Goal: Information Seeking & Learning: Learn about a topic

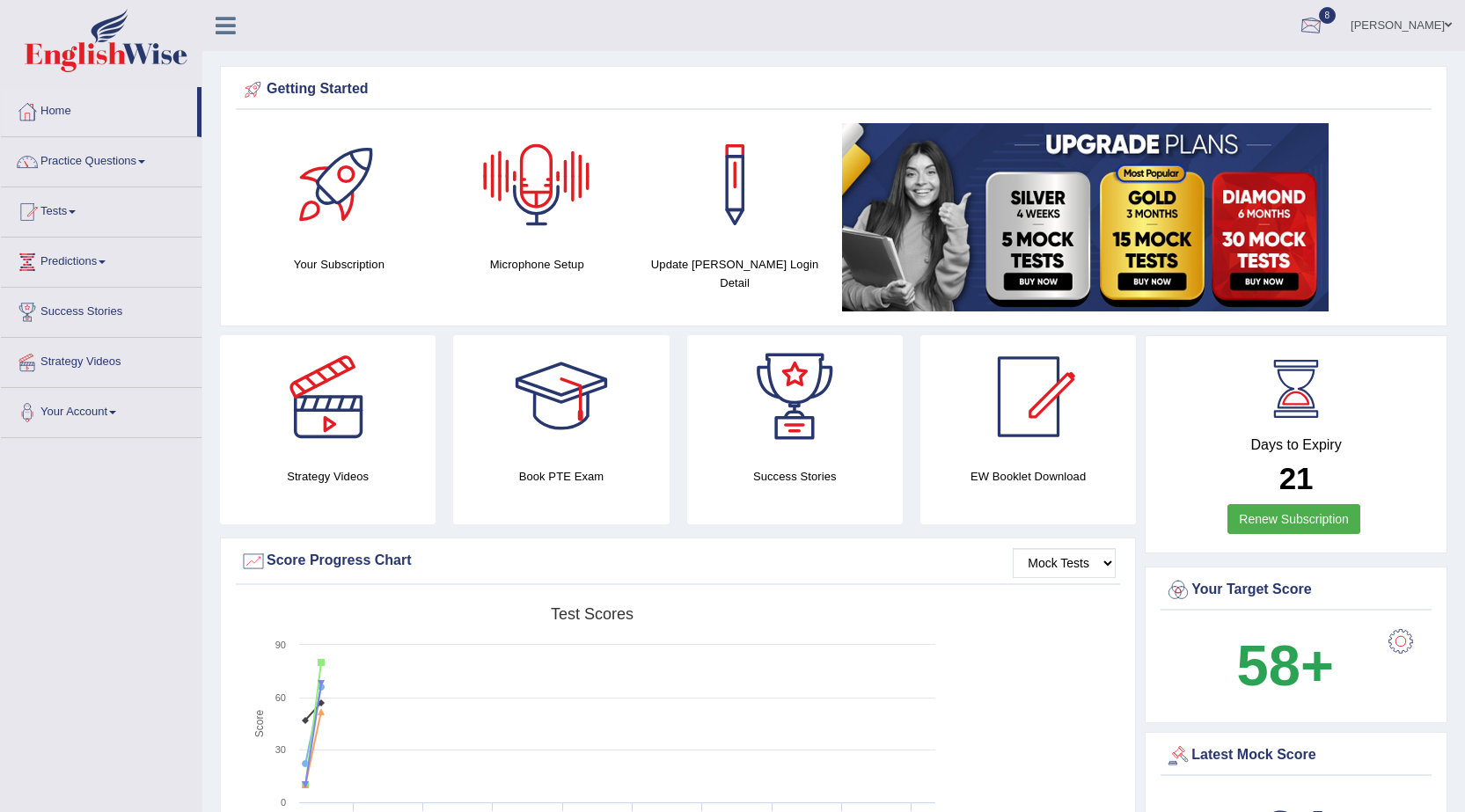
click at [1411, 16] on link "Suraj Shrestha" at bounding box center [1401, 23] width 127 height 46
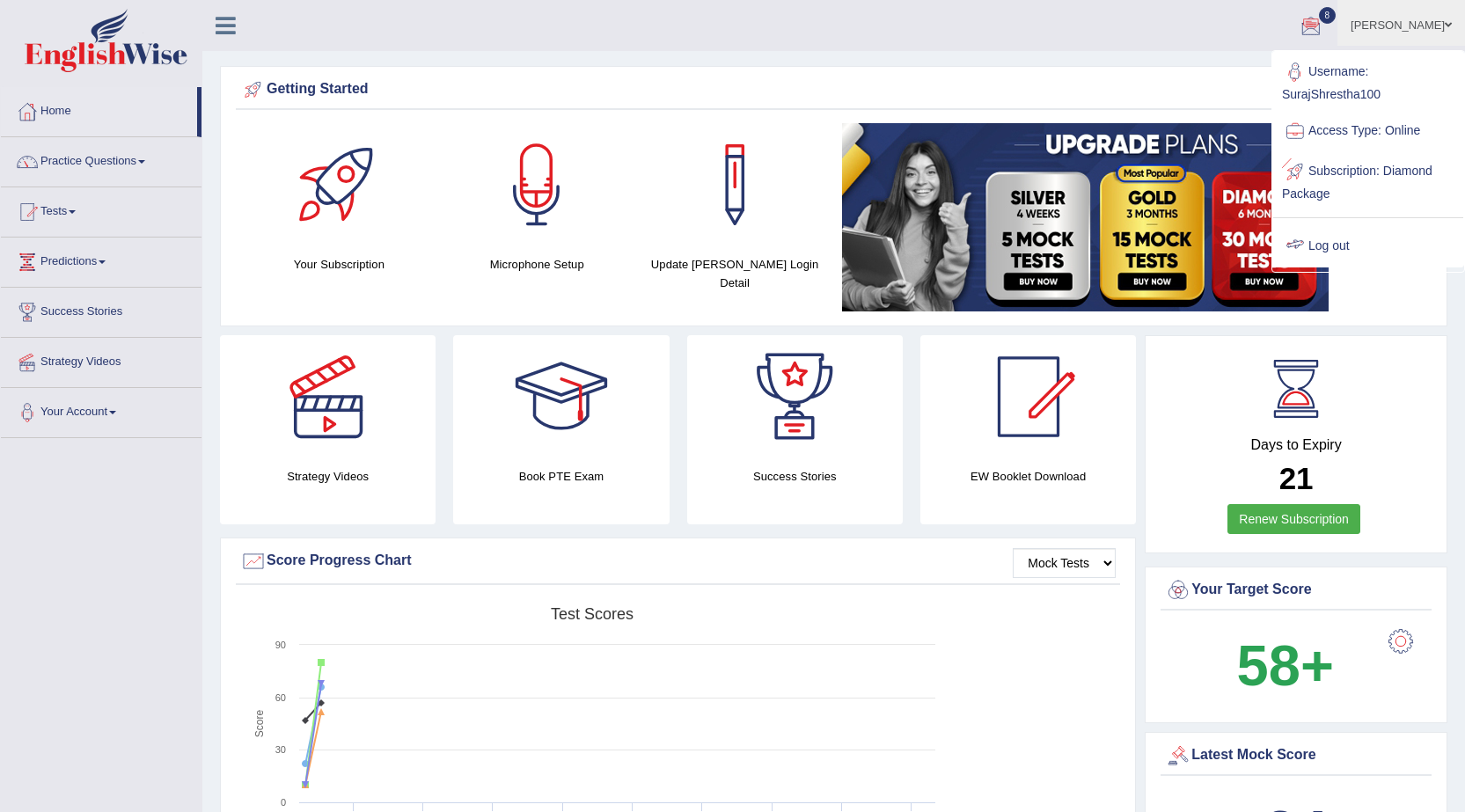
click at [1326, 252] on link "Log out" at bounding box center [1368, 246] width 191 height 40
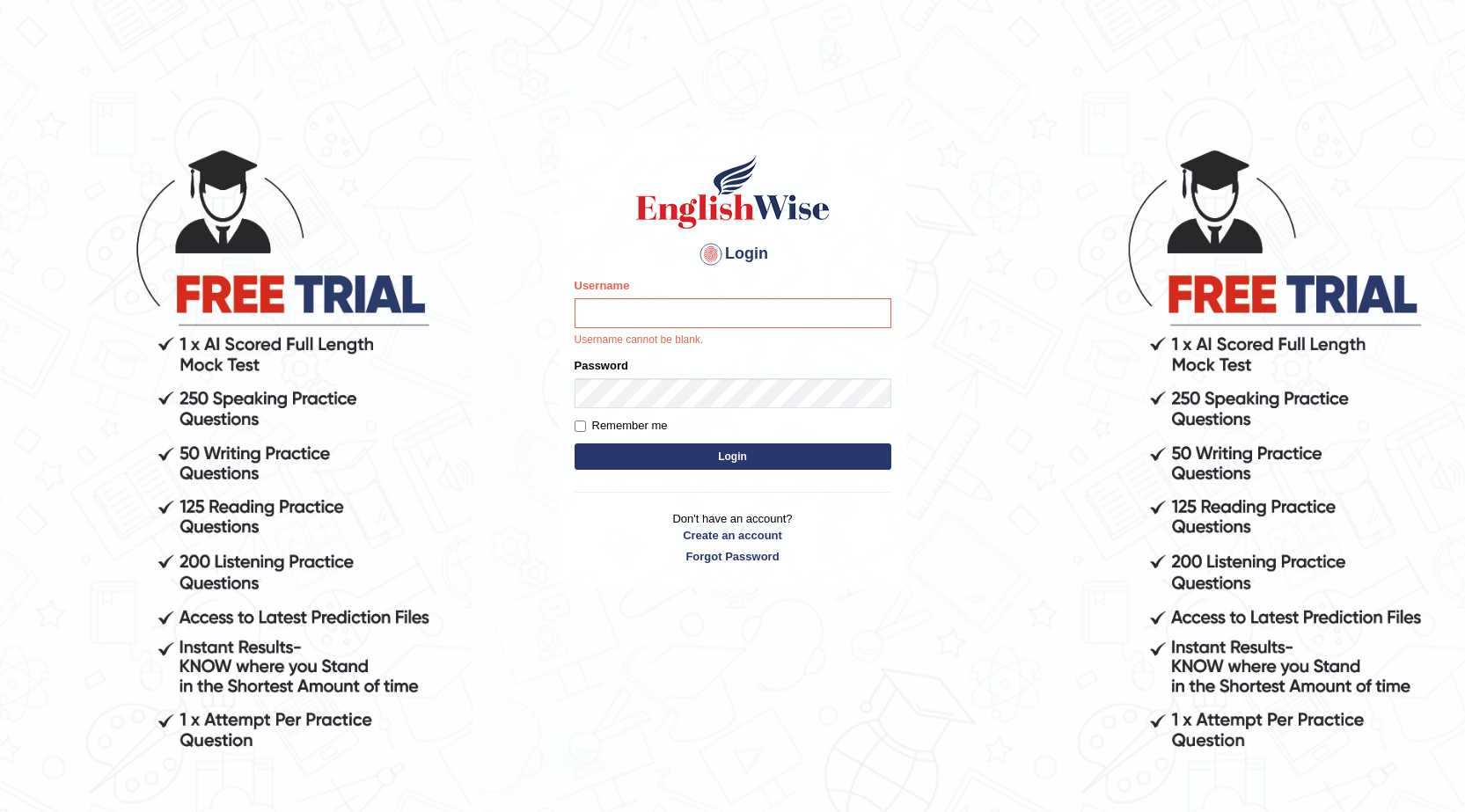
click at [682, 334] on p "Username cannot be blank." at bounding box center [732, 340] width 317 height 16
click at [682, 325] on input "Username" at bounding box center [732, 313] width 317 height 30
type input "haderaziz"
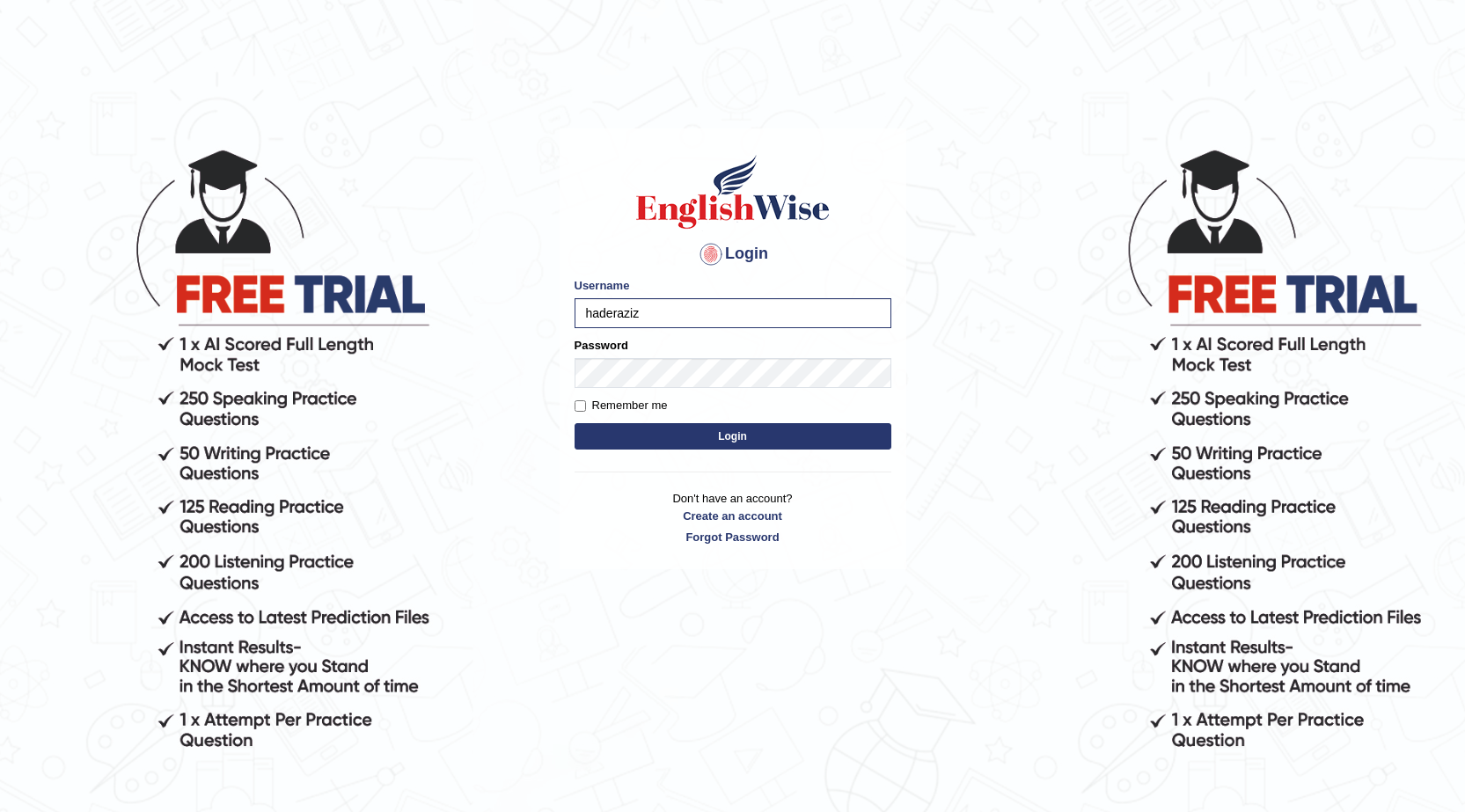
click at [687, 424] on button "Login" at bounding box center [732, 437] width 317 height 27
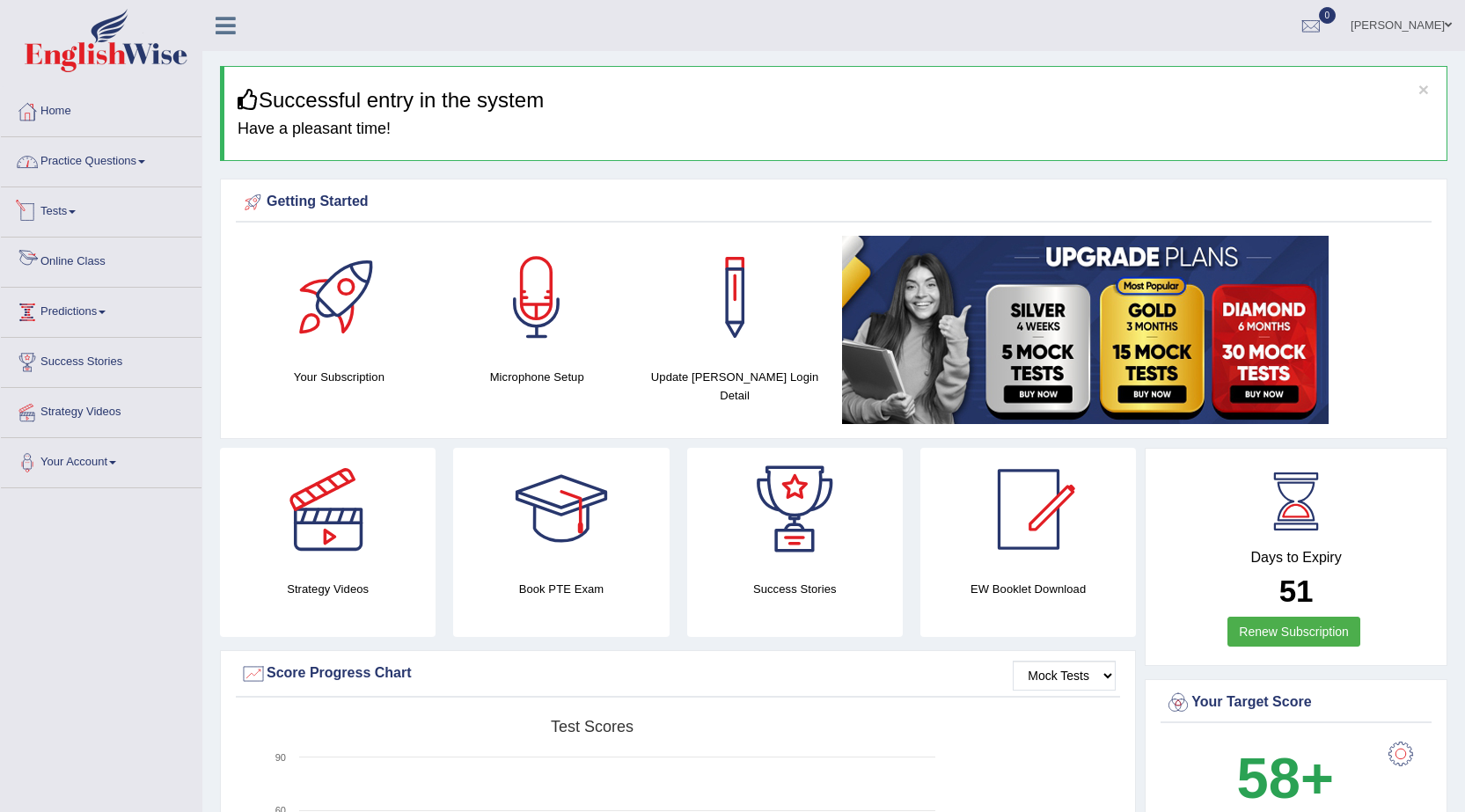
click at [135, 162] on link "Practice Questions" at bounding box center [101, 159] width 201 height 44
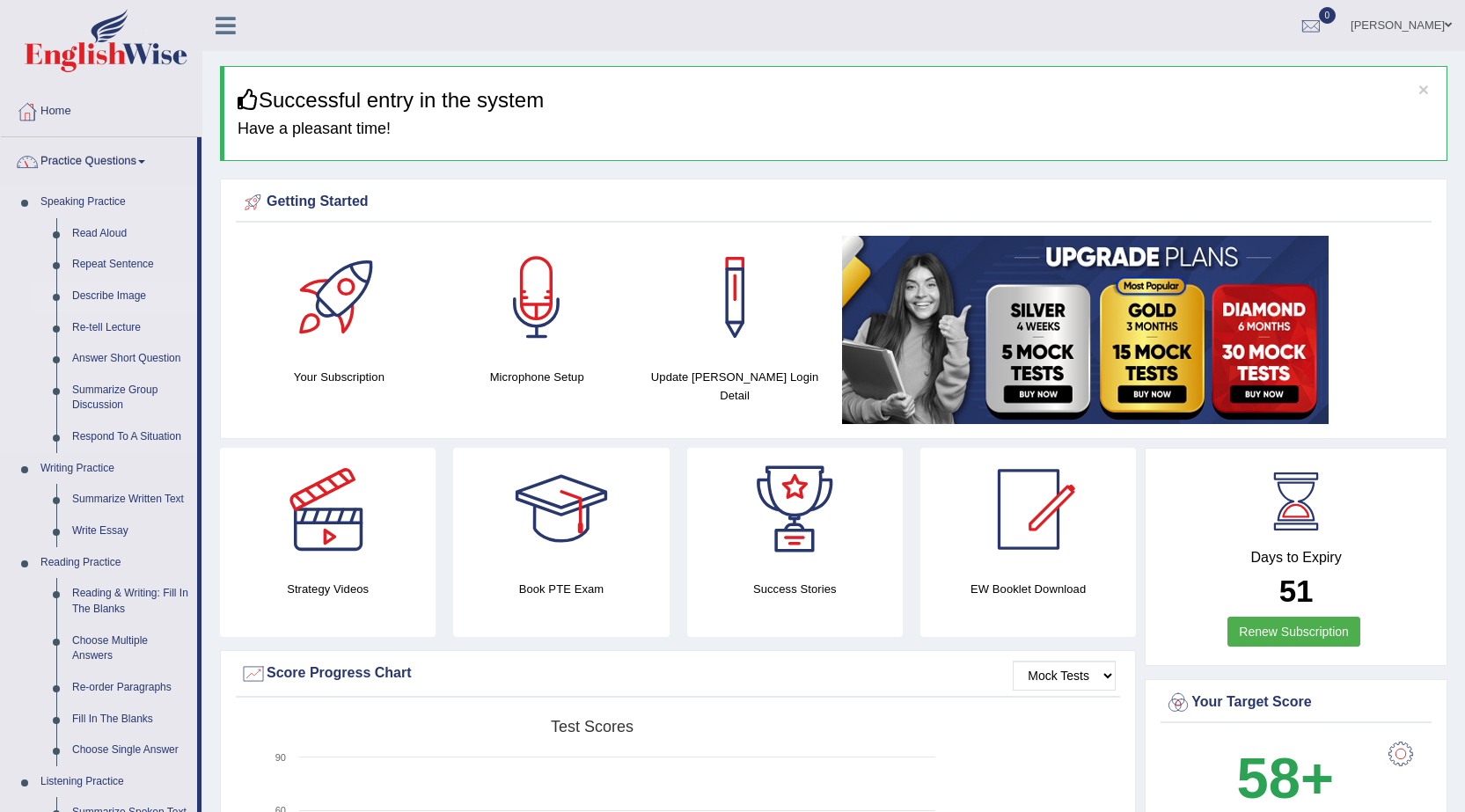
click at [119, 288] on link "Describe Image" at bounding box center [130, 296] width 133 height 32
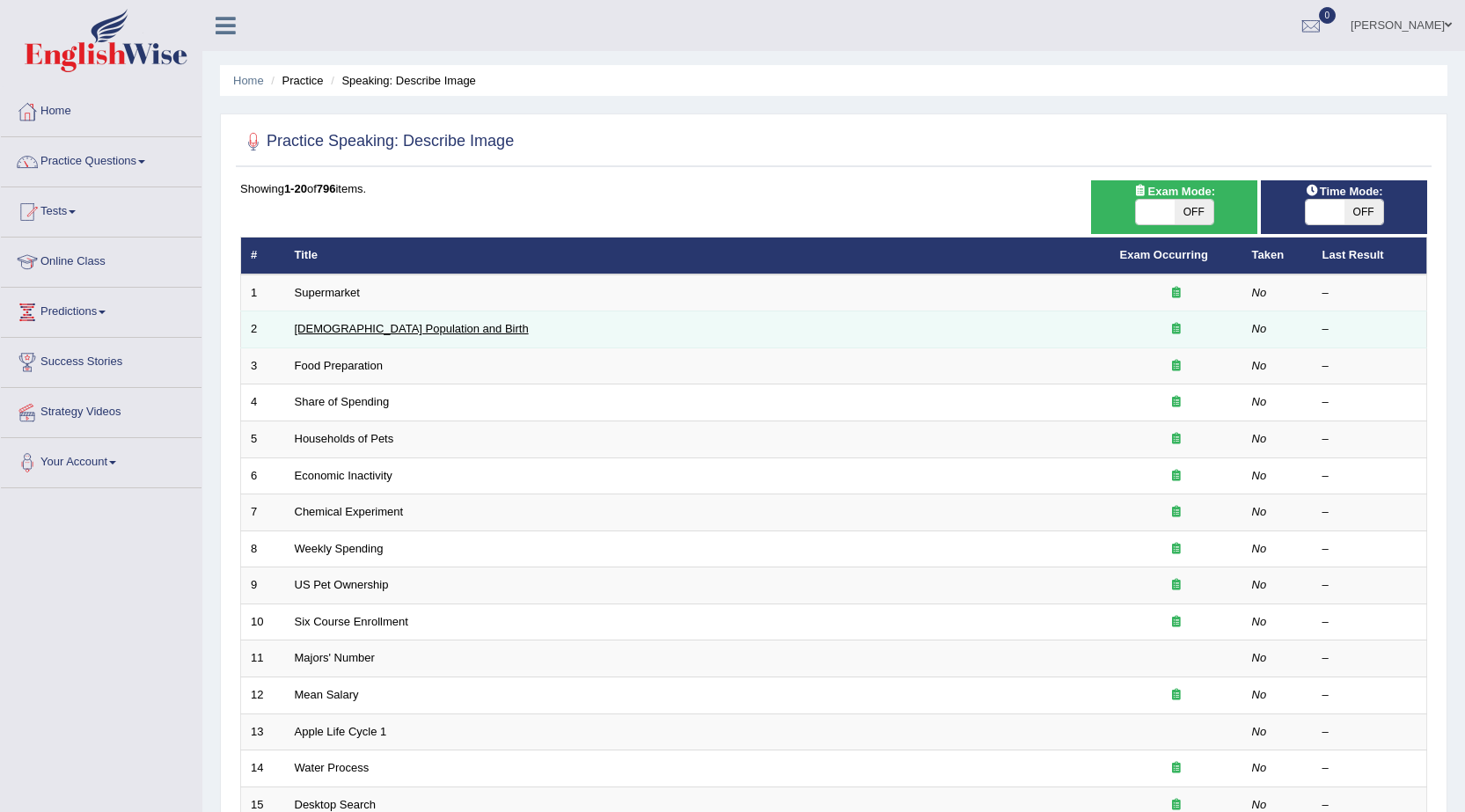
click at [327, 330] on link "[DEMOGRAPHIC_DATA] Population and Birth" at bounding box center [412, 328] width 234 height 13
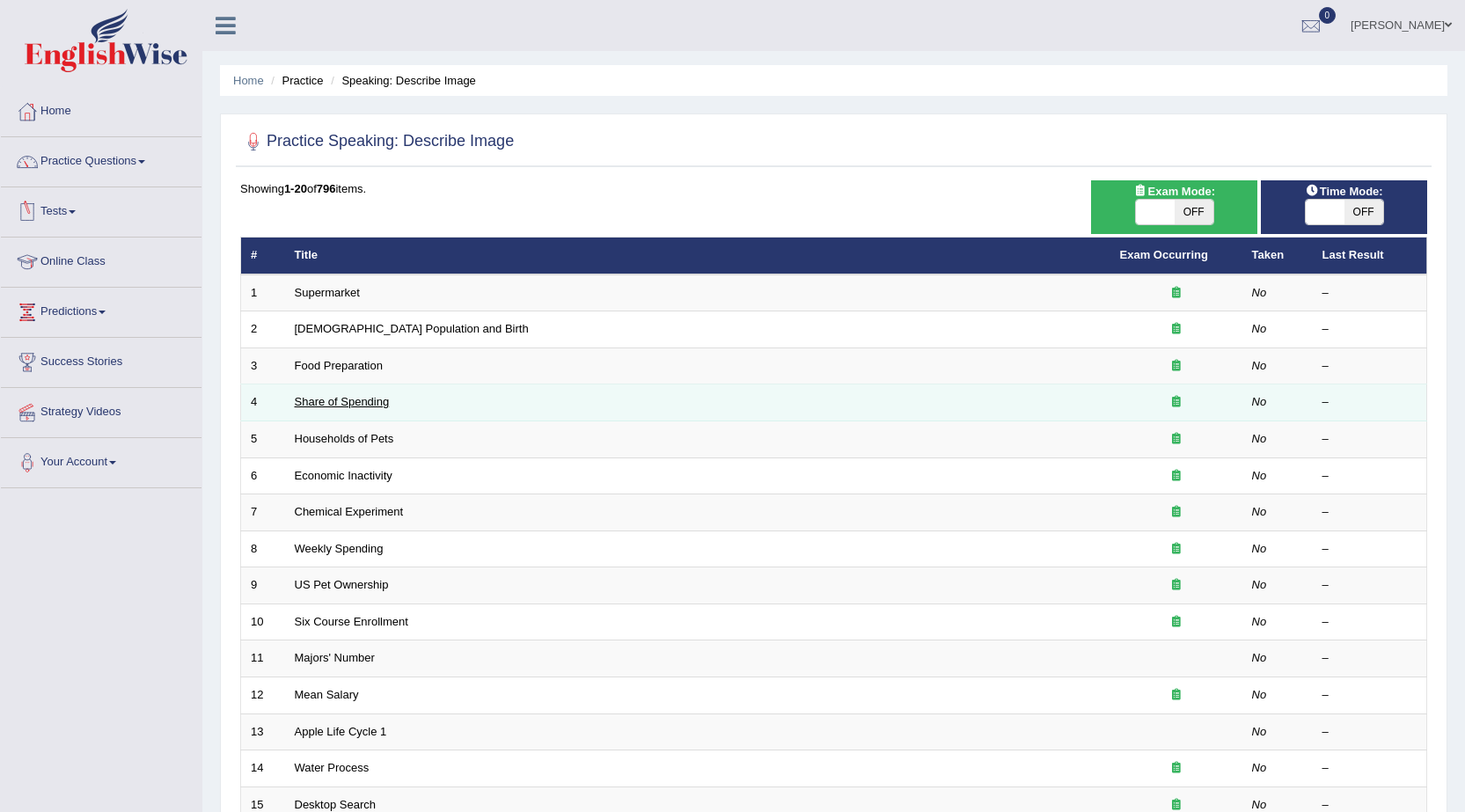
click at [341, 395] on link "Share of Spending" at bounding box center [342, 402] width 95 height 13
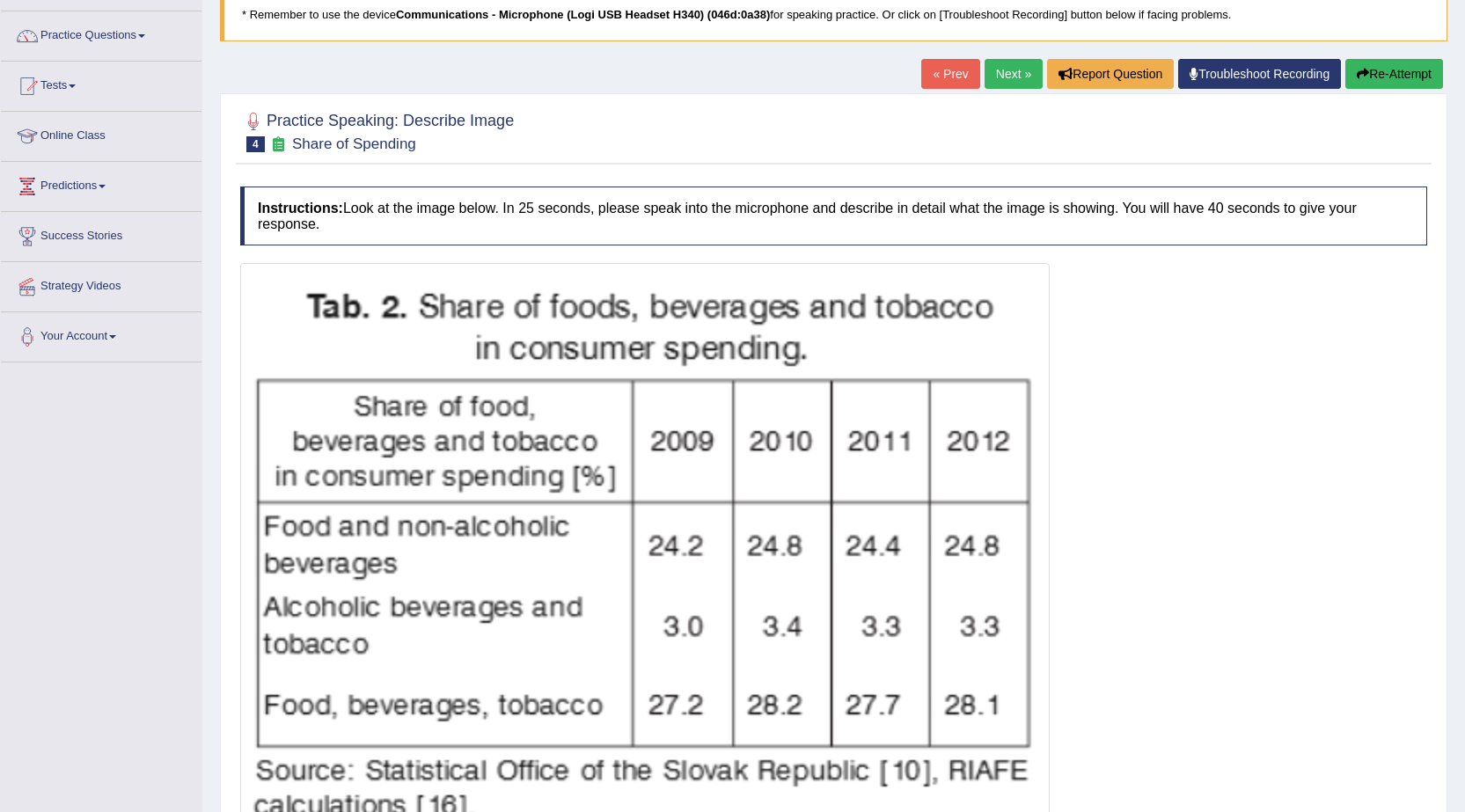
scroll to position [264, 0]
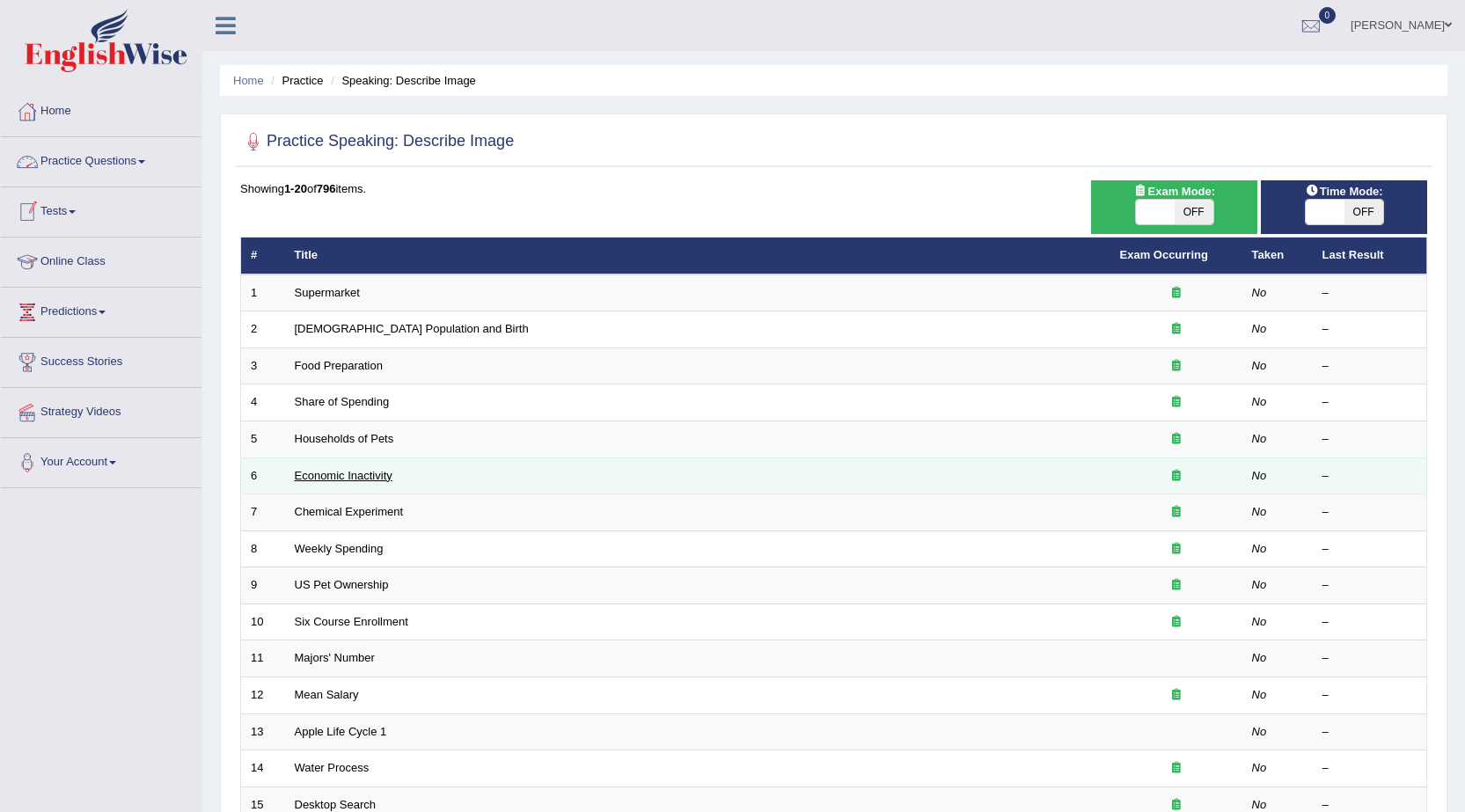
click at [352, 478] on link "Economic Inactivity" at bounding box center [344, 476] width 98 height 13
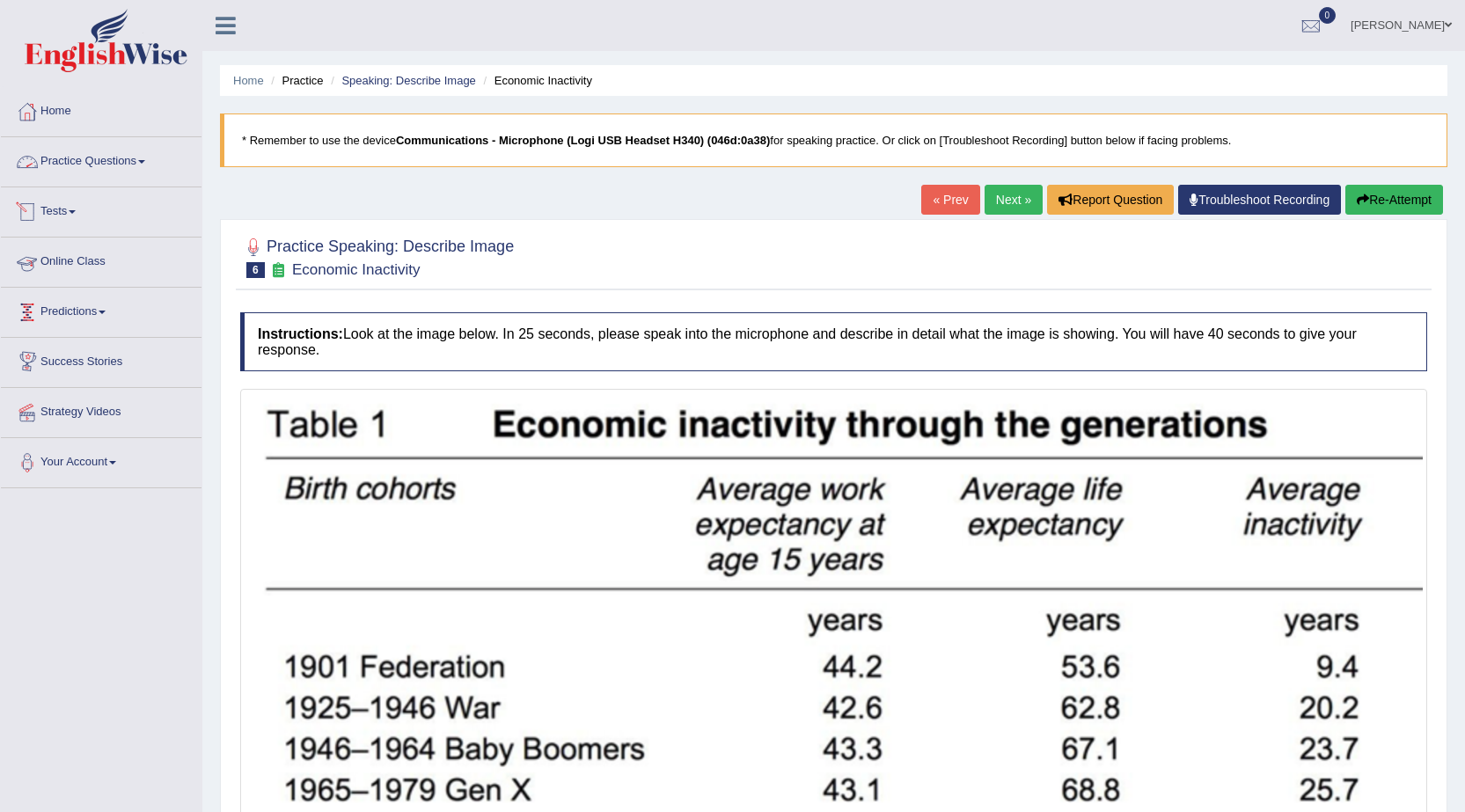
click at [133, 165] on link "Practice Questions" at bounding box center [101, 159] width 201 height 44
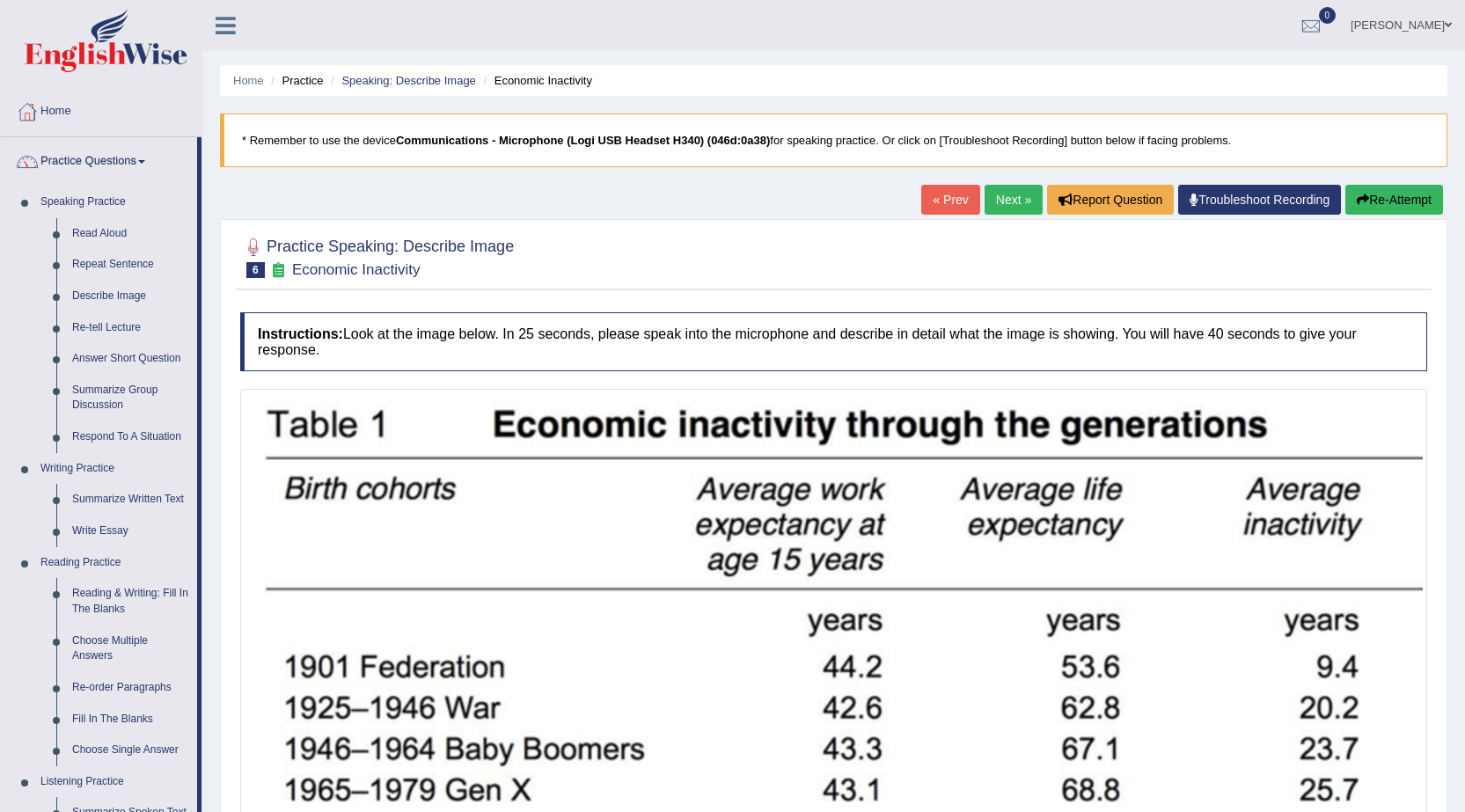
click at [224, 223] on div "Practice Speaking: Describe Image 6 Economic Inactivity Instructions: Look at t…" at bounding box center [834, 616] width 1228 height 794
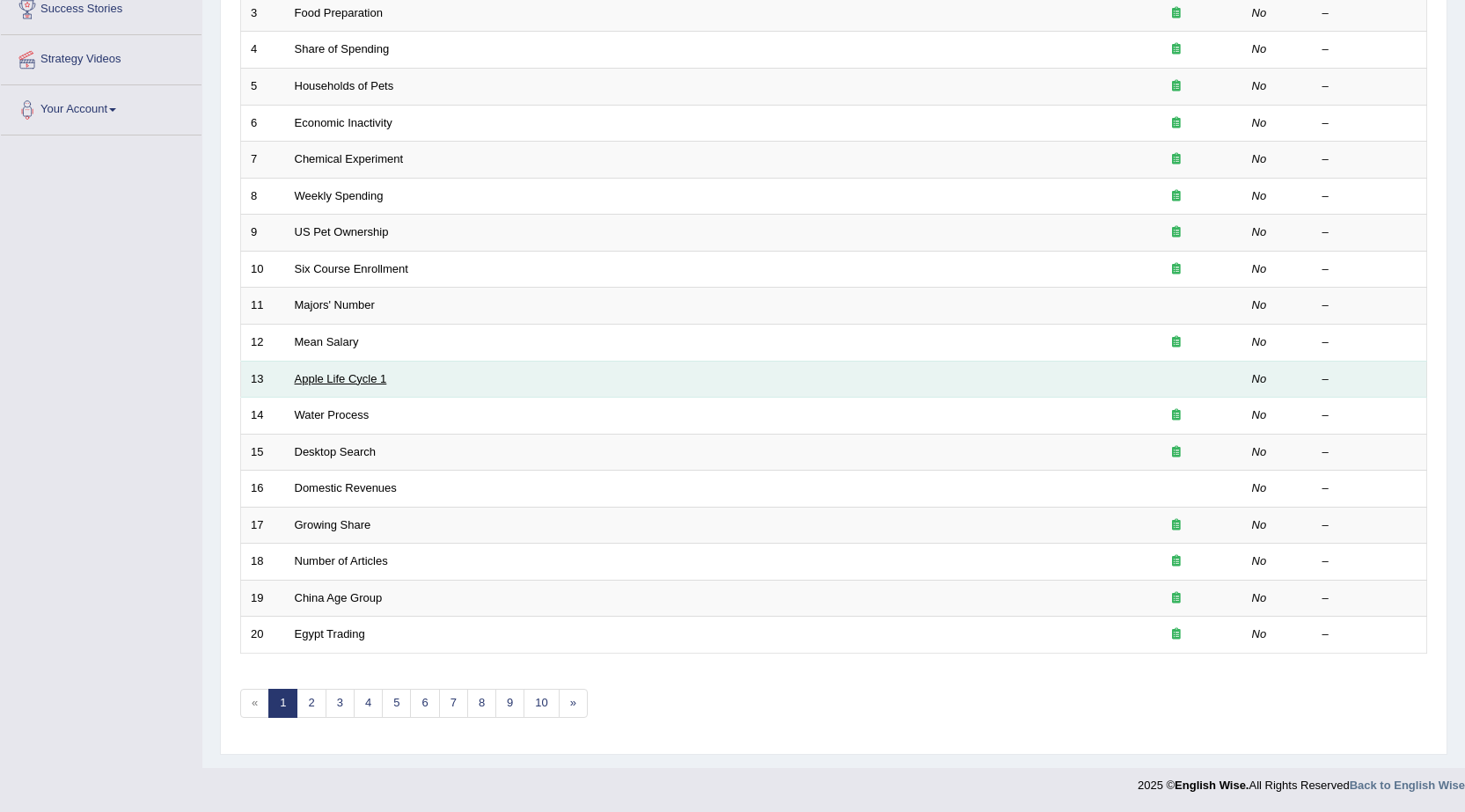
click at [343, 381] on link "Apple Life Cycle 1" at bounding box center [341, 379] width 93 height 13
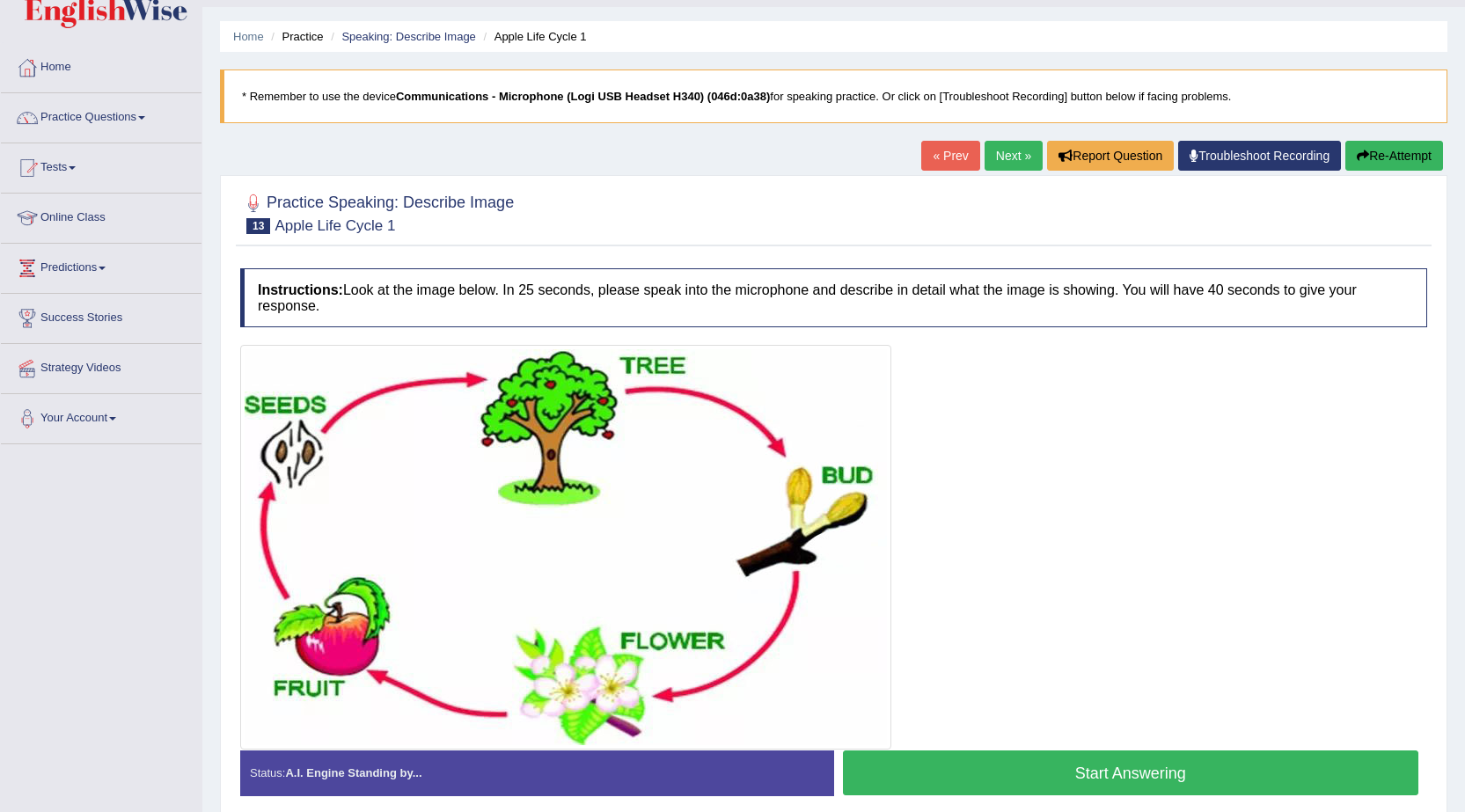
scroll to position [118, 0]
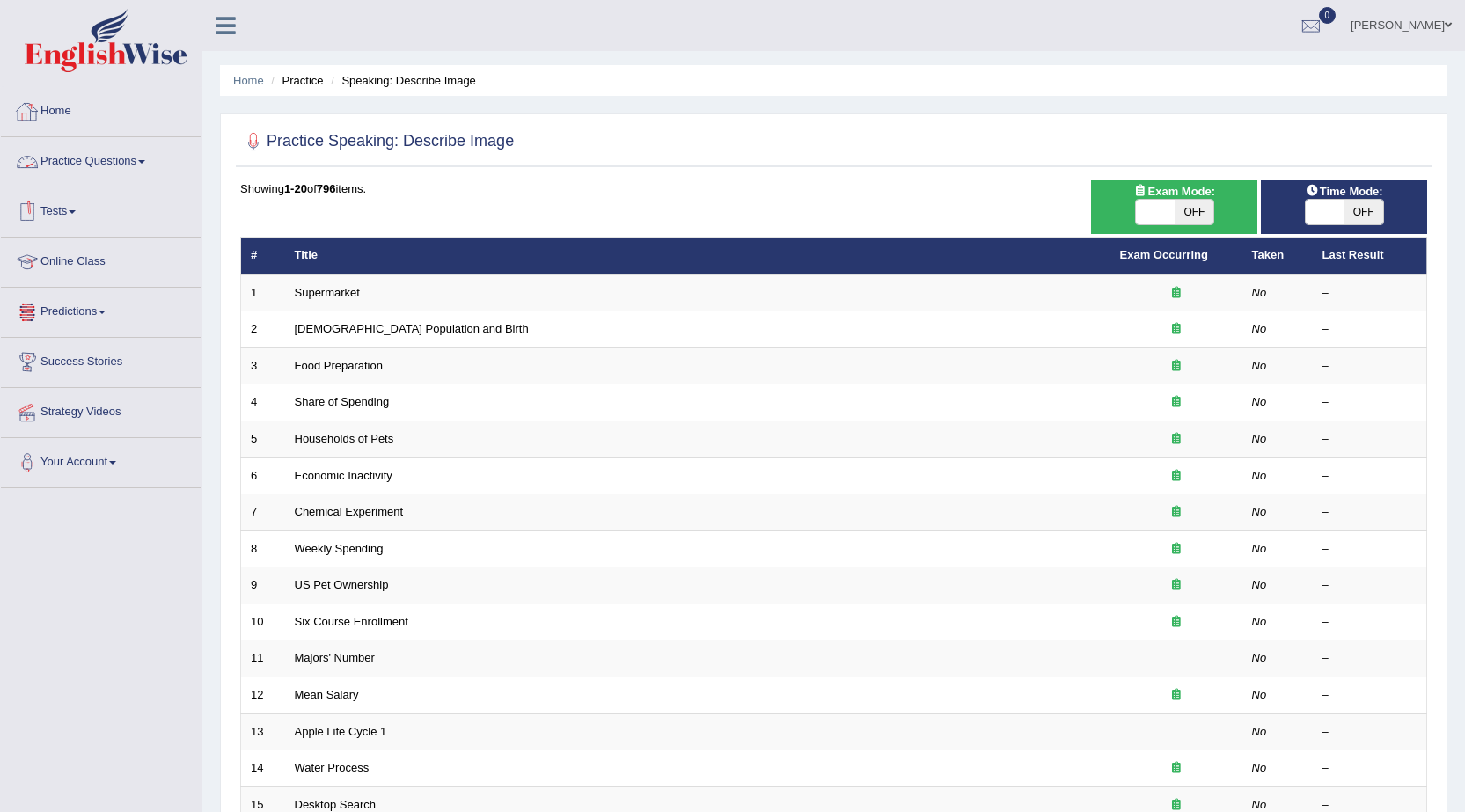
click at [77, 147] on link "Practice Questions" at bounding box center [101, 159] width 201 height 44
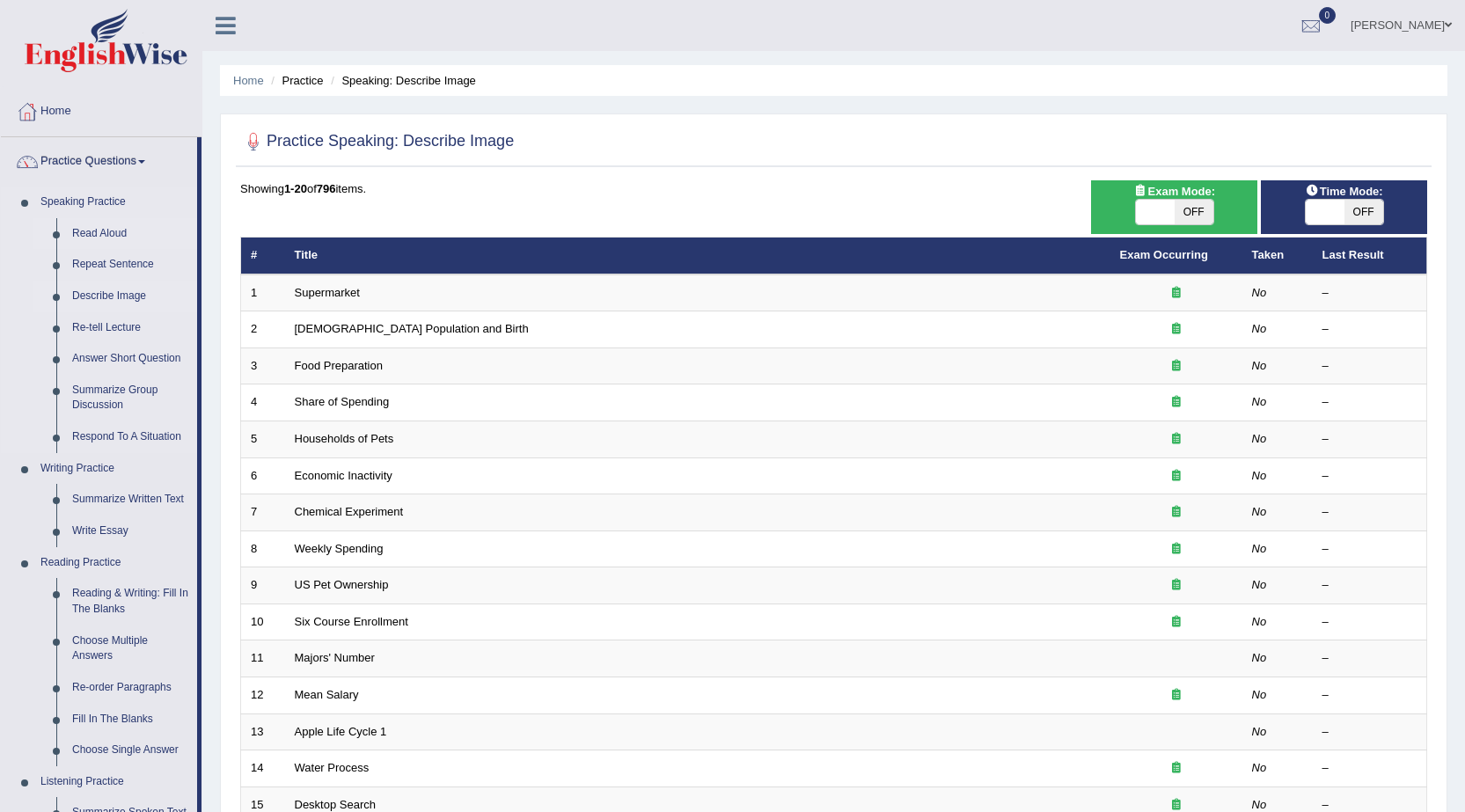
click at [106, 223] on link "Read Aloud" at bounding box center [130, 234] width 133 height 32
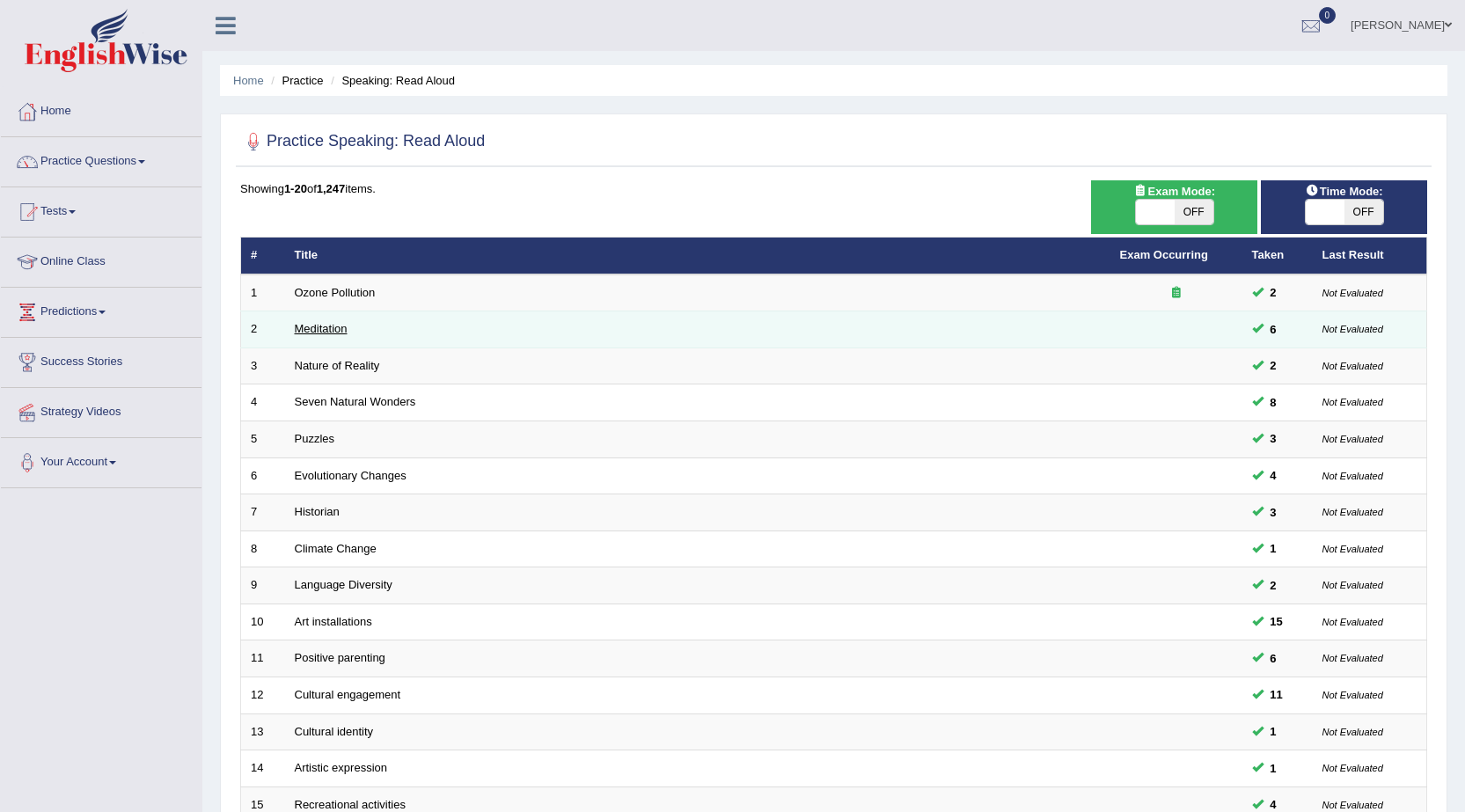
click at [330, 325] on link "Meditation" at bounding box center [321, 328] width 53 height 13
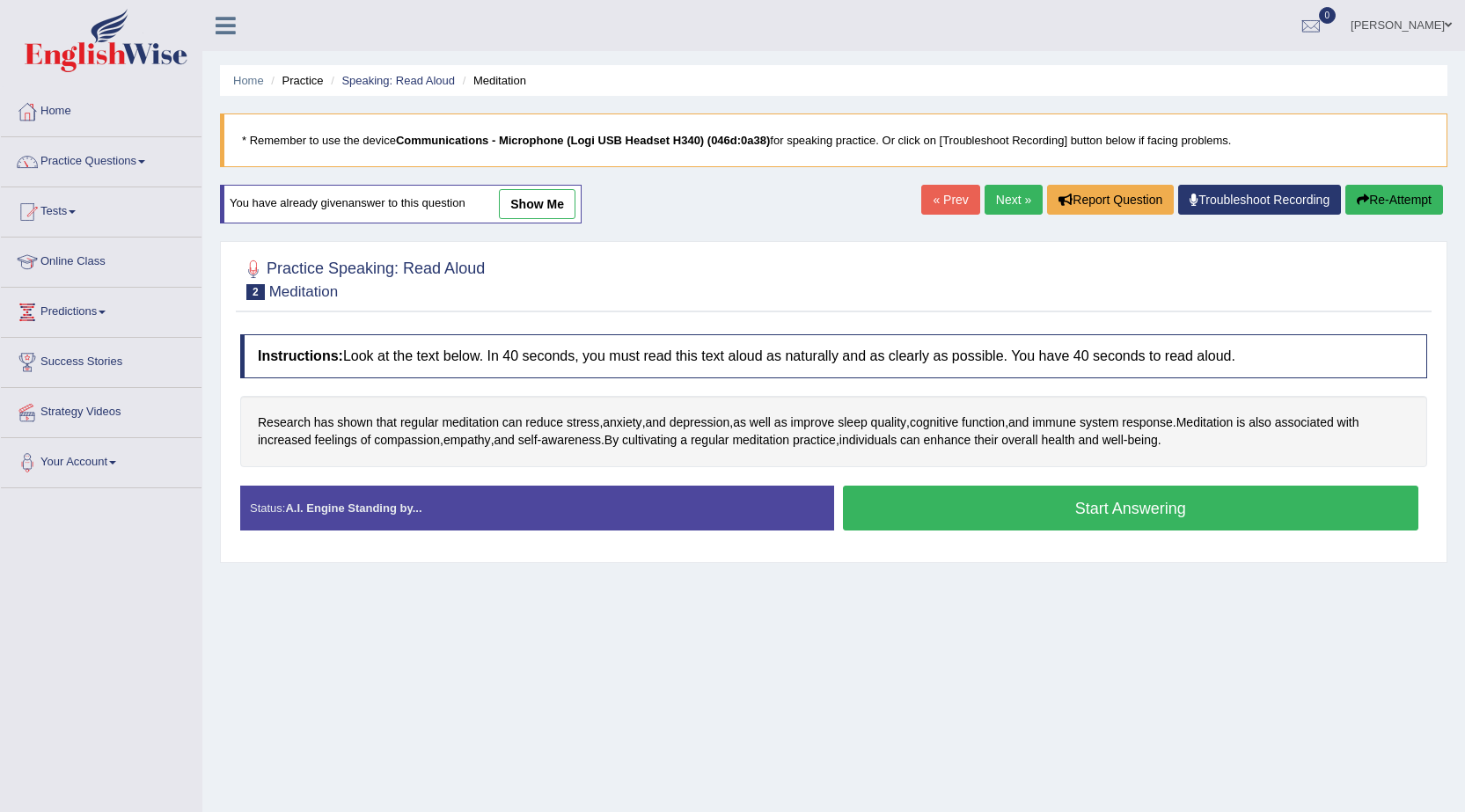
click at [886, 523] on button "Start Answering" at bounding box center [1132, 508] width 576 height 45
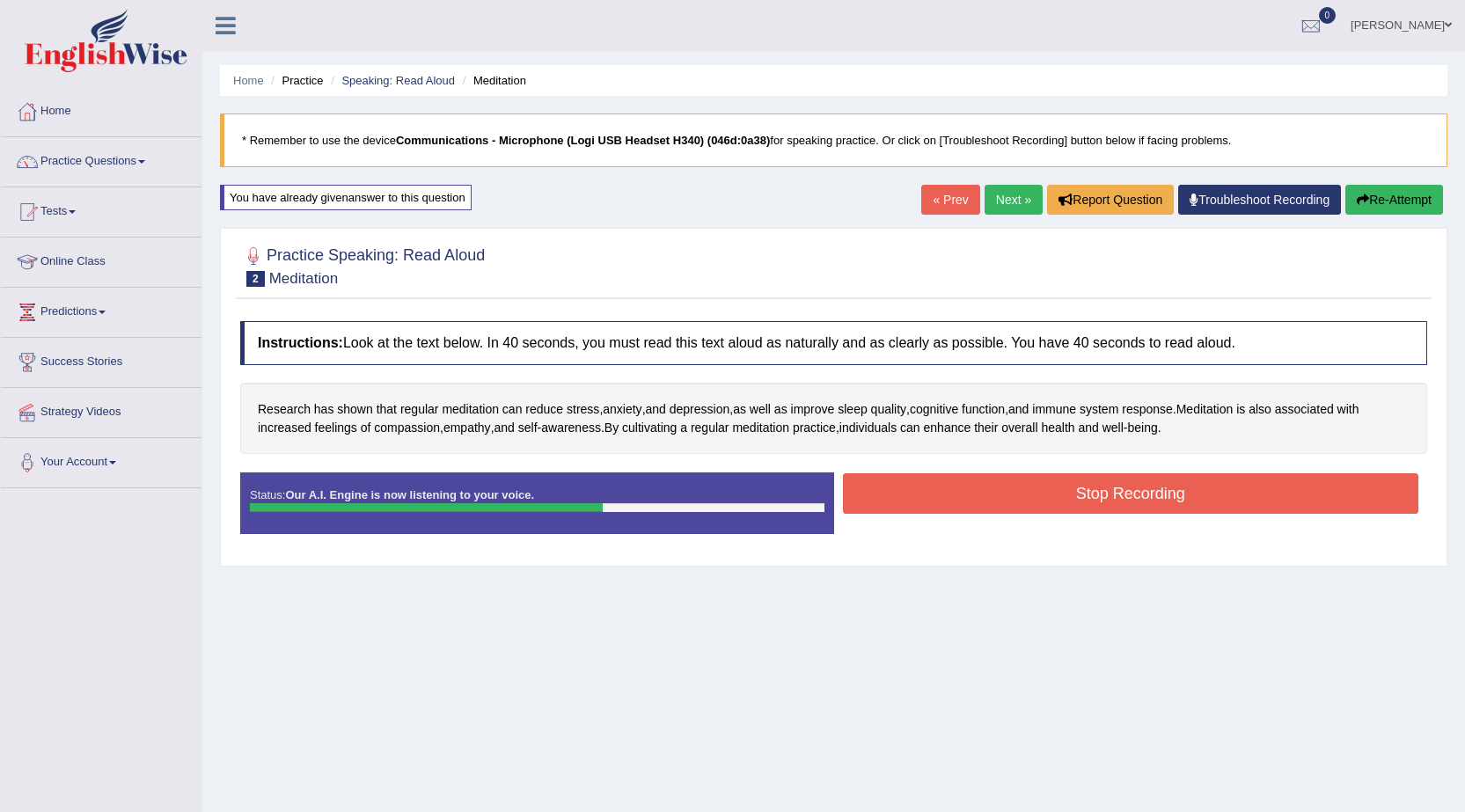
click at [859, 495] on button "Stop Recording" at bounding box center [1132, 494] width 576 height 40
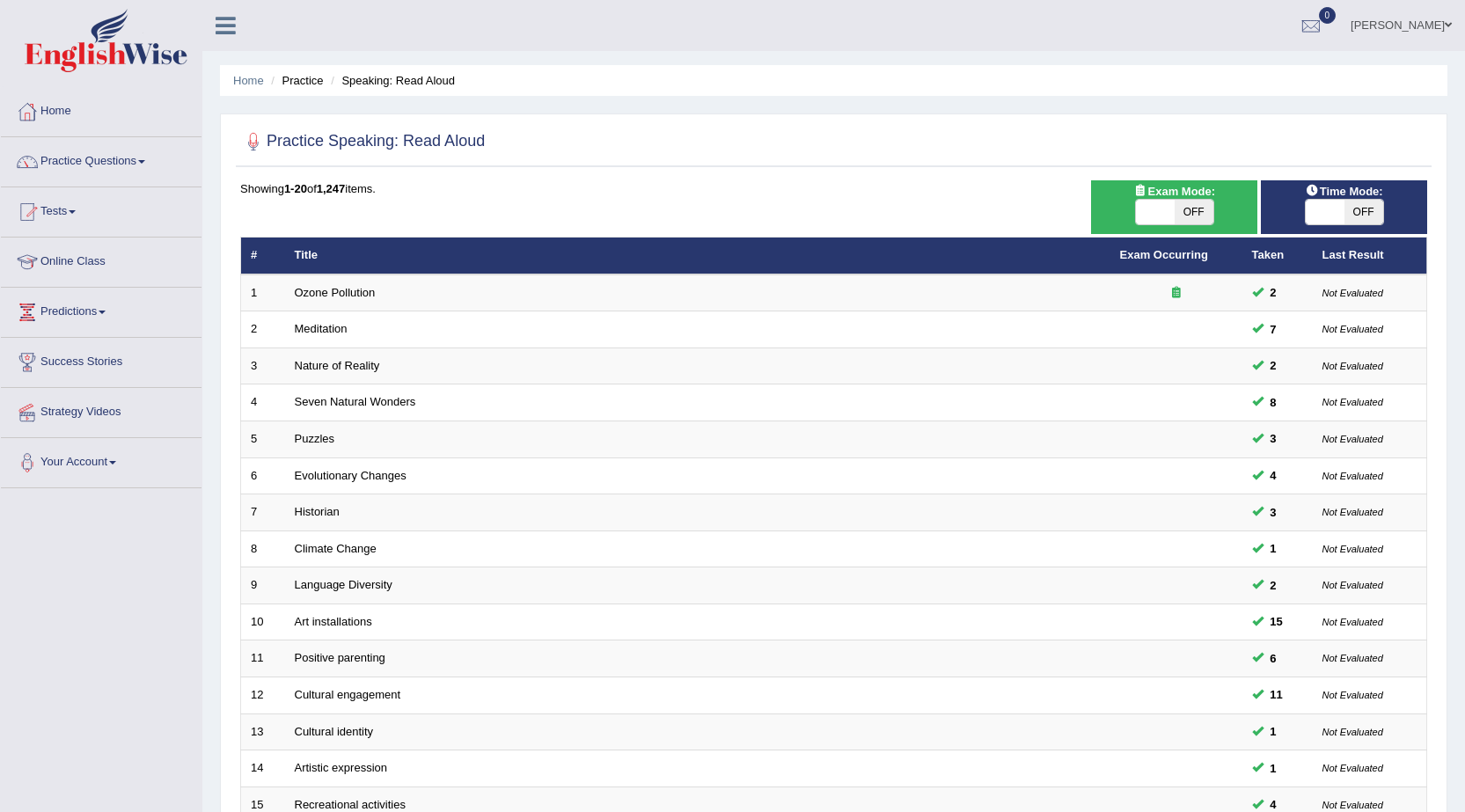
click at [79, 214] on link "Tests" at bounding box center [101, 210] width 201 height 44
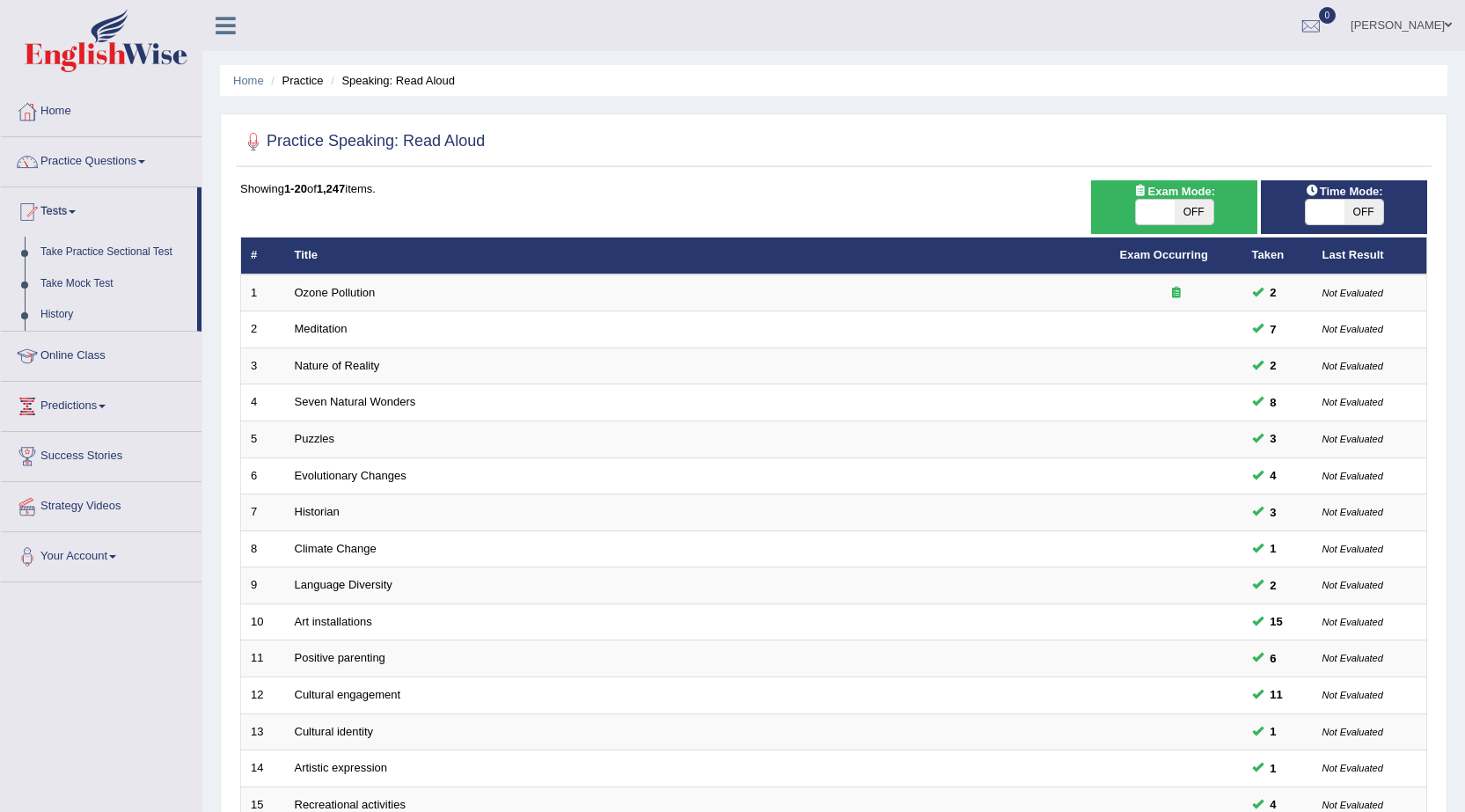
click at [79, 214] on link "Tests" at bounding box center [99, 210] width 196 height 44
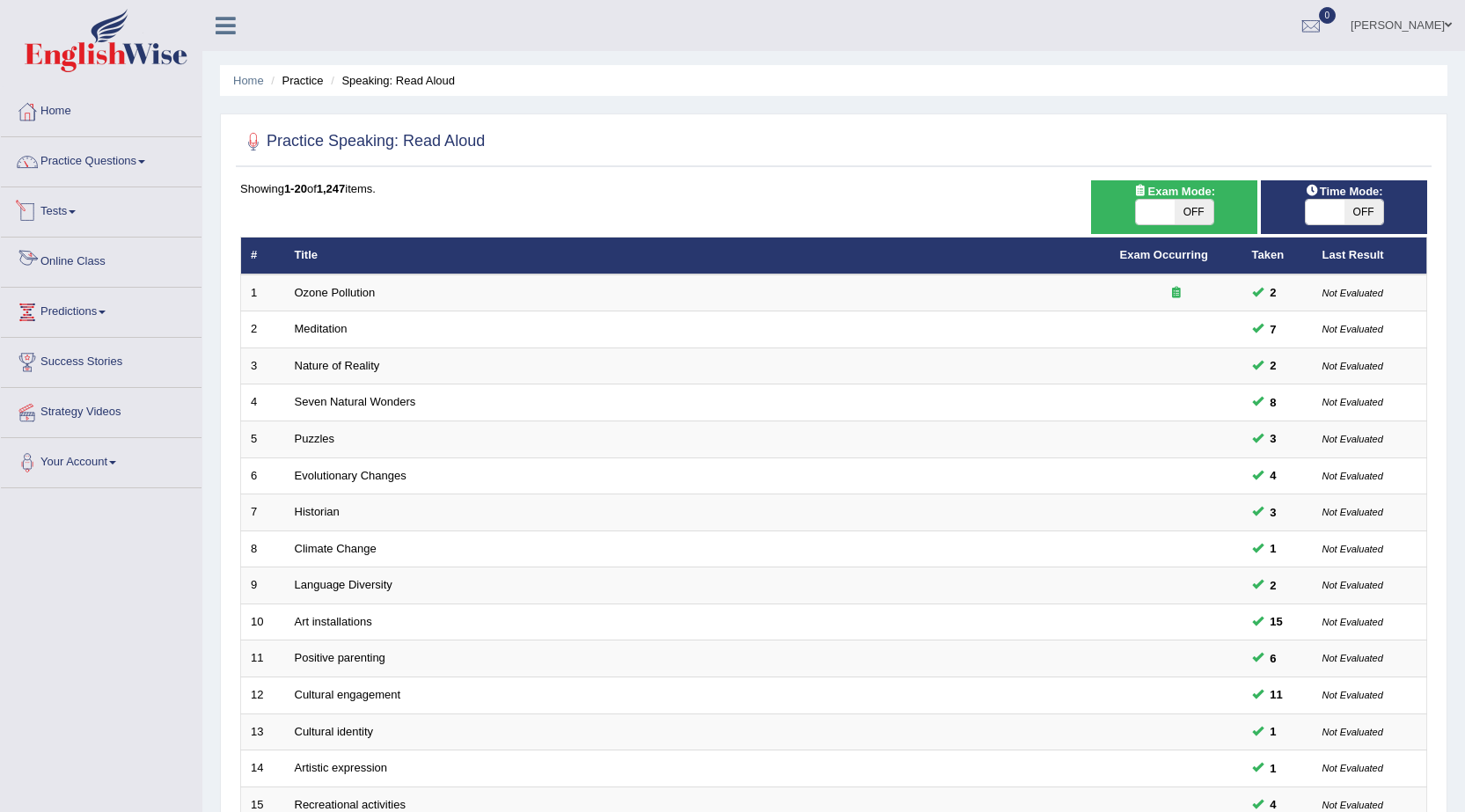
click at [91, 259] on link "Online Class" at bounding box center [101, 259] width 201 height 44
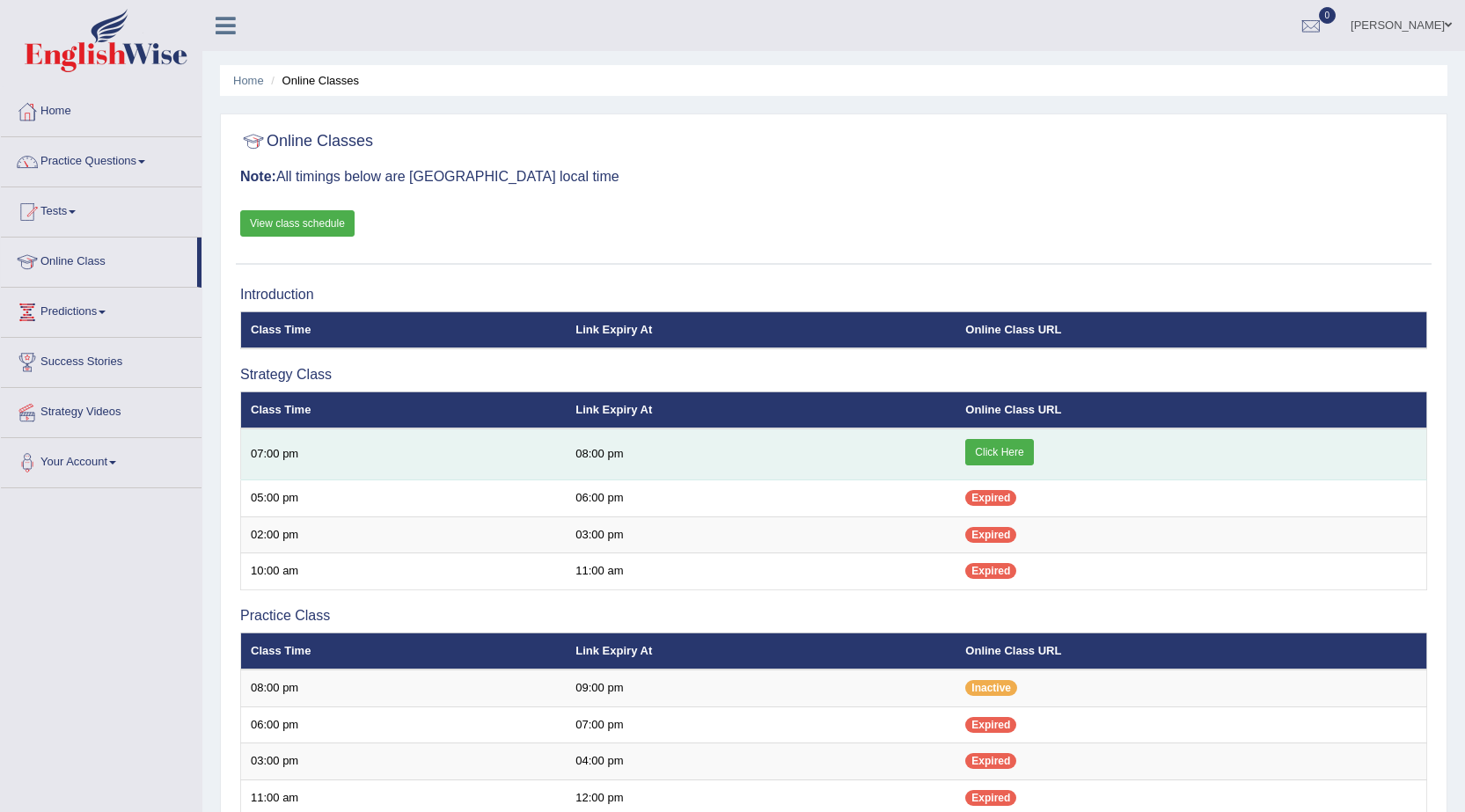
click at [1003, 452] on link "Click Here" at bounding box center [999, 453] width 68 height 27
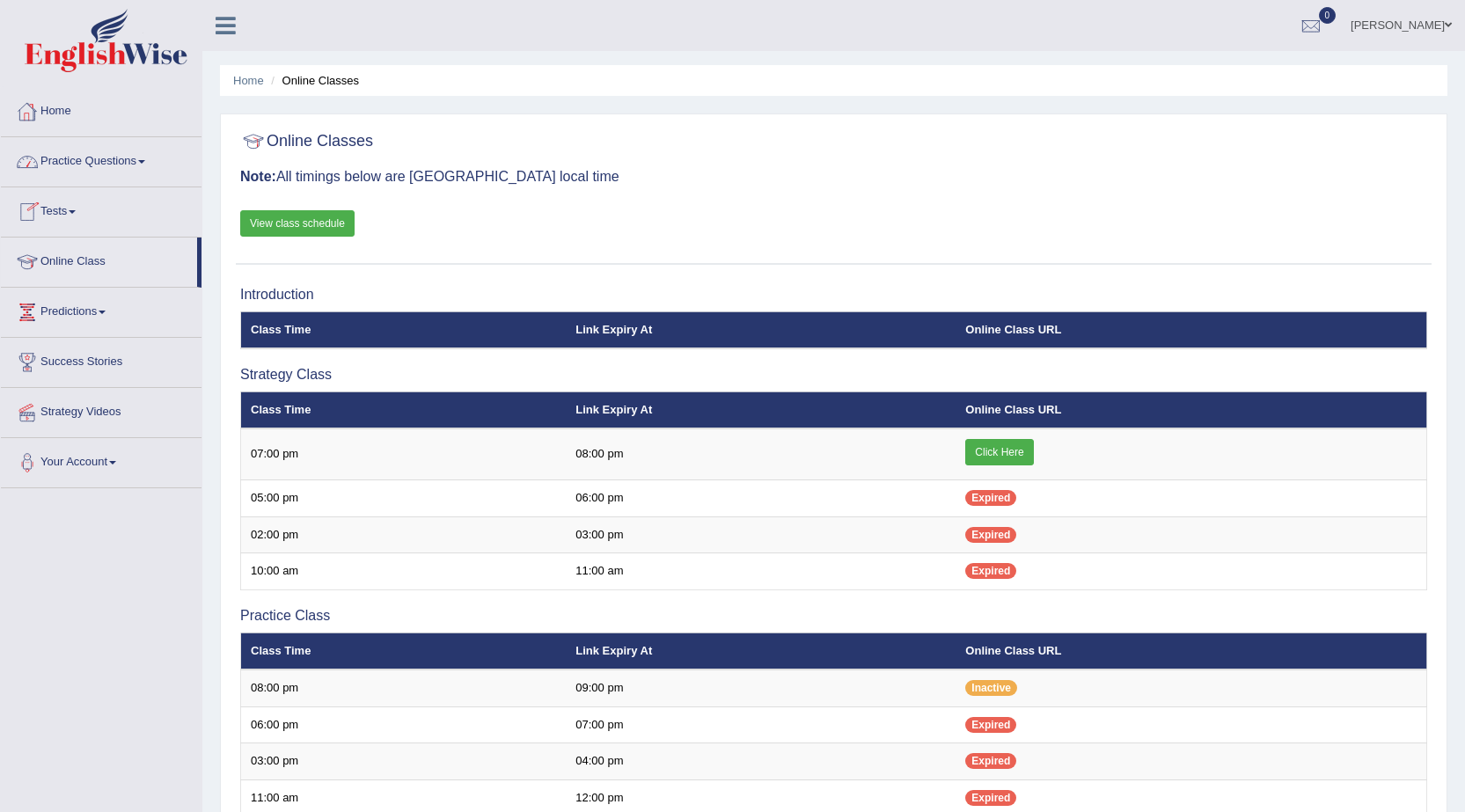
click at [92, 158] on link "Practice Questions" at bounding box center [101, 159] width 201 height 44
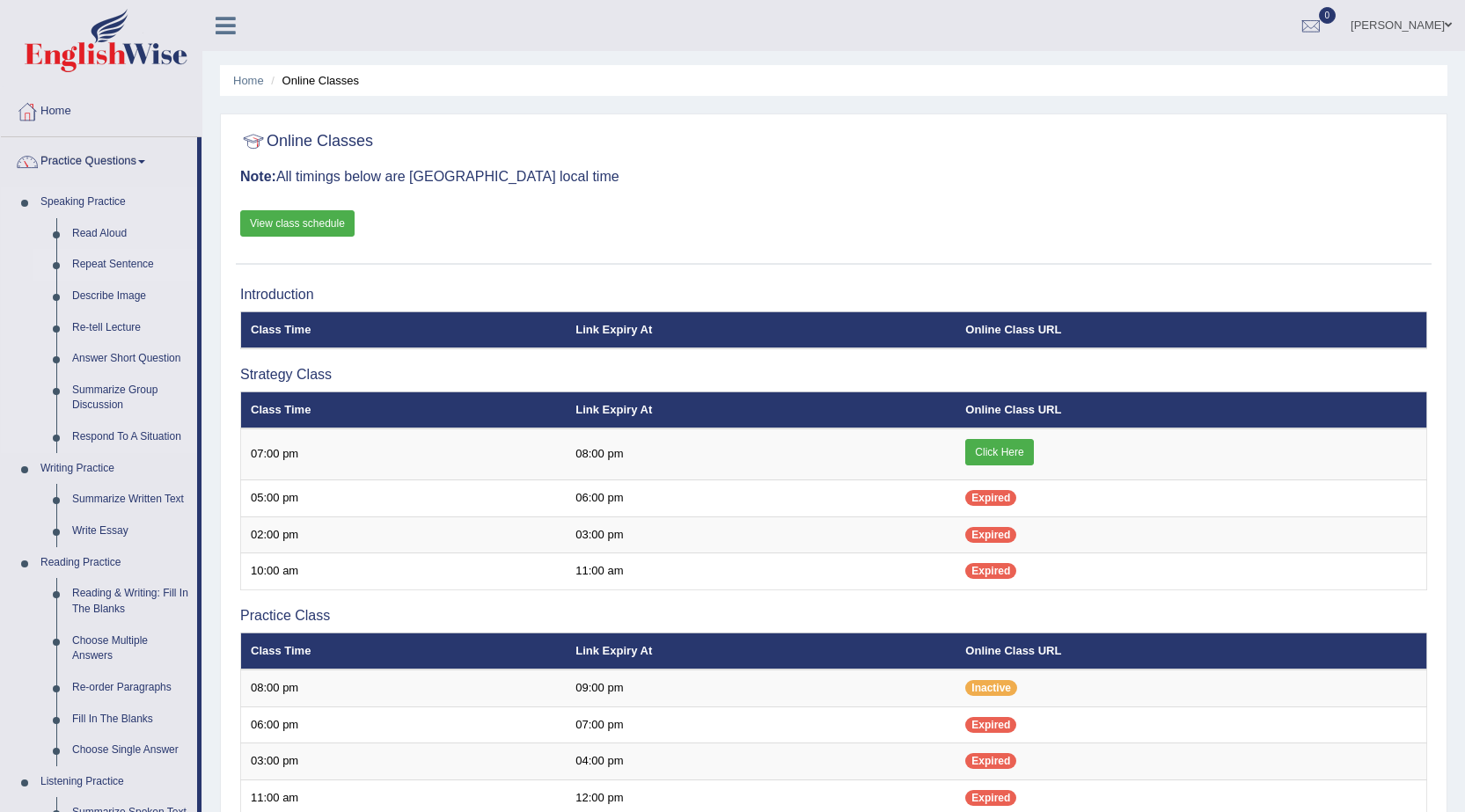
click at [117, 266] on link "Repeat Sentence" at bounding box center [130, 264] width 133 height 32
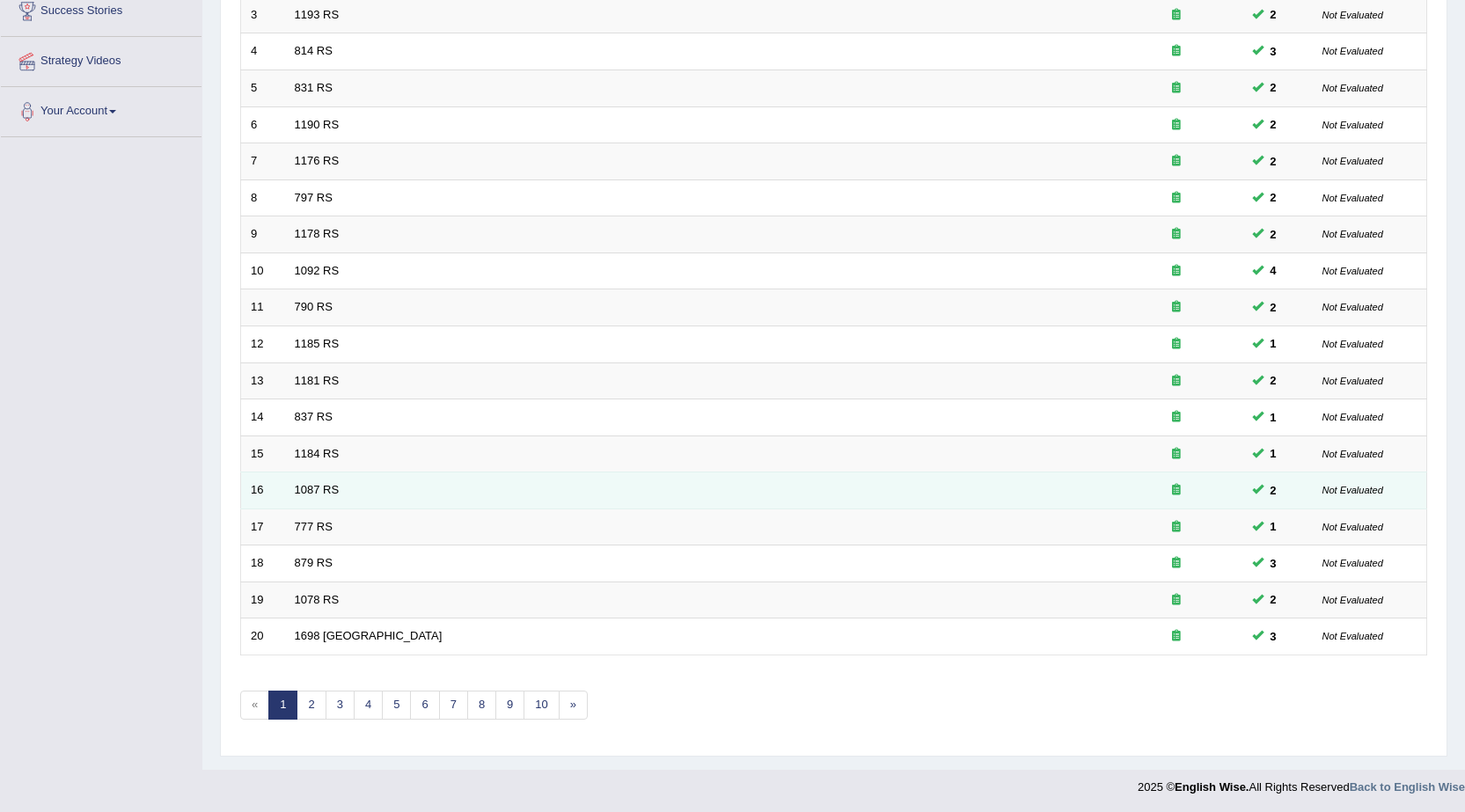
scroll to position [353, 0]
click at [318, 486] on link "1087 RS" at bounding box center [317, 488] width 45 height 13
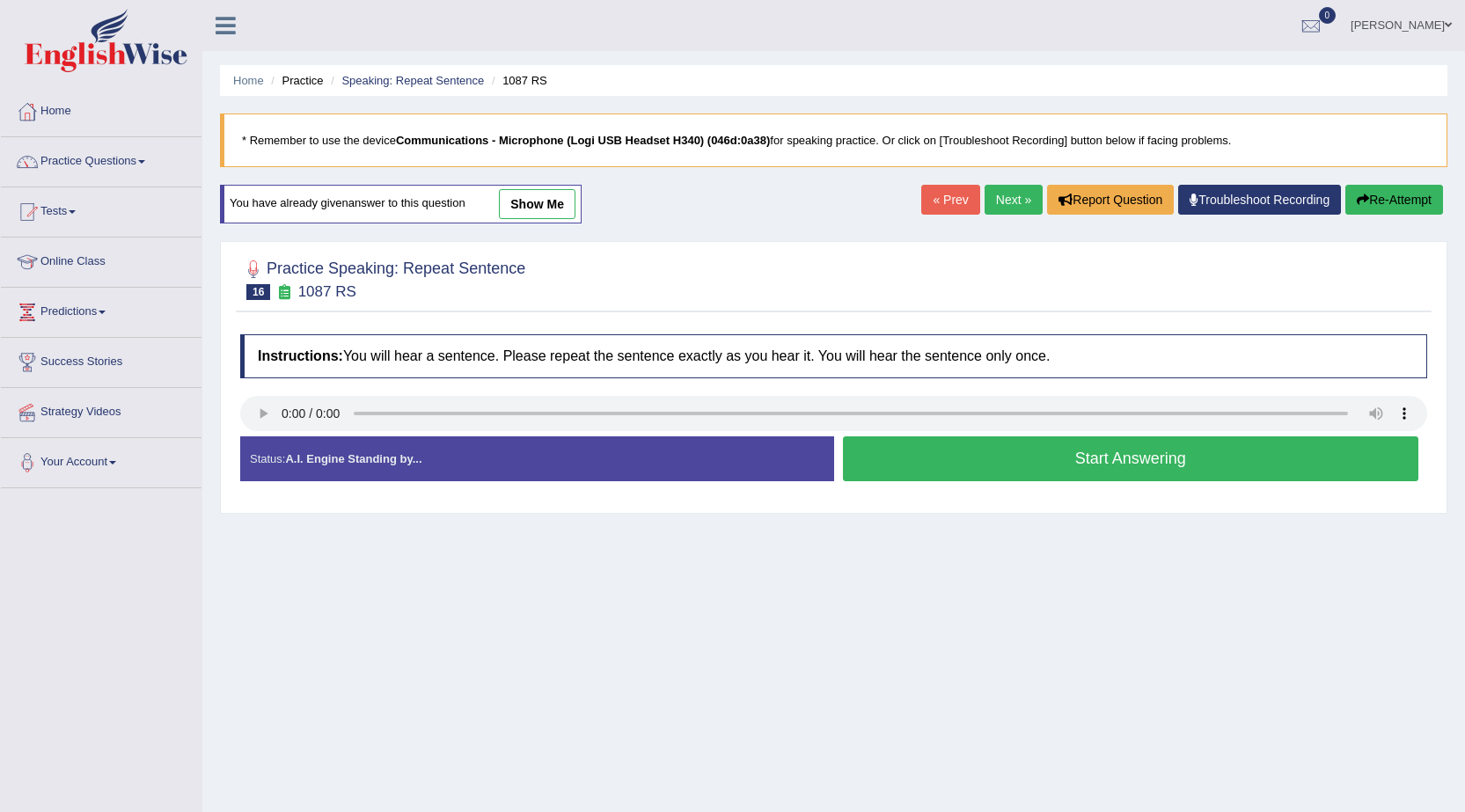
click at [849, 441] on button "Start Answering" at bounding box center [1132, 459] width 576 height 45
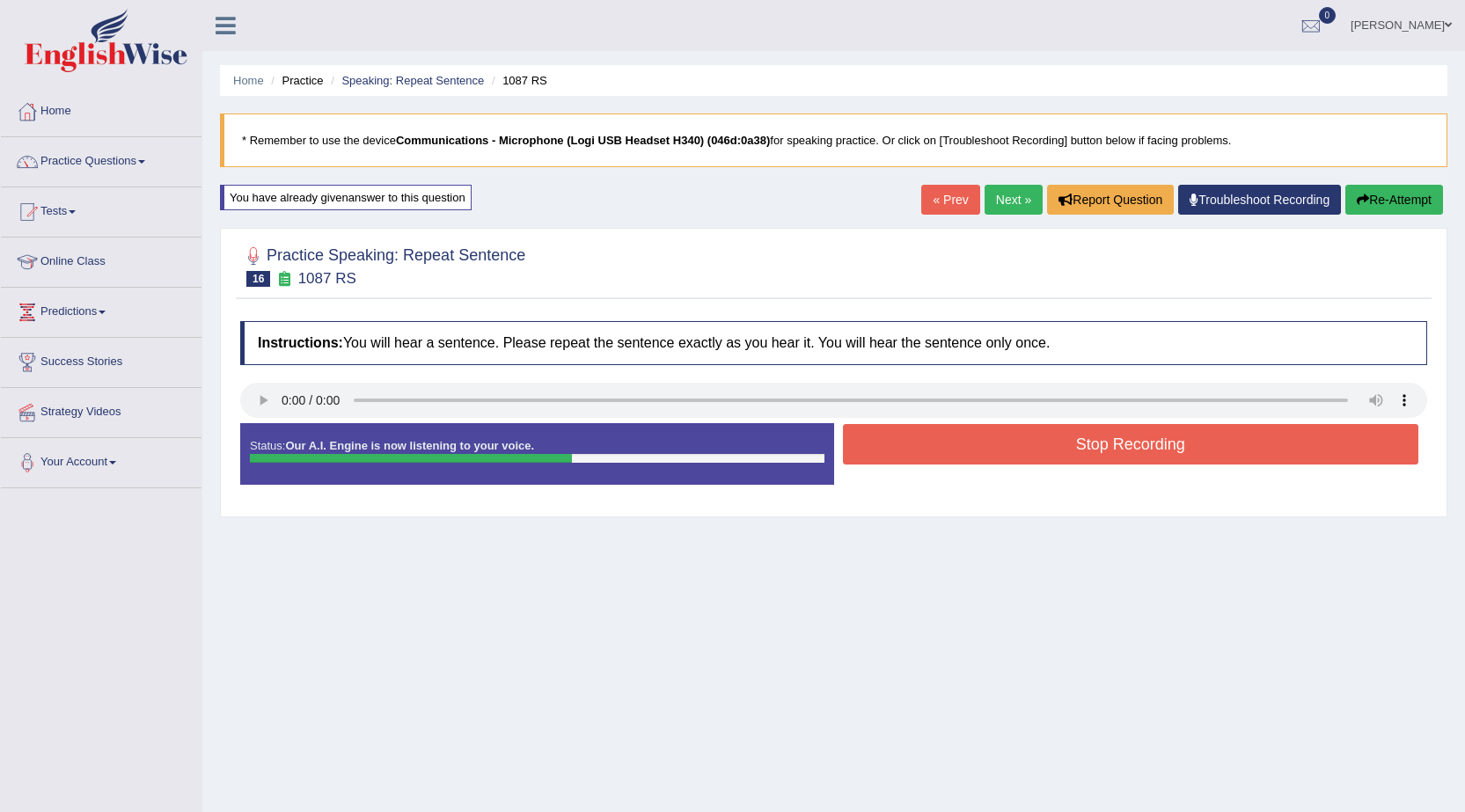
click at [848, 441] on button "Stop Recording" at bounding box center [1132, 444] width 576 height 40
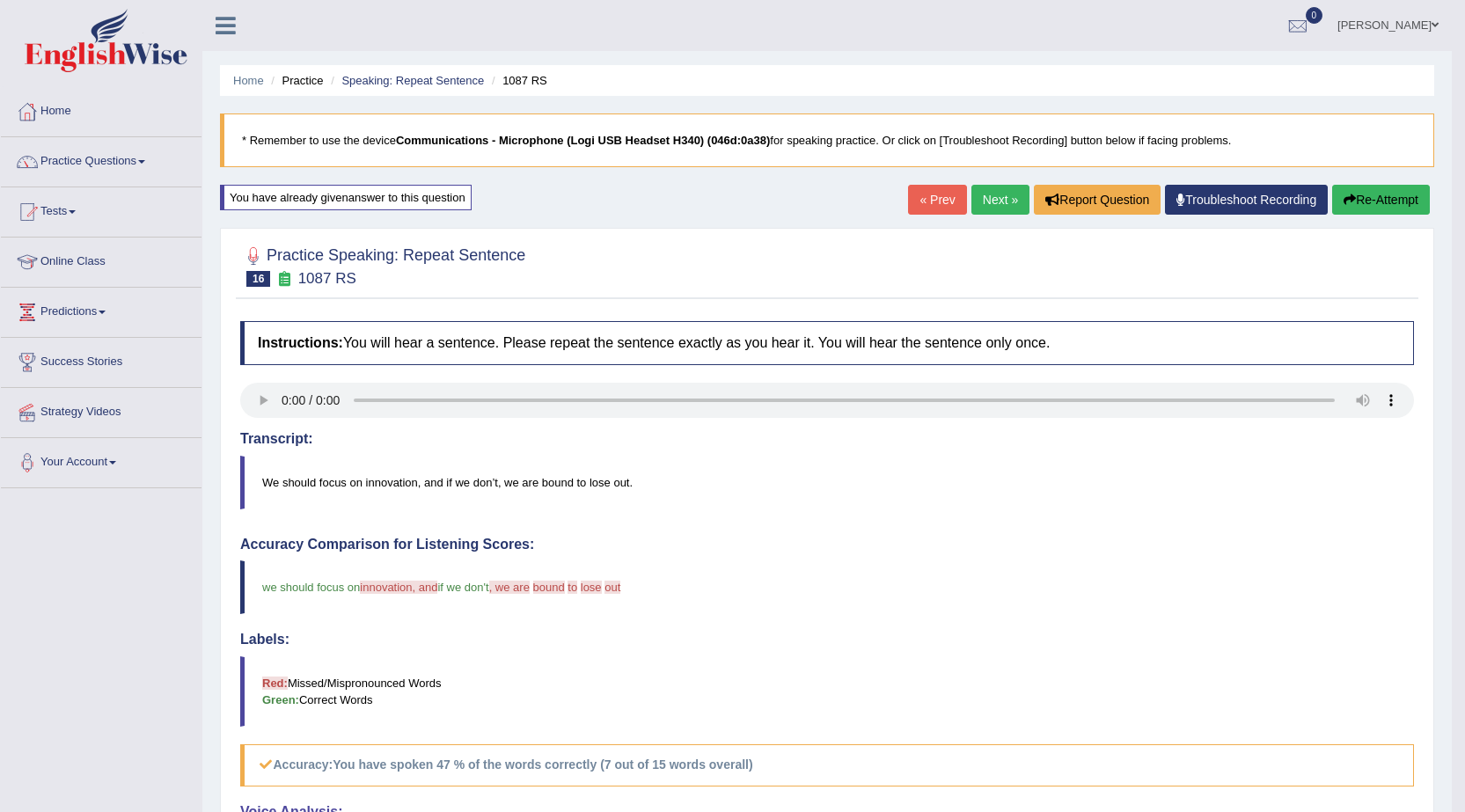
click at [982, 195] on link "Next »" at bounding box center [1001, 199] width 58 height 30
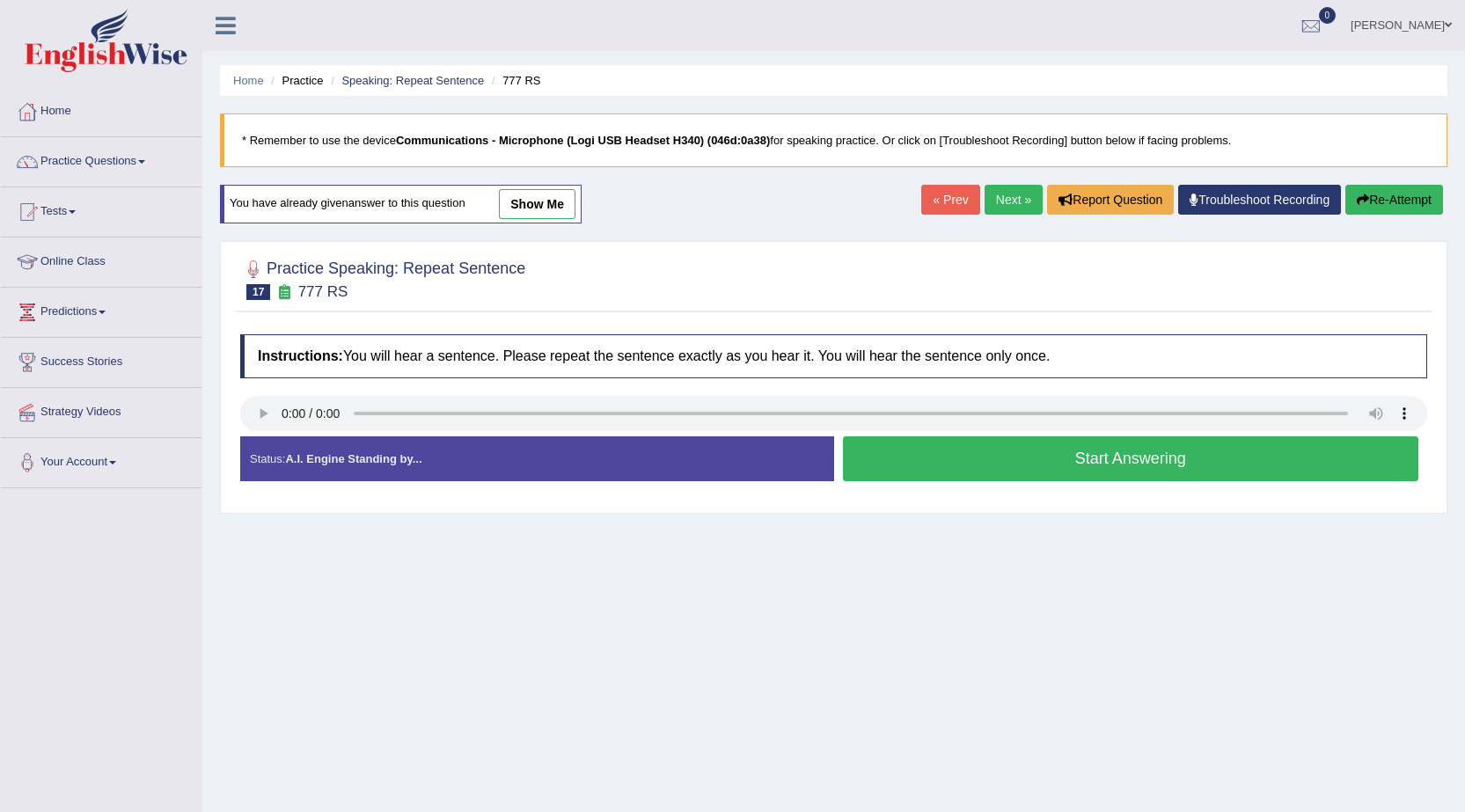
click at [885, 475] on button "Start Answering" at bounding box center [1132, 459] width 576 height 45
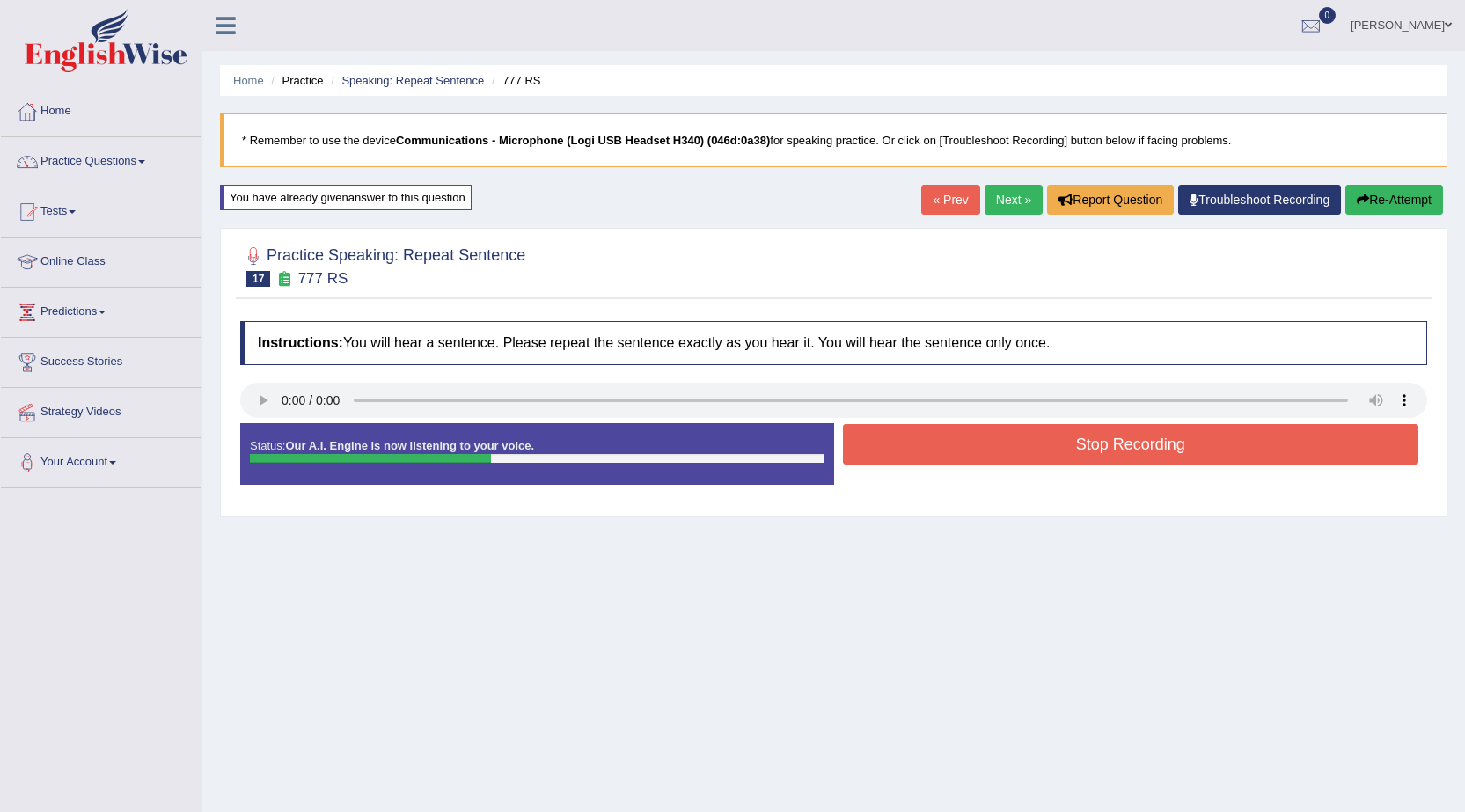
click at [917, 453] on button "Stop Recording" at bounding box center [1132, 444] width 576 height 40
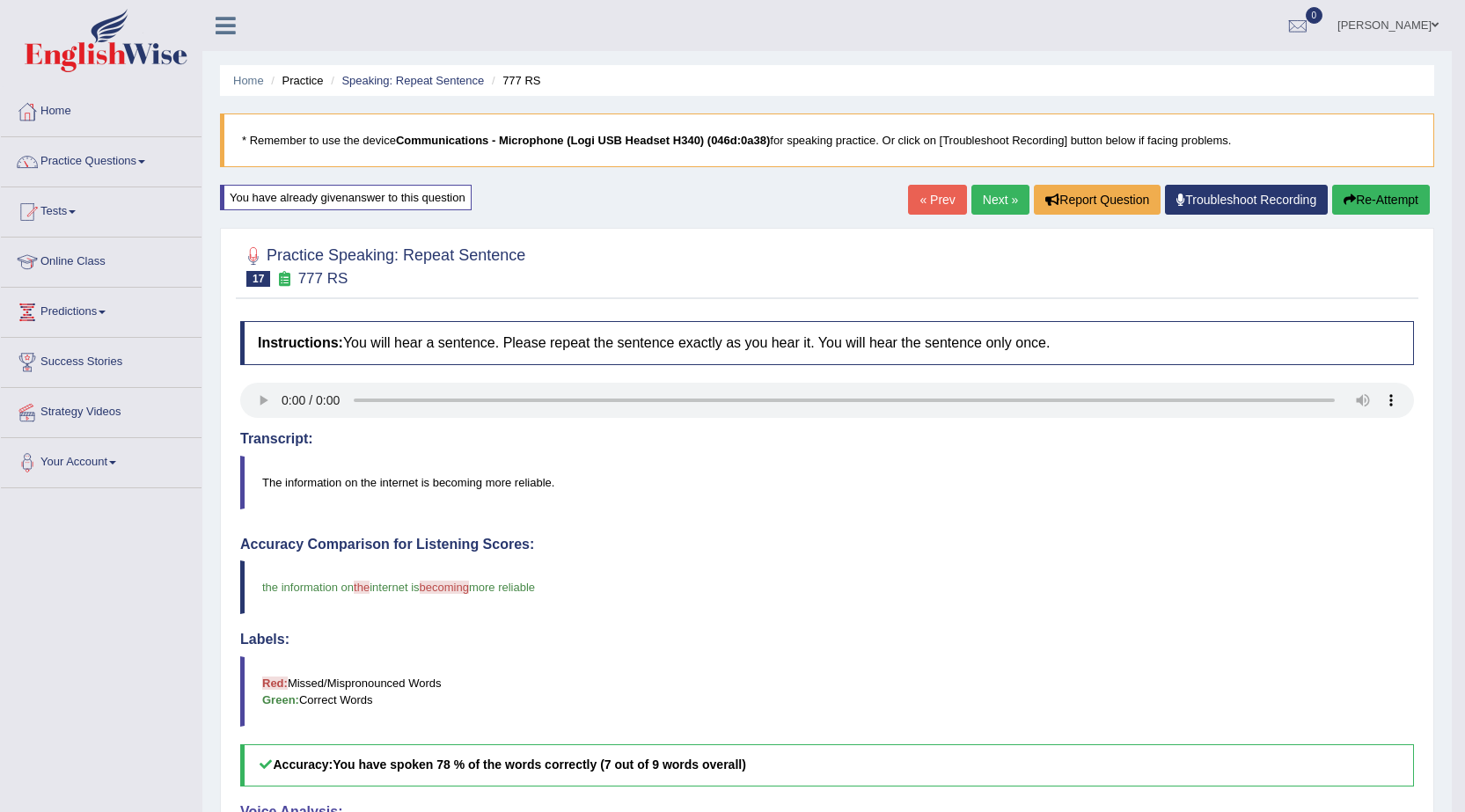
click at [1005, 199] on link "Next »" at bounding box center [1001, 199] width 58 height 30
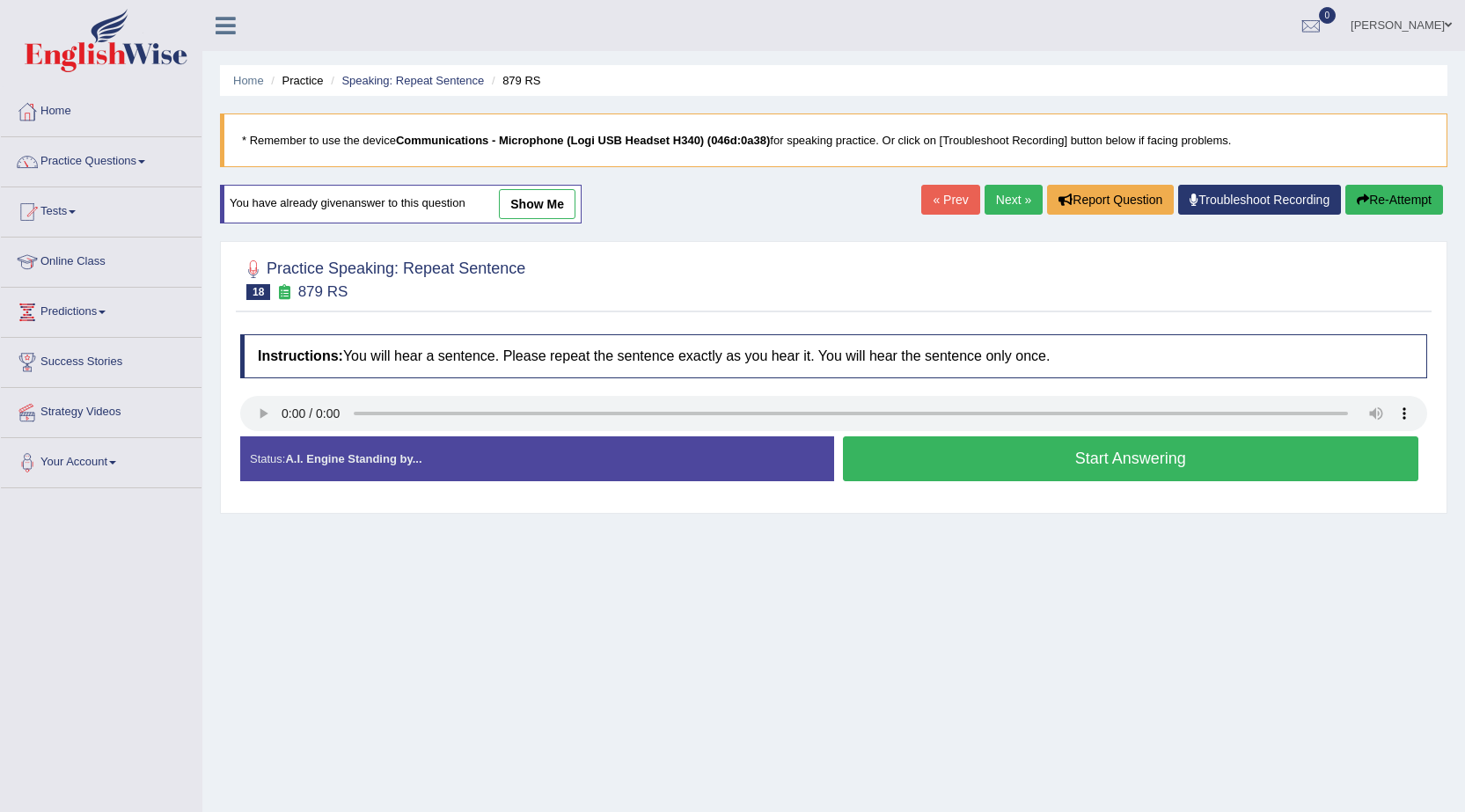
click at [876, 476] on button "Start Answering" at bounding box center [1132, 459] width 576 height 45
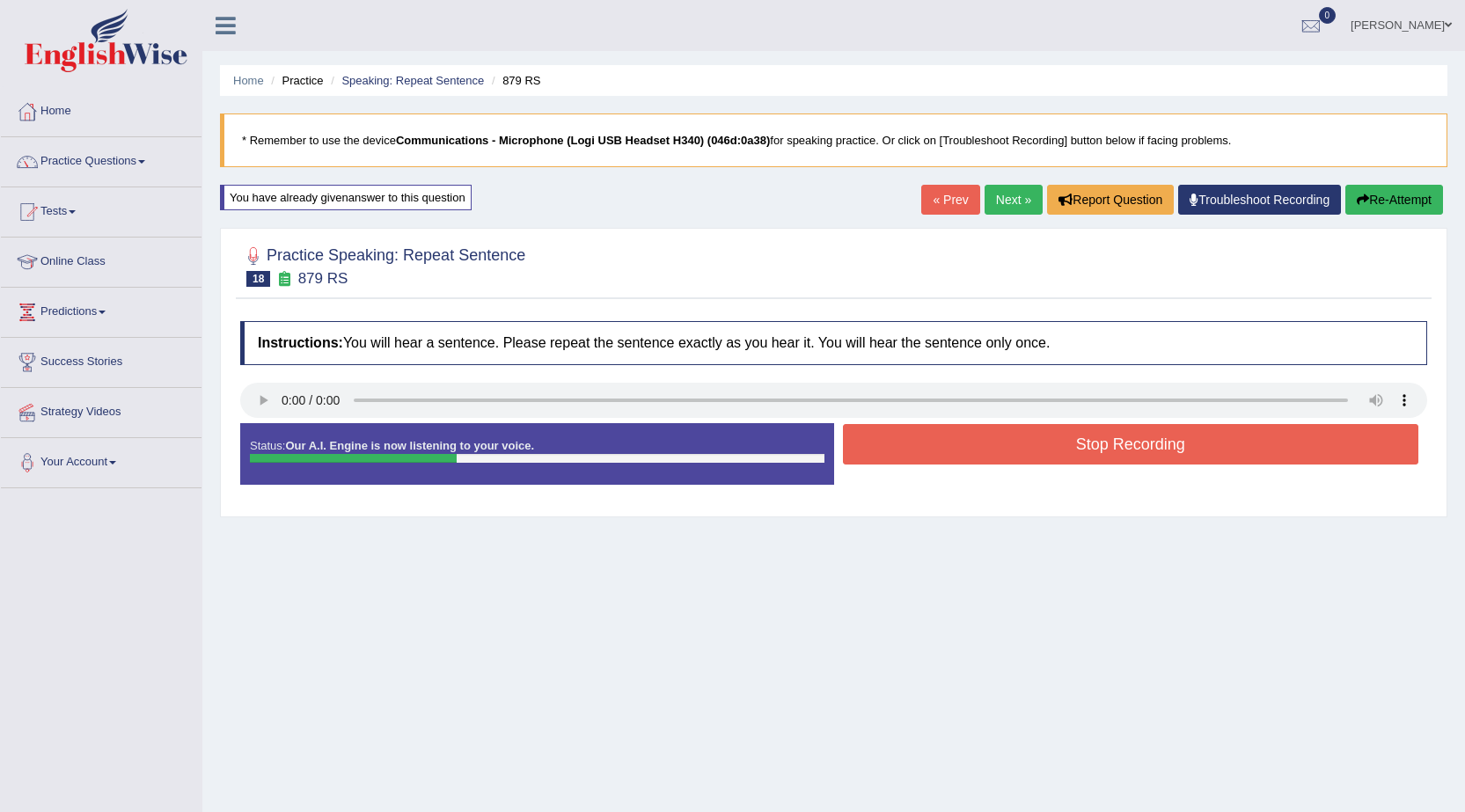
click at [904, 463] on button "Stop Recording" at bounding box center [1132, 444] width 576 height 40
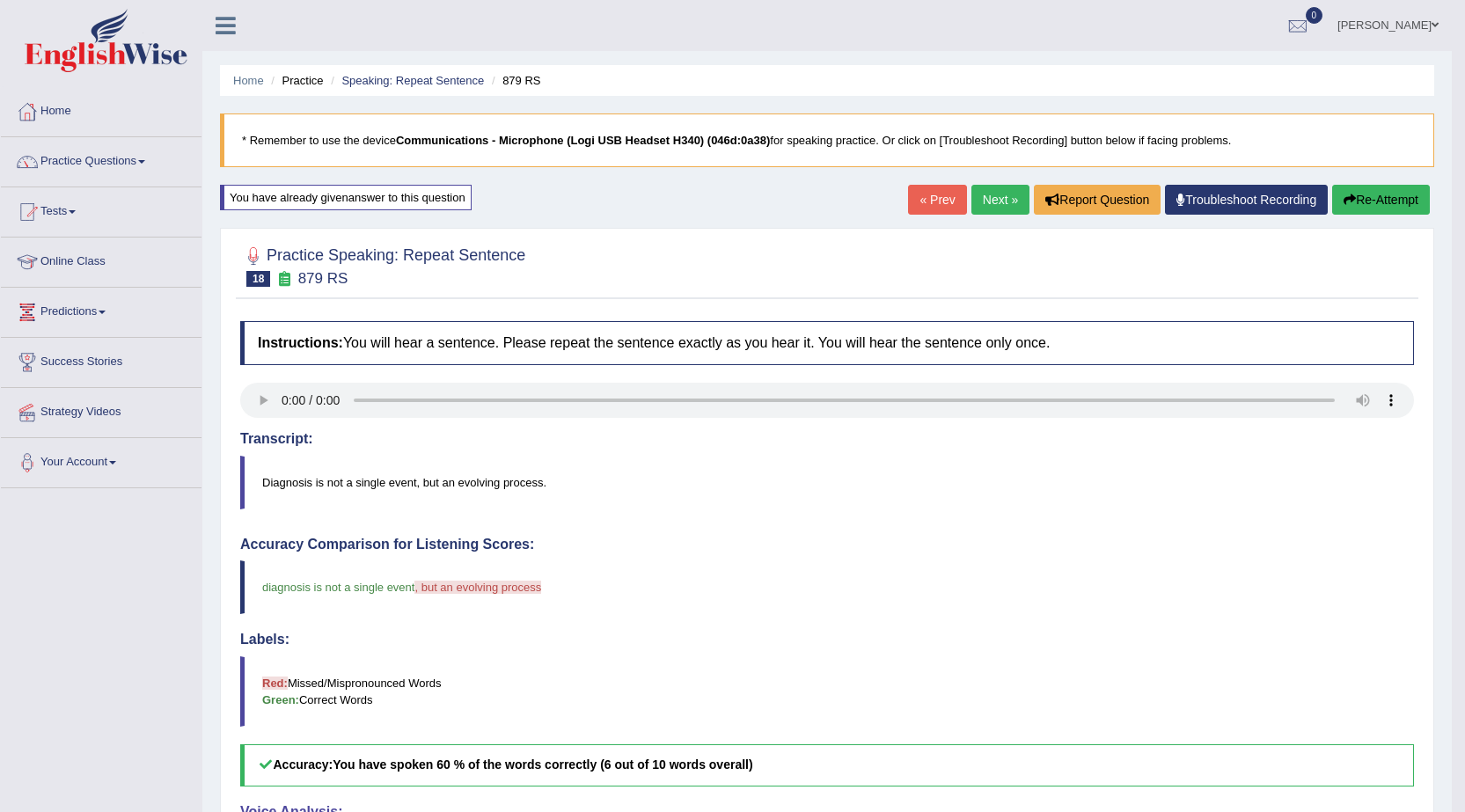
click at [1385, 29] on link "[PERSON_NAME]" at bounding box center [1387, 23] width 127 height 46
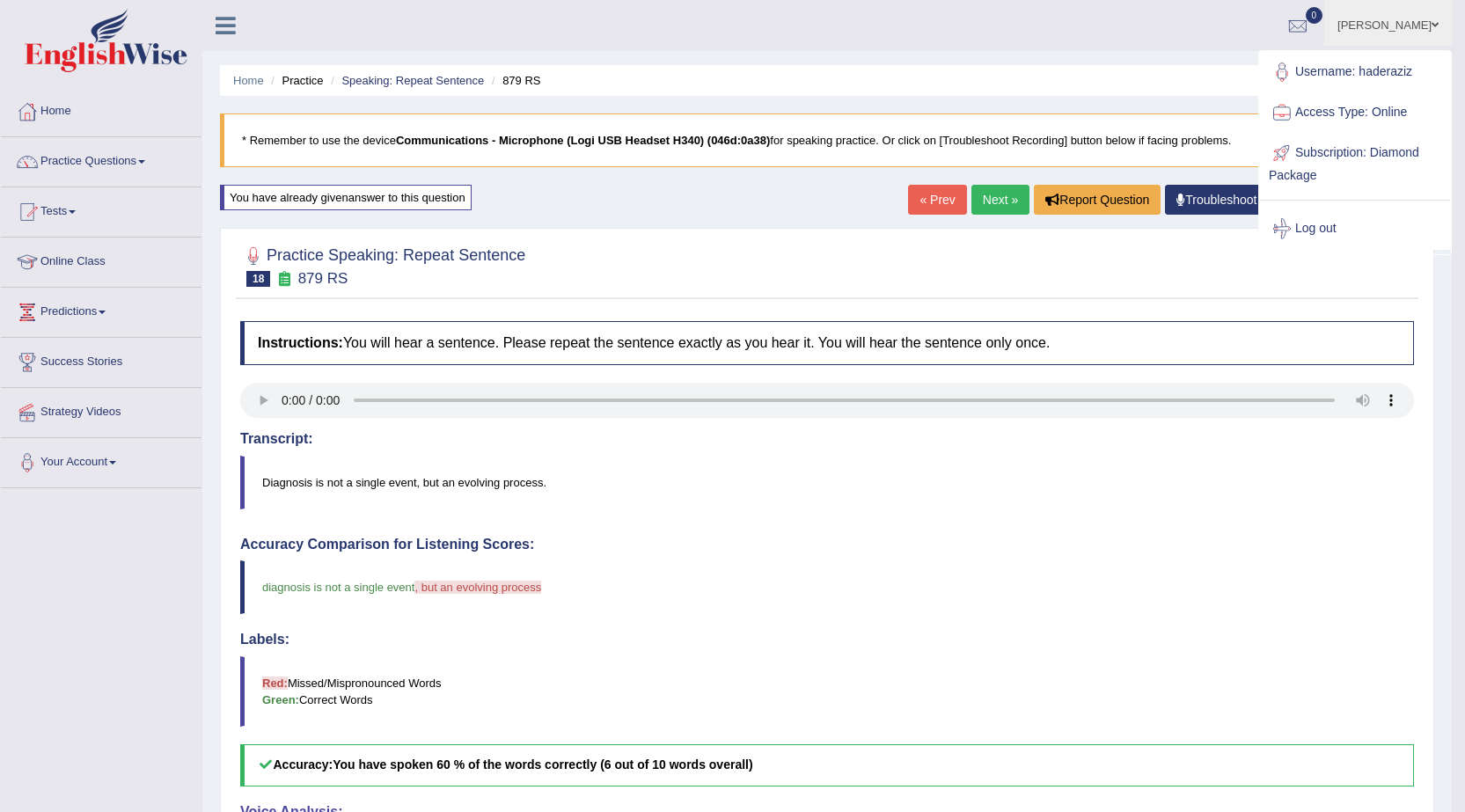
click at [1172, 26] on ul "hader aziz Toggle navigation Username: haderaziz Access Type: Online Subscripti…" at bounding box center [1015, 25] width 875 height 50
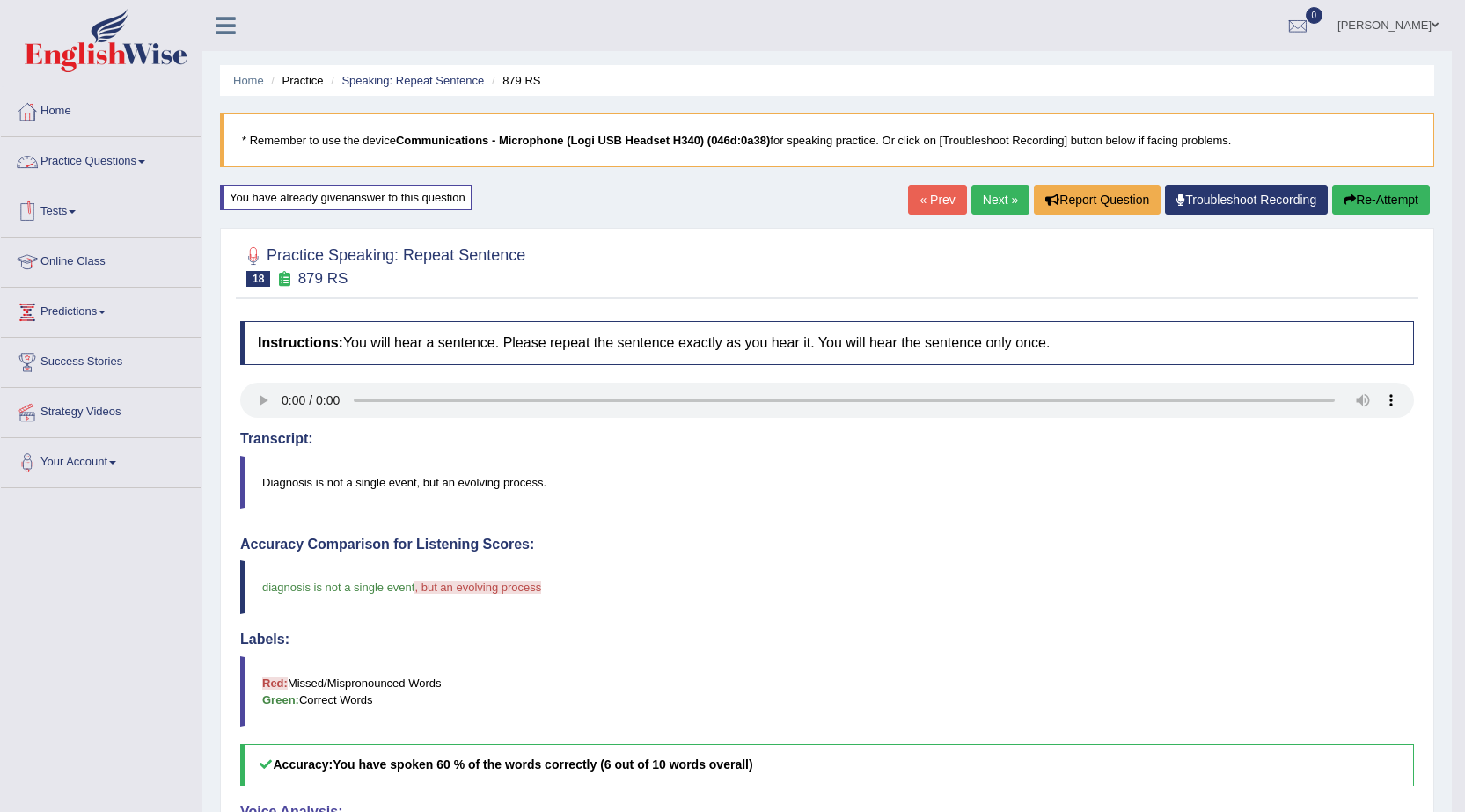
click at [122, 159] on link "Practice Questions" at bounding box center [101, 159] width 201 height 44
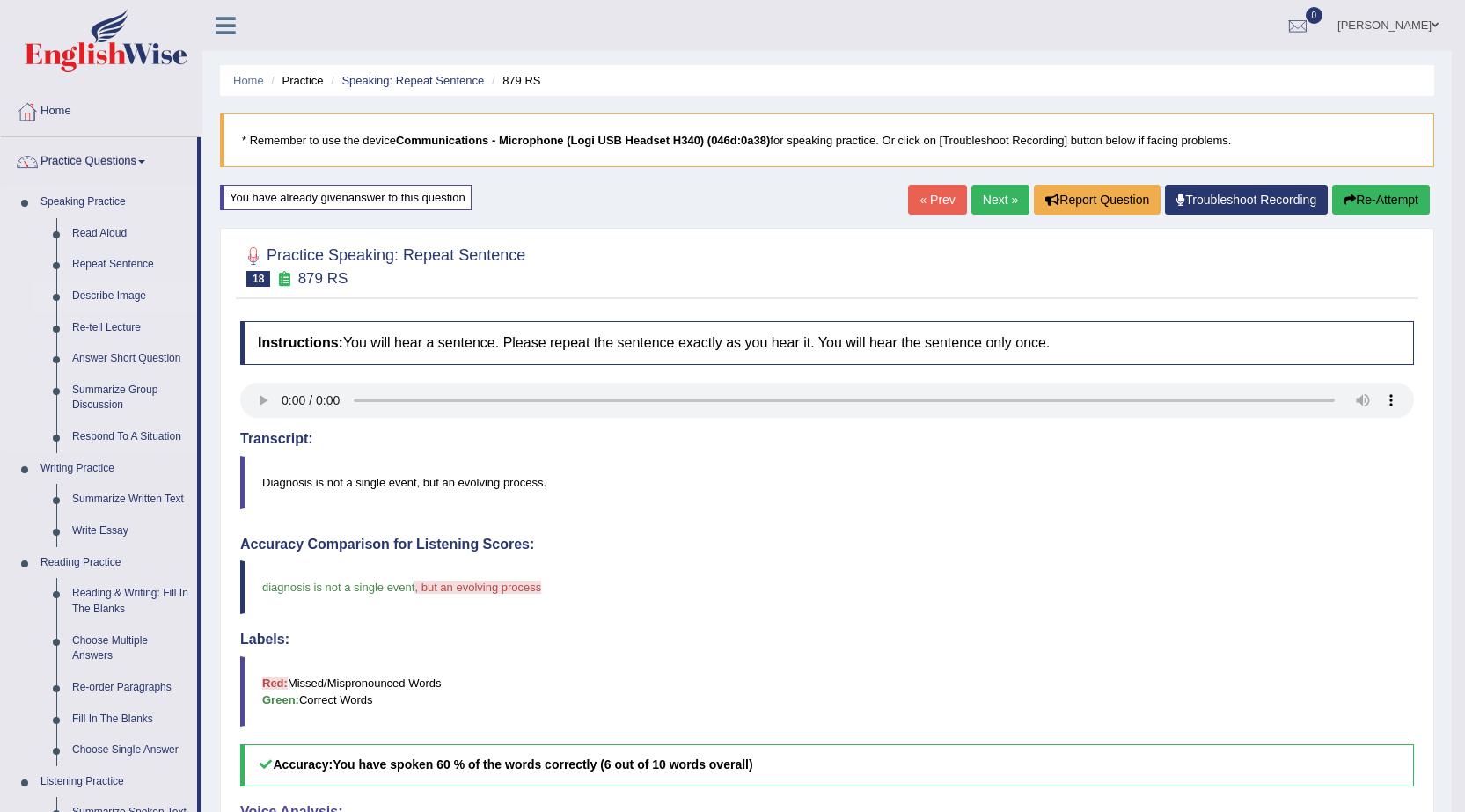
click at [117, 297] on link "Describe Image" at bounding box center [130, 296] width 133 height 32
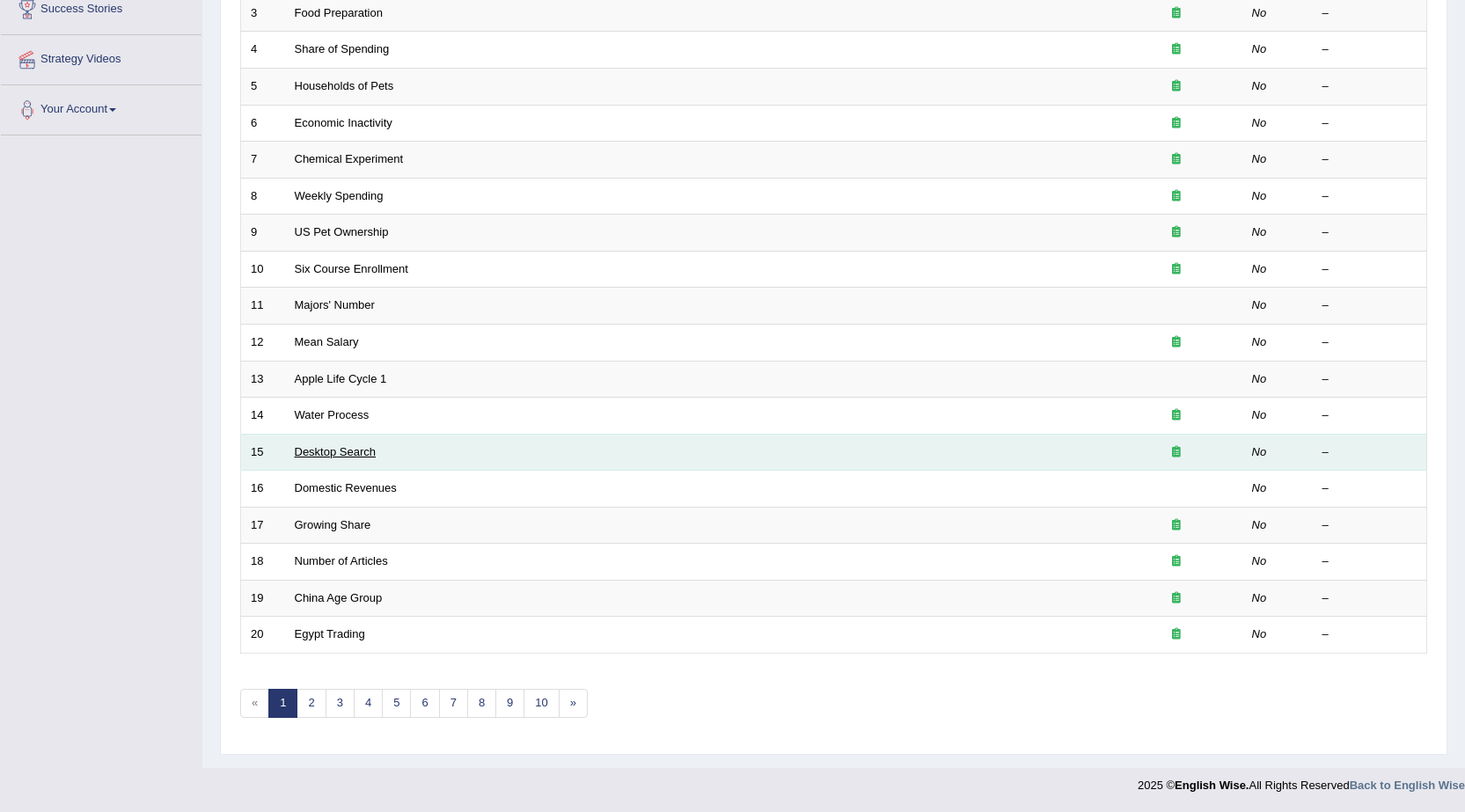
click at [347, 457] on link "Desktop Search" at bounding box center [335, 452] width 81 height 13
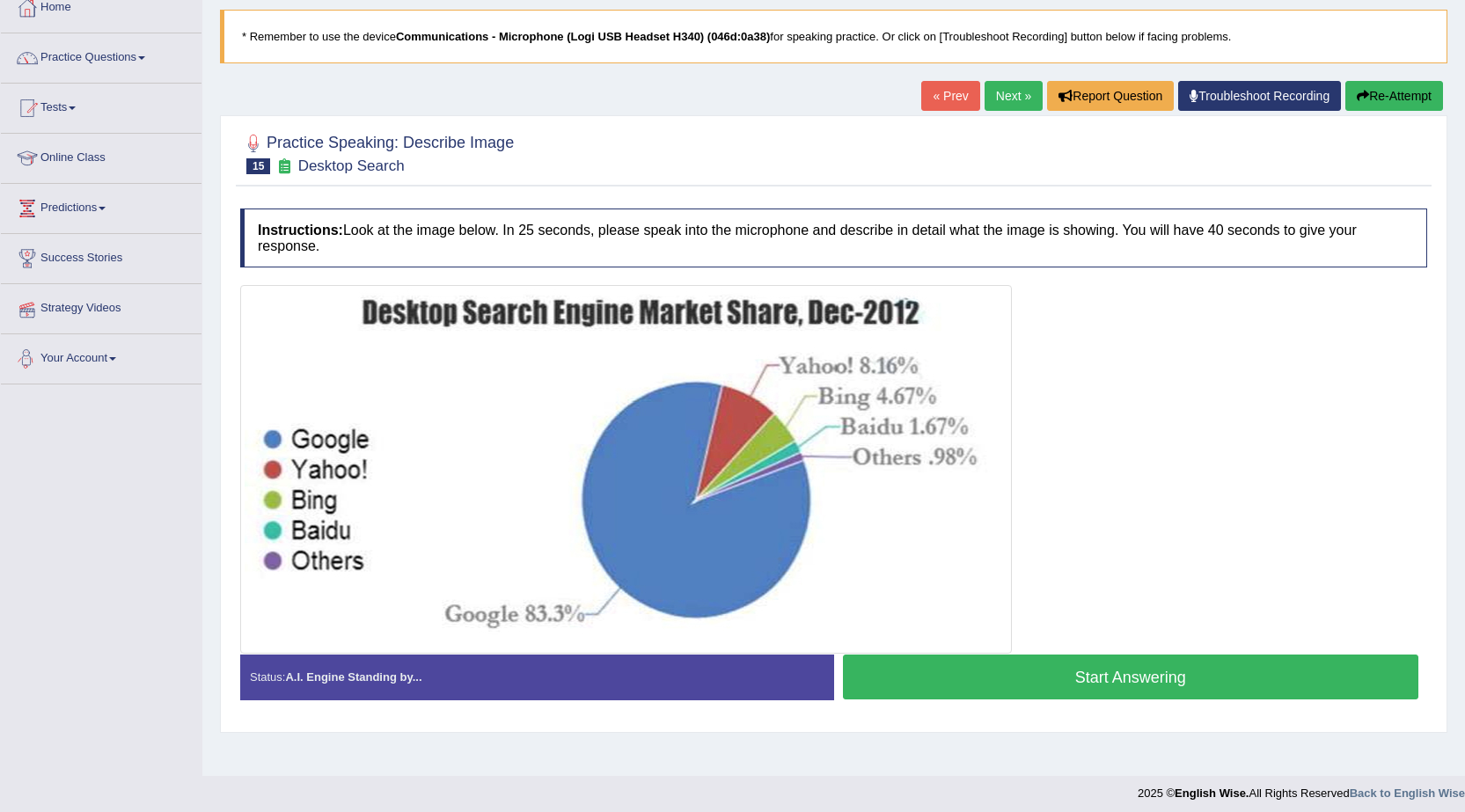
scroll to position [112, 0]
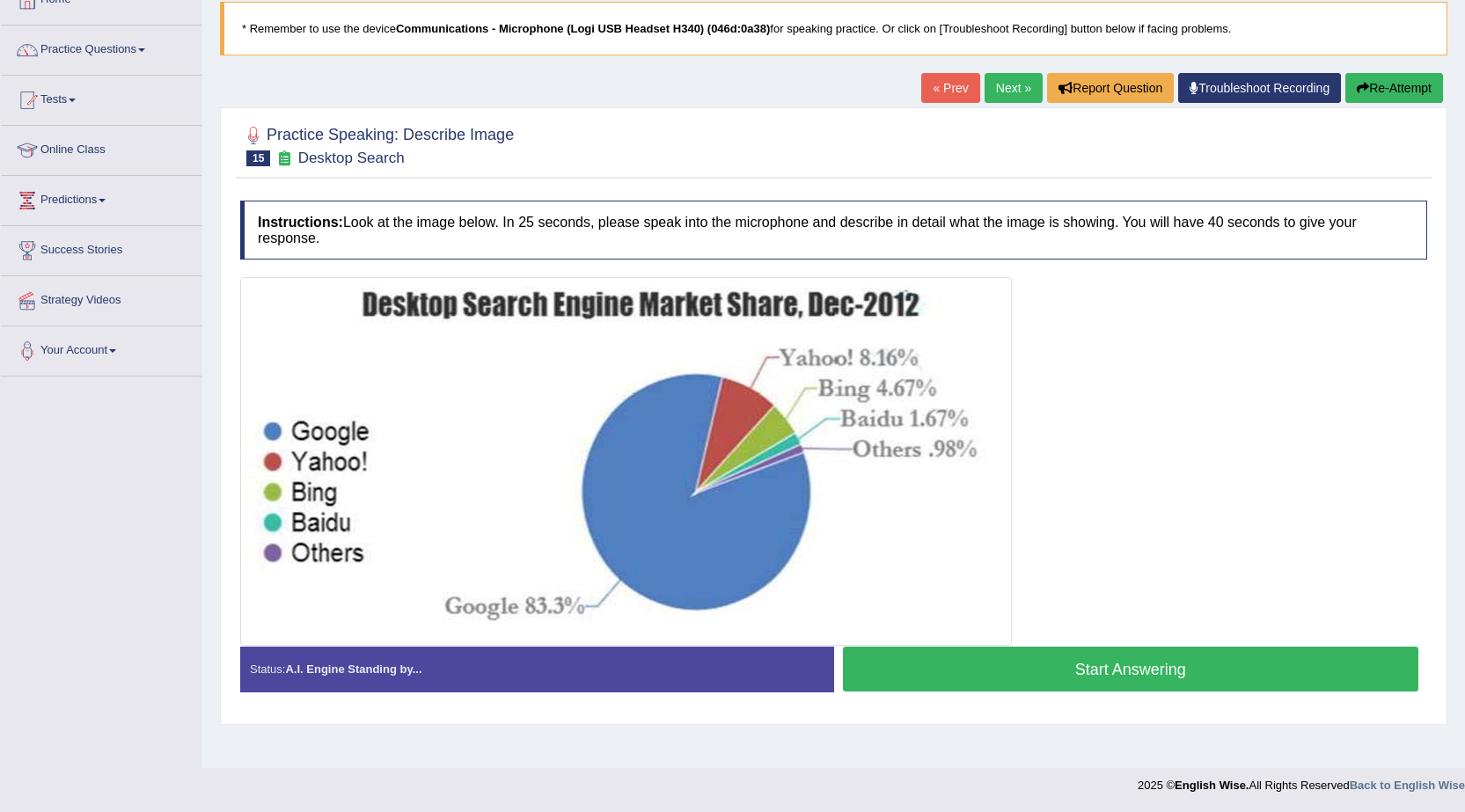
click at [517, 383] on img at bounding box center [626, 462] width 763 height 360
click at [494, 426] on img at bounding box center [626, 462] width 763 height 360
click at [1020, 87] on link "Next »" at bounding box center [1014, 87] width 58 height 30
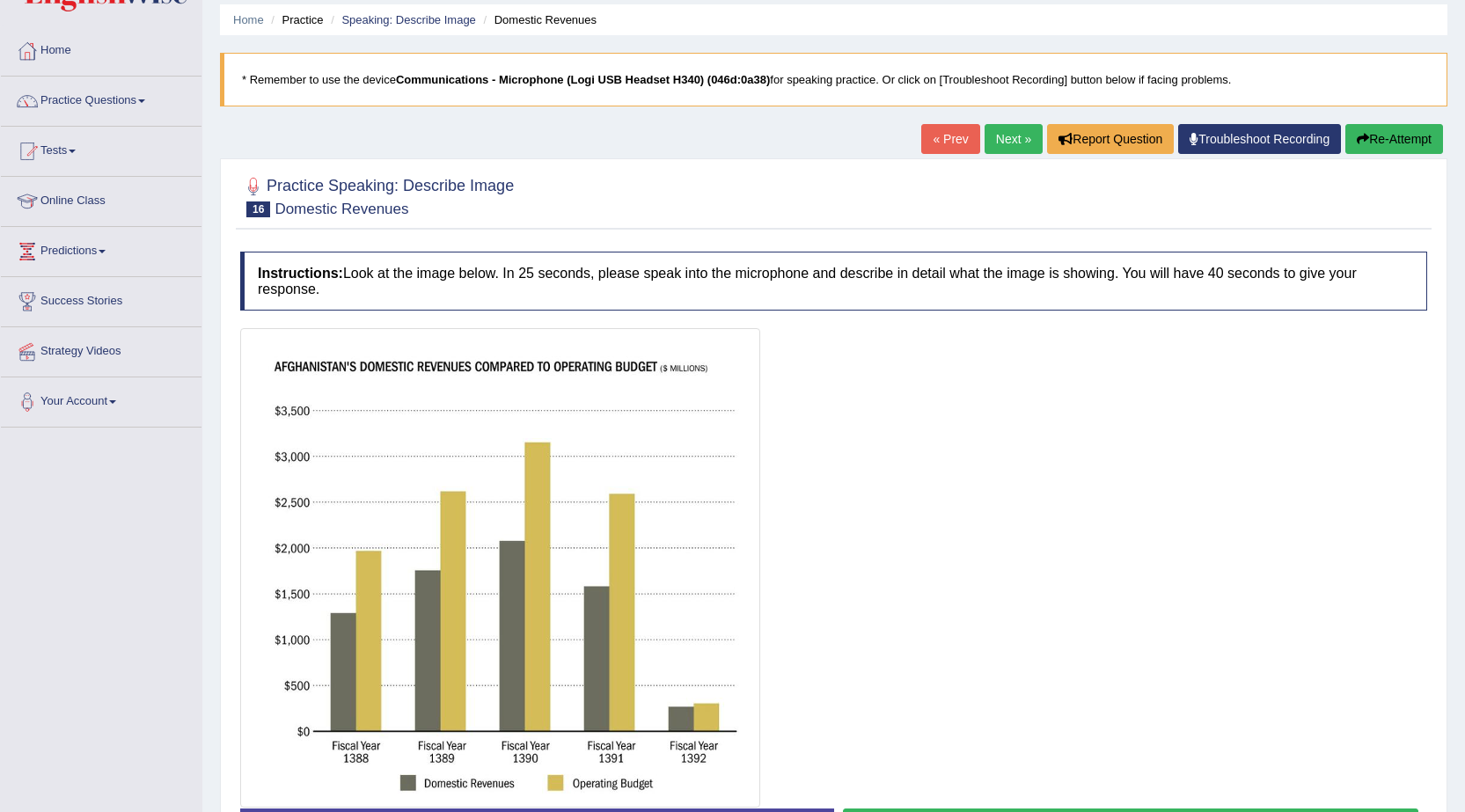
scroll to position [16, 0]
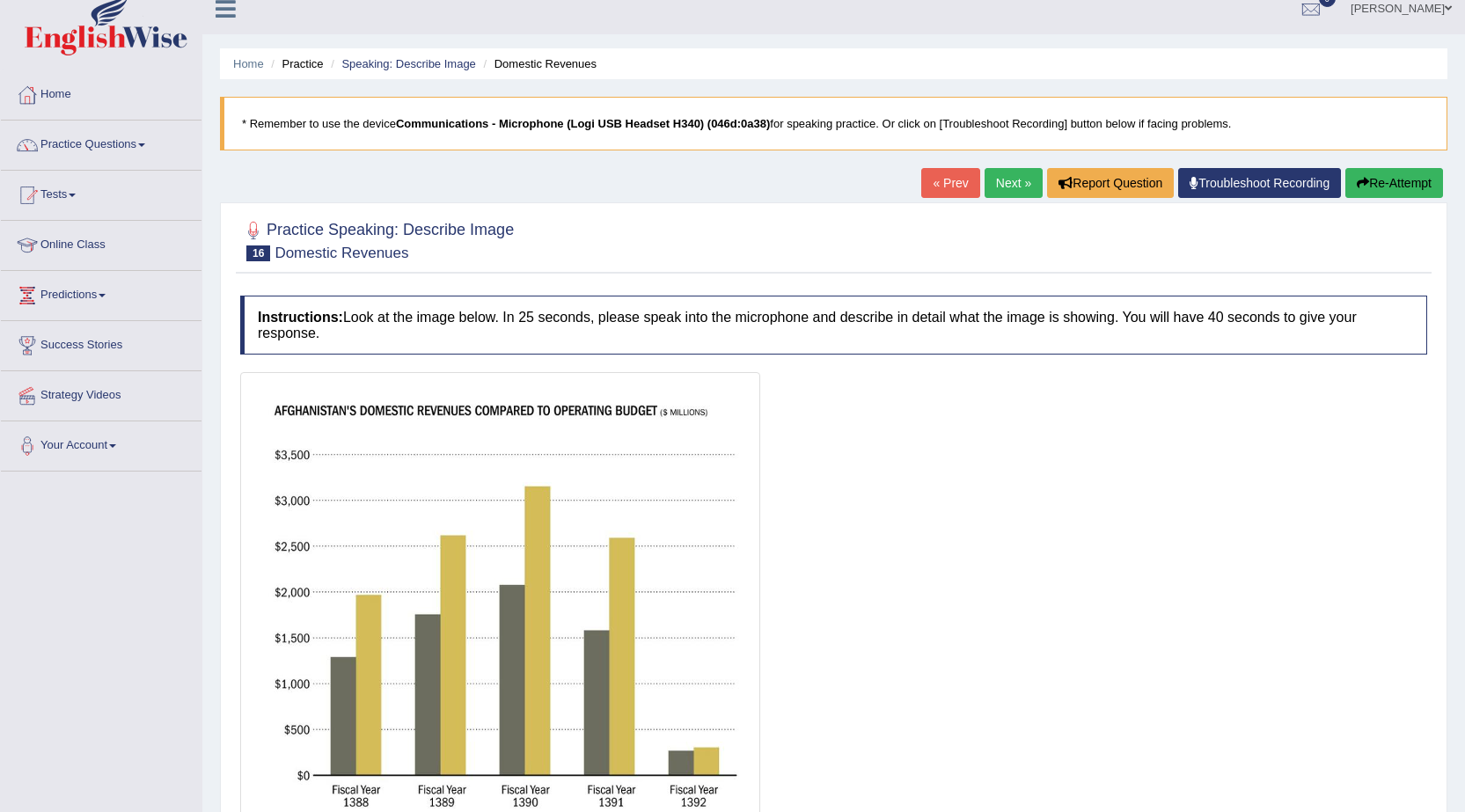
click at [985, 181] on link "Next »" at bounding box center [1014, 183] width 58 height 30
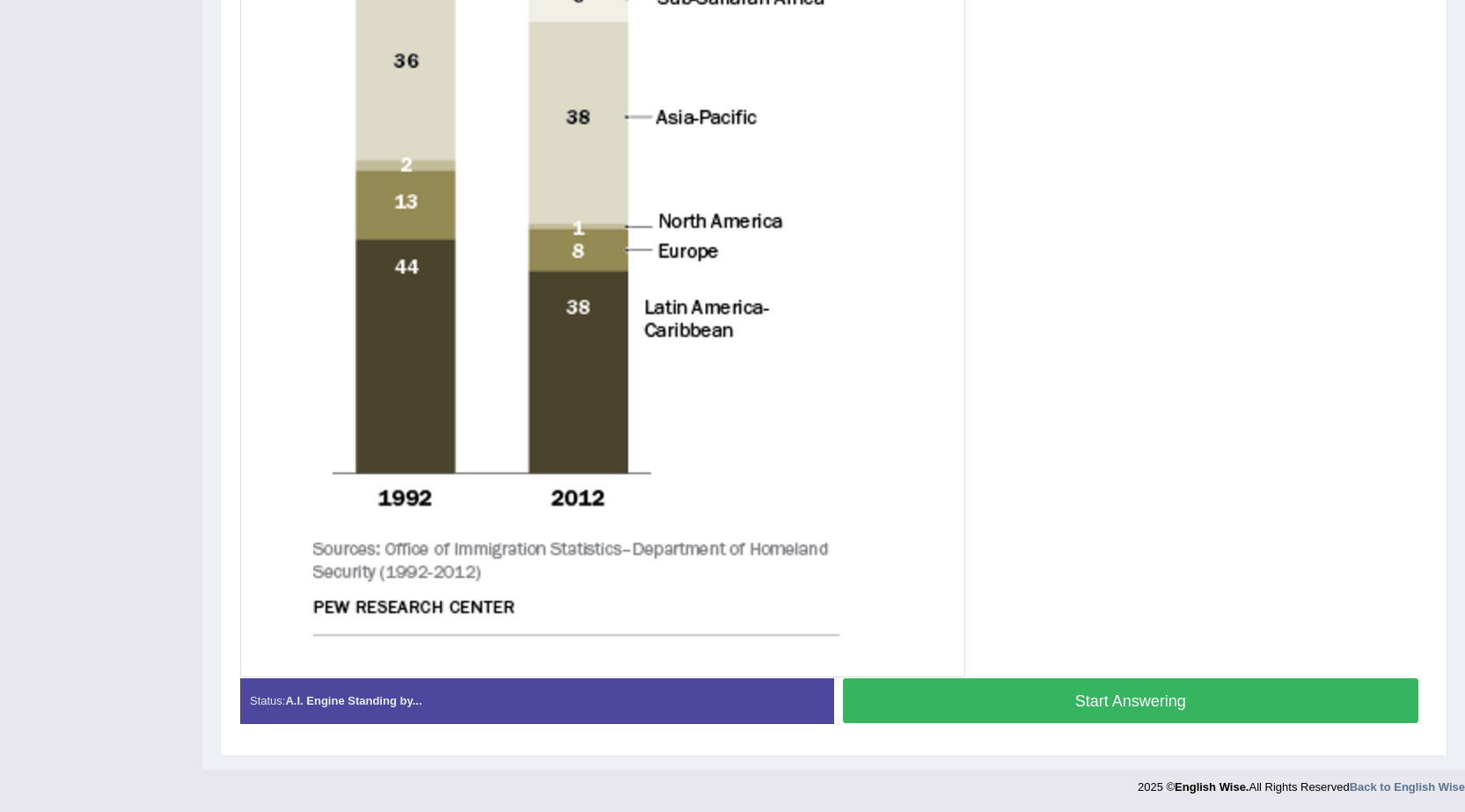
scroll to position [651, 0]
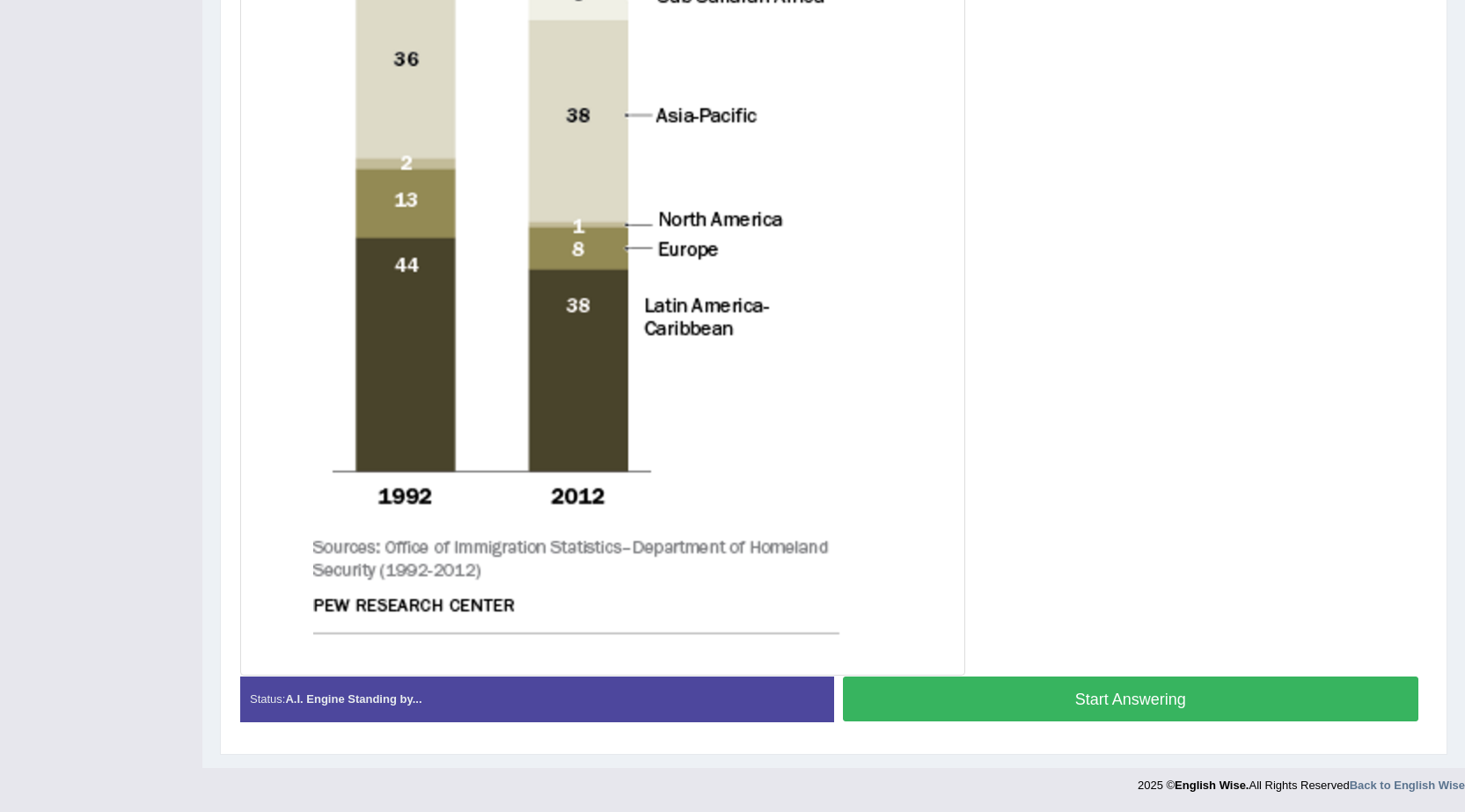
click at [356, 690] on div "Status: A.I. Engine Standing by..." at bounding box center [537, 699] width 594 height 45
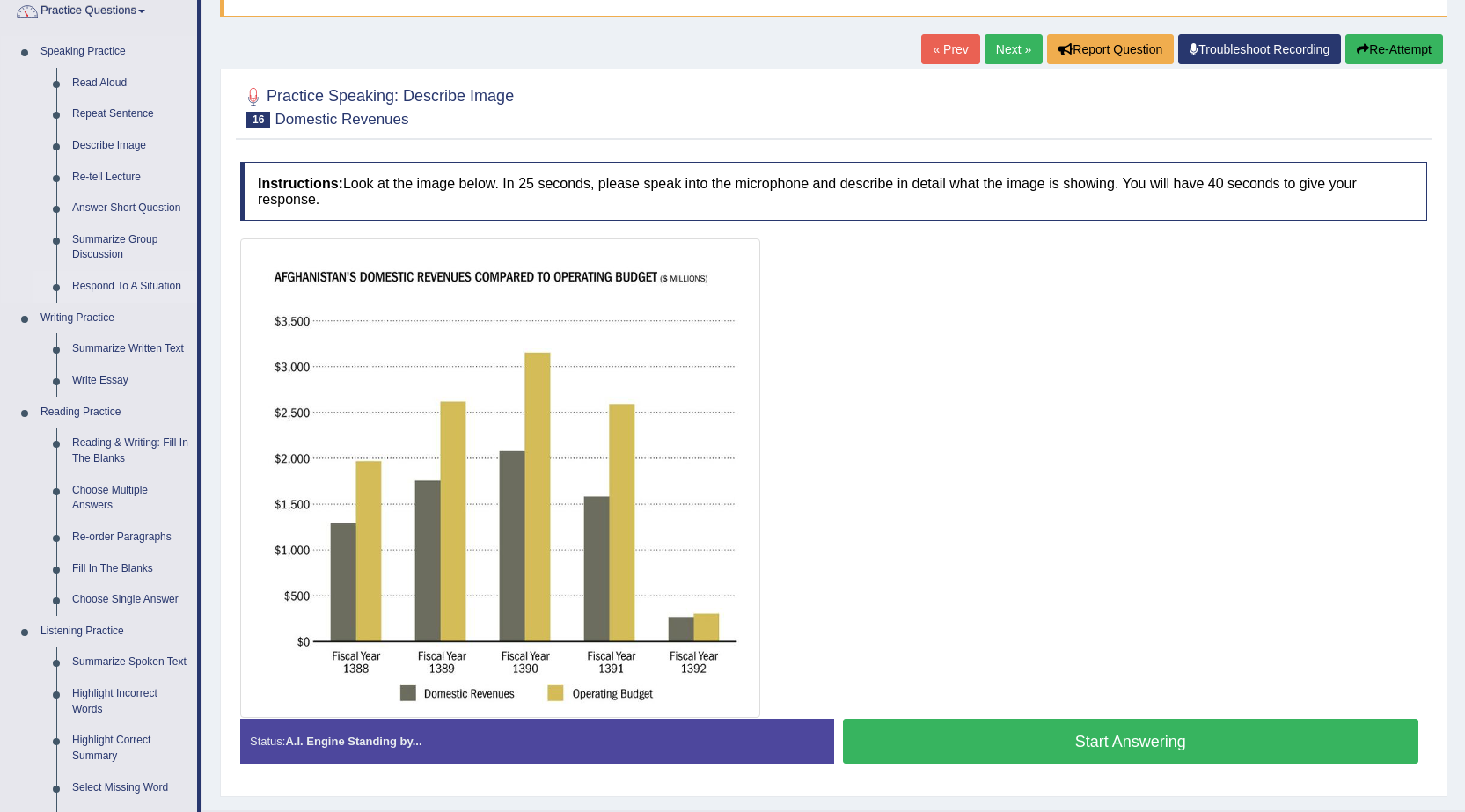
scroll to position [192, 0]
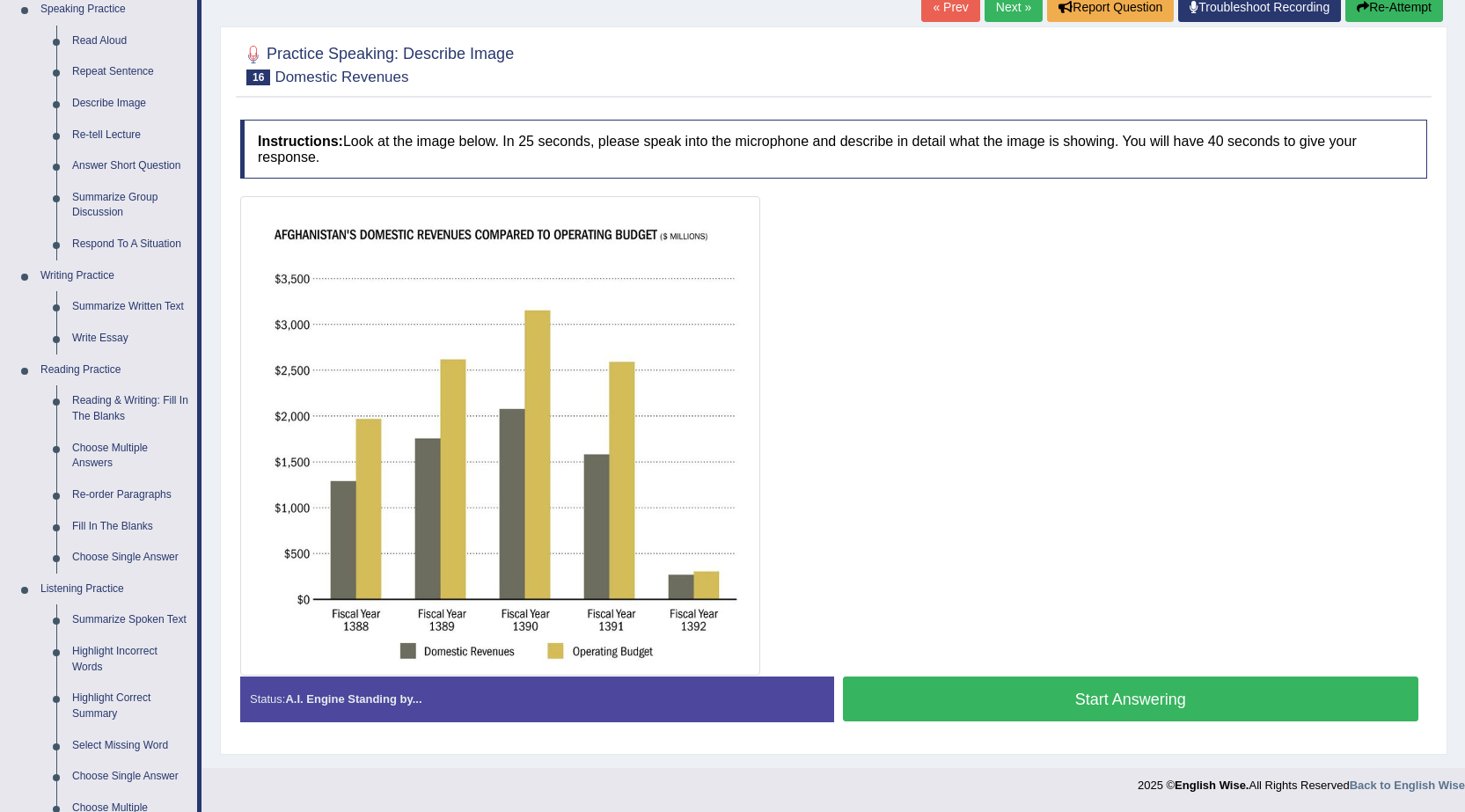
click at [1015, 699] on button "Start Answering" at bounding box center [1132, 699] width 576 height 45
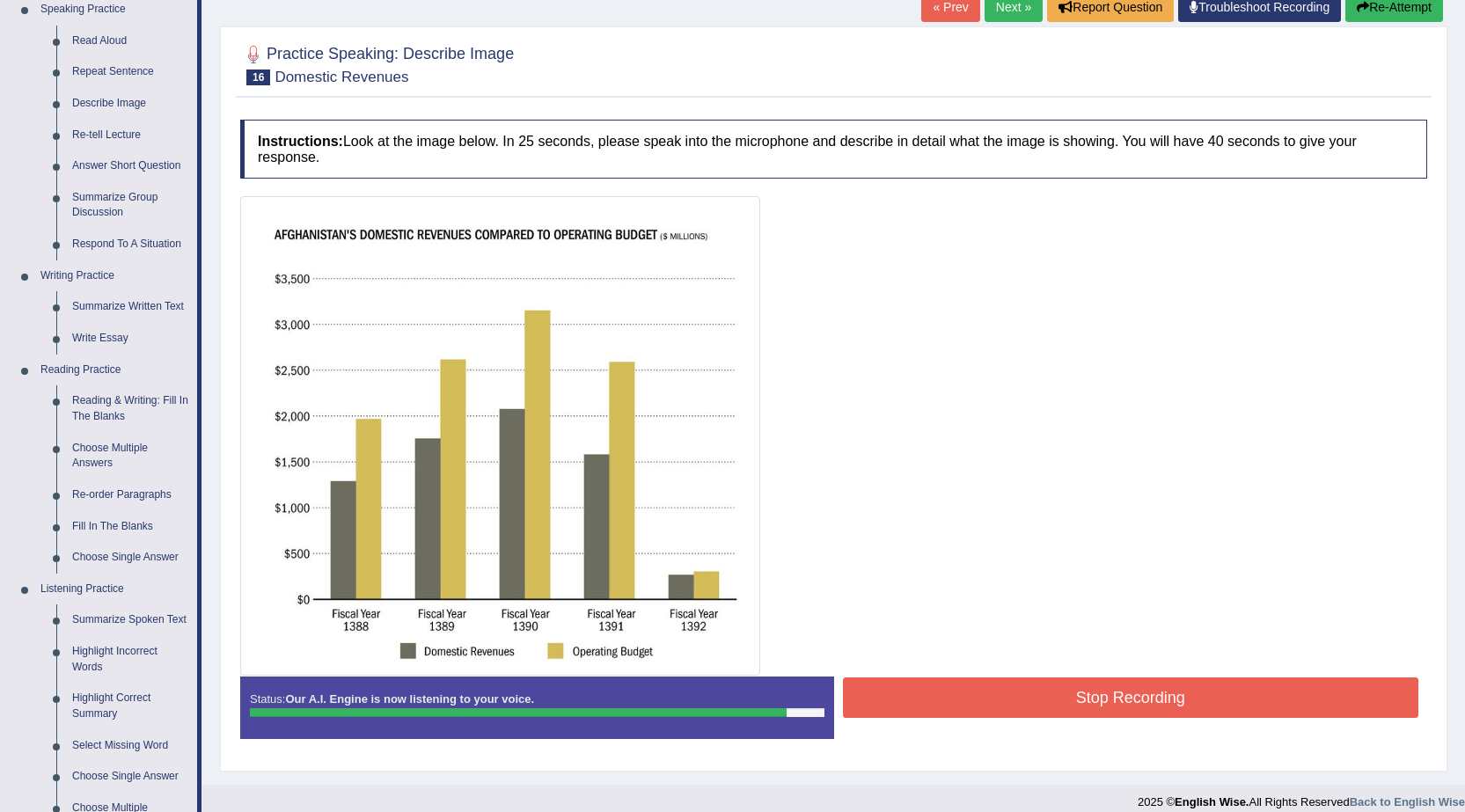
click at [1044, 687] on button "Stop Recording" at bounding box center [1132, 698] width 576 height 40
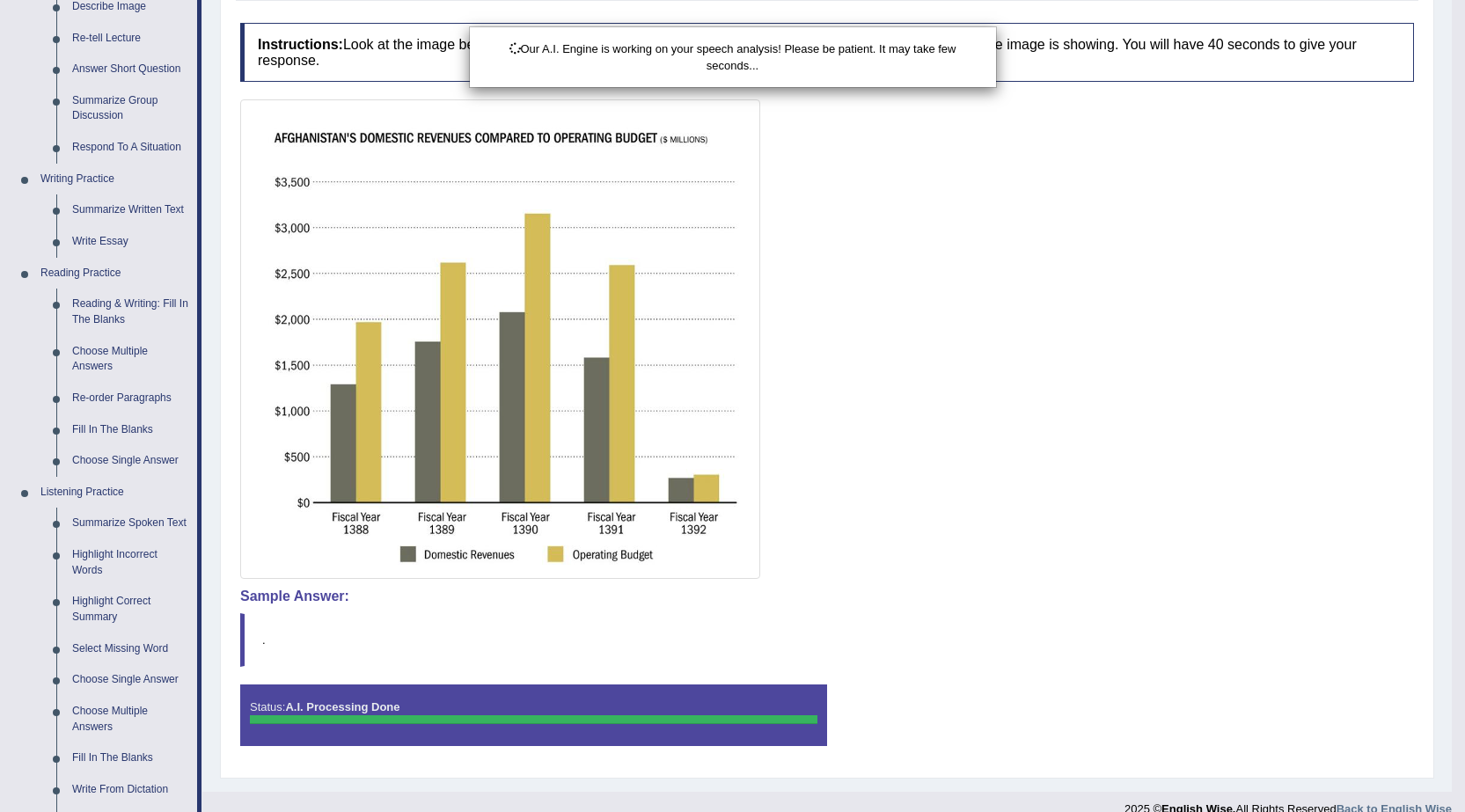
scroll to position [545, 0]
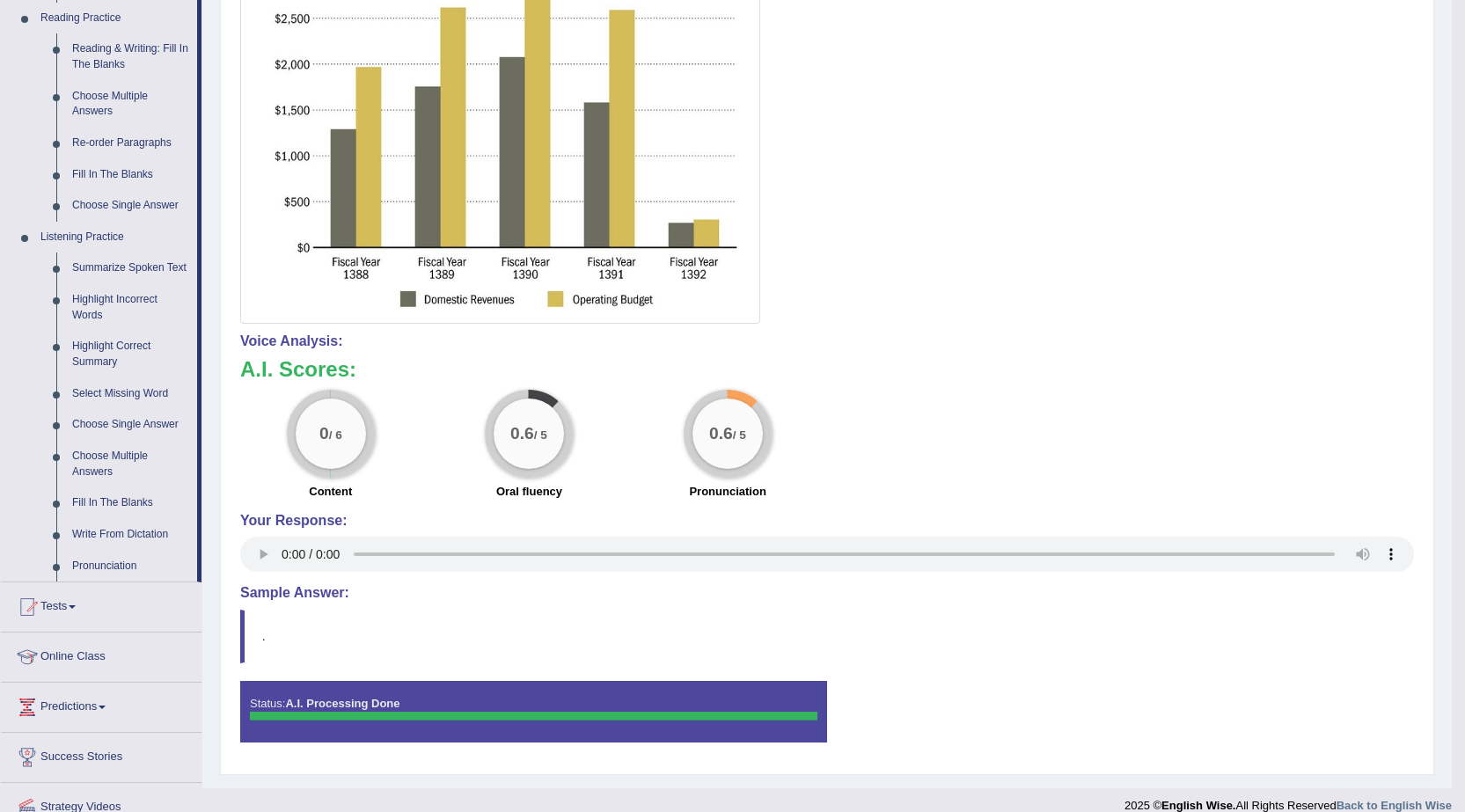
click at [1267, 589] on h4 "Sample Answer:" at bounding box center [827, 593] width 1174 height 16
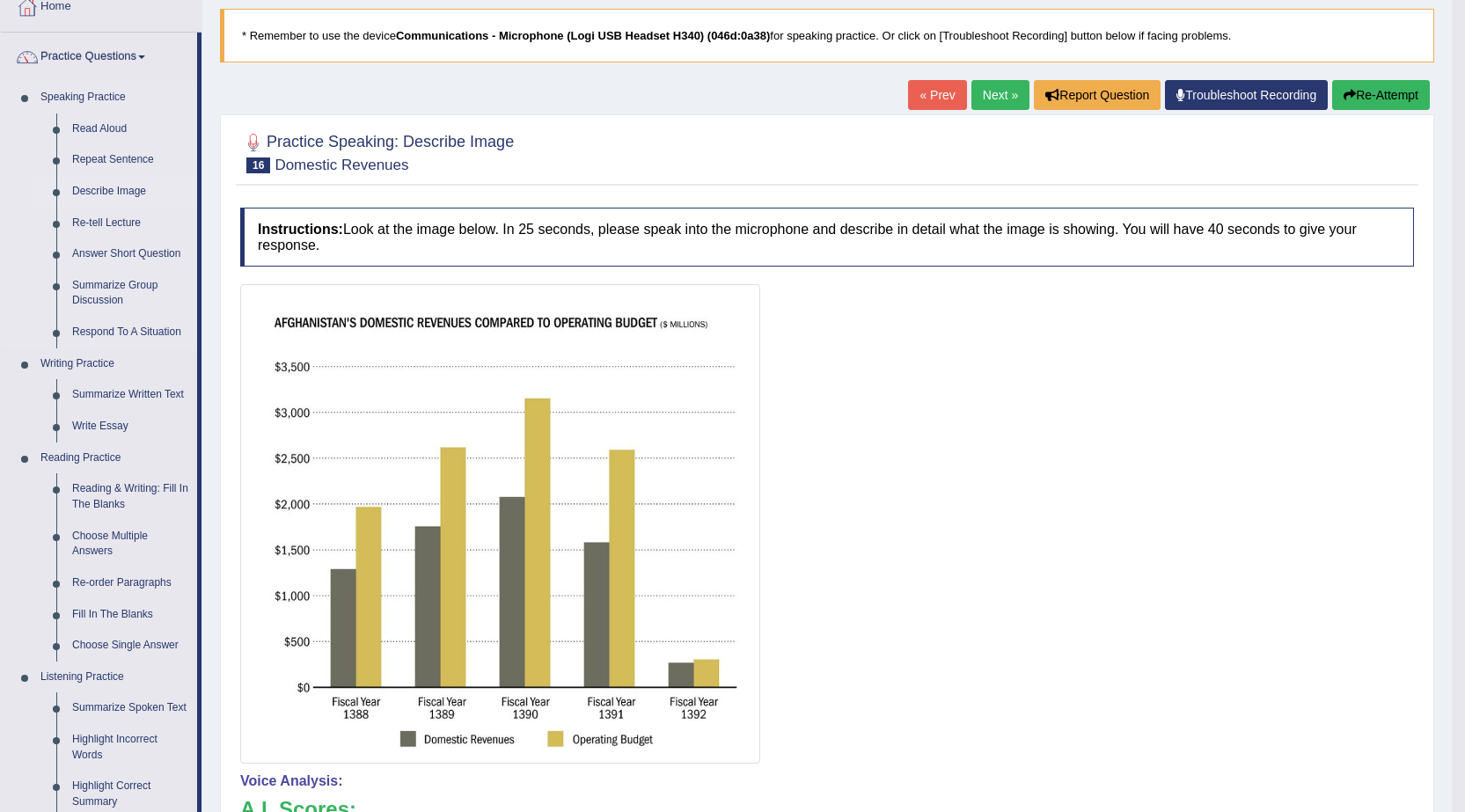
click at [133, 189] on link "Describe Image" at bounding box center [130, 192] width 133 height 32
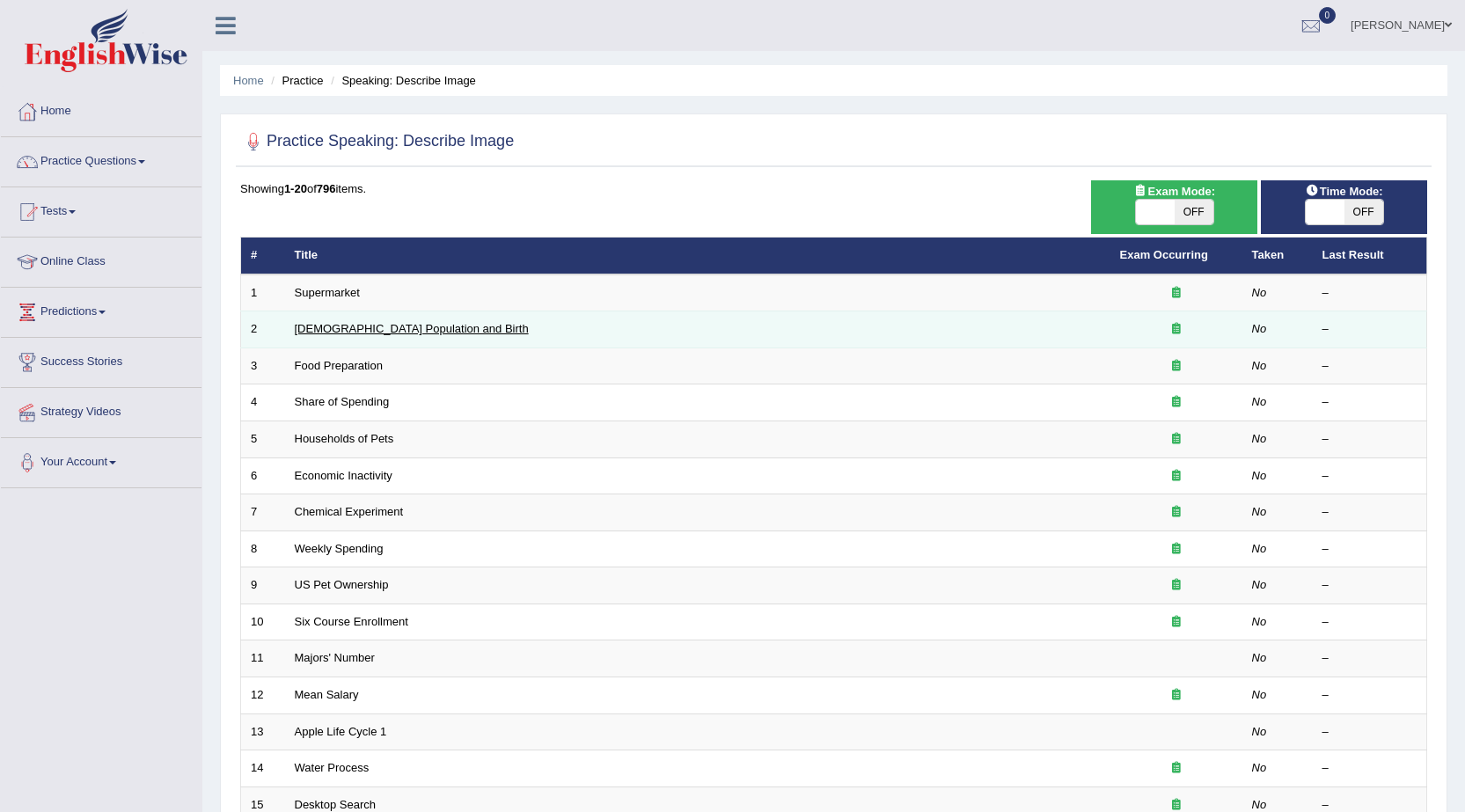
click at [359, 331] on link "[DEMOGRAPHIC_DATA] Population and Birth" at bounding box center [412, 328] width 234 height 13
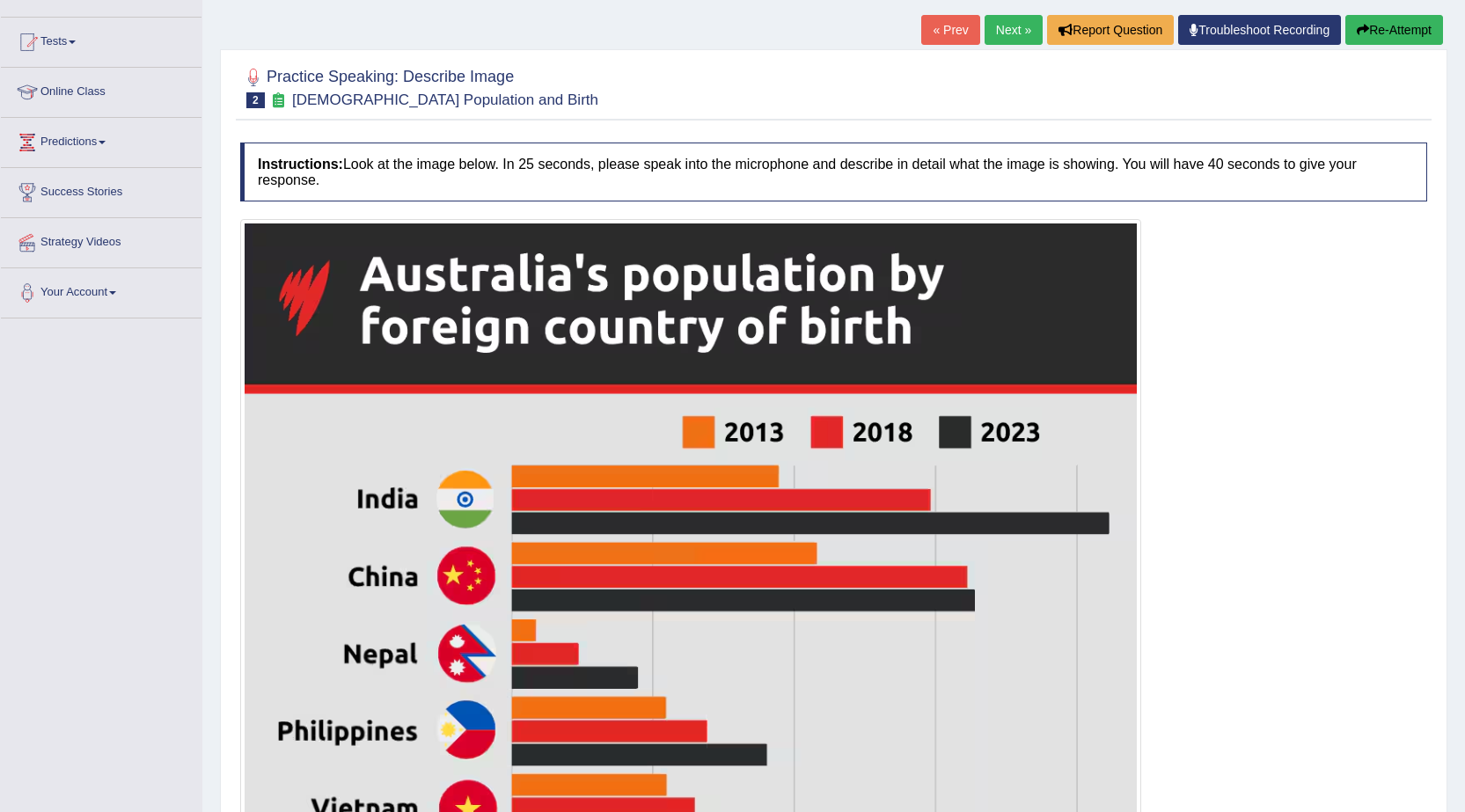
scroll to position [155, 0]
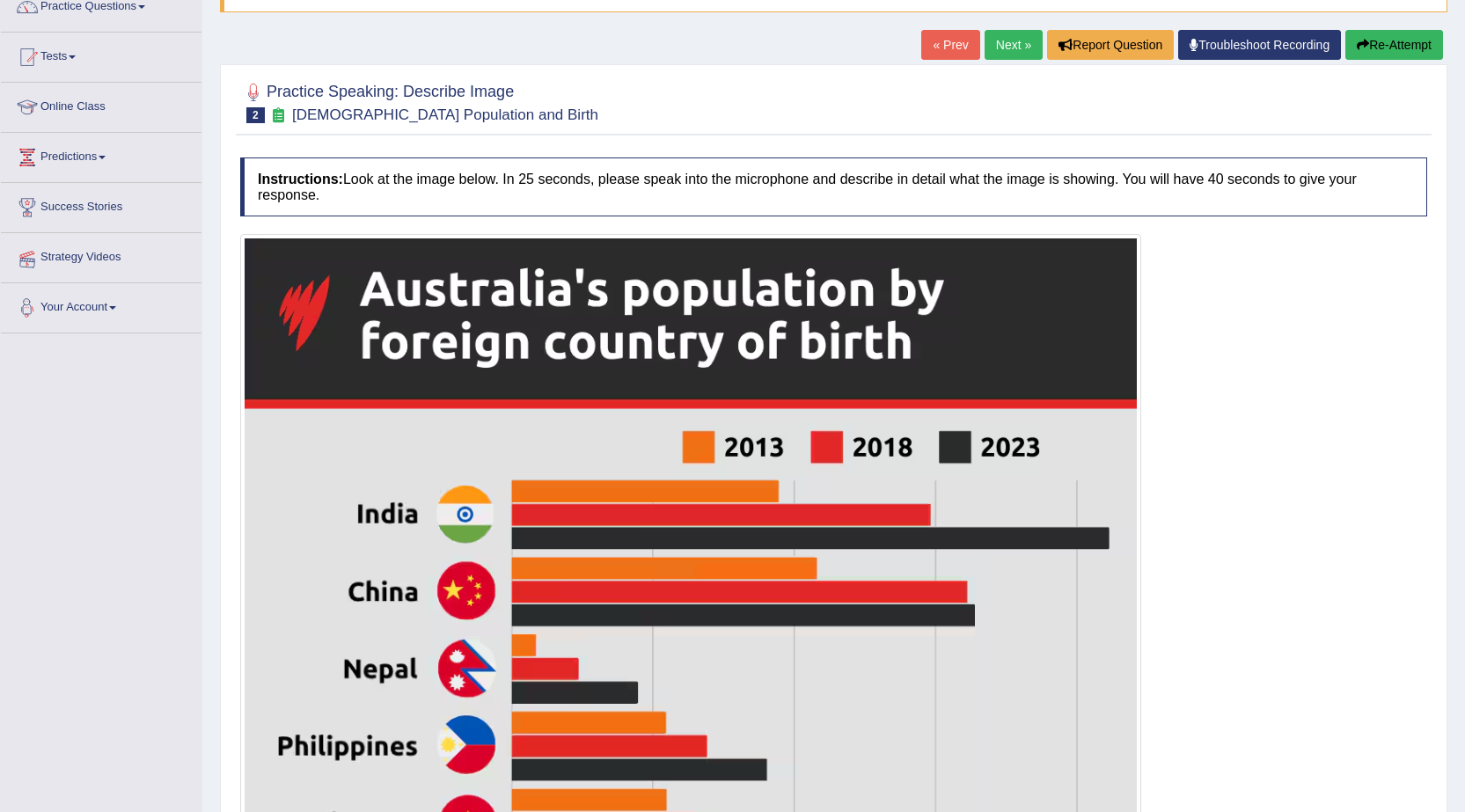
click at [77, 267] on link "Strategy Videos" at bounding box center [101, 256] width 201 height 44
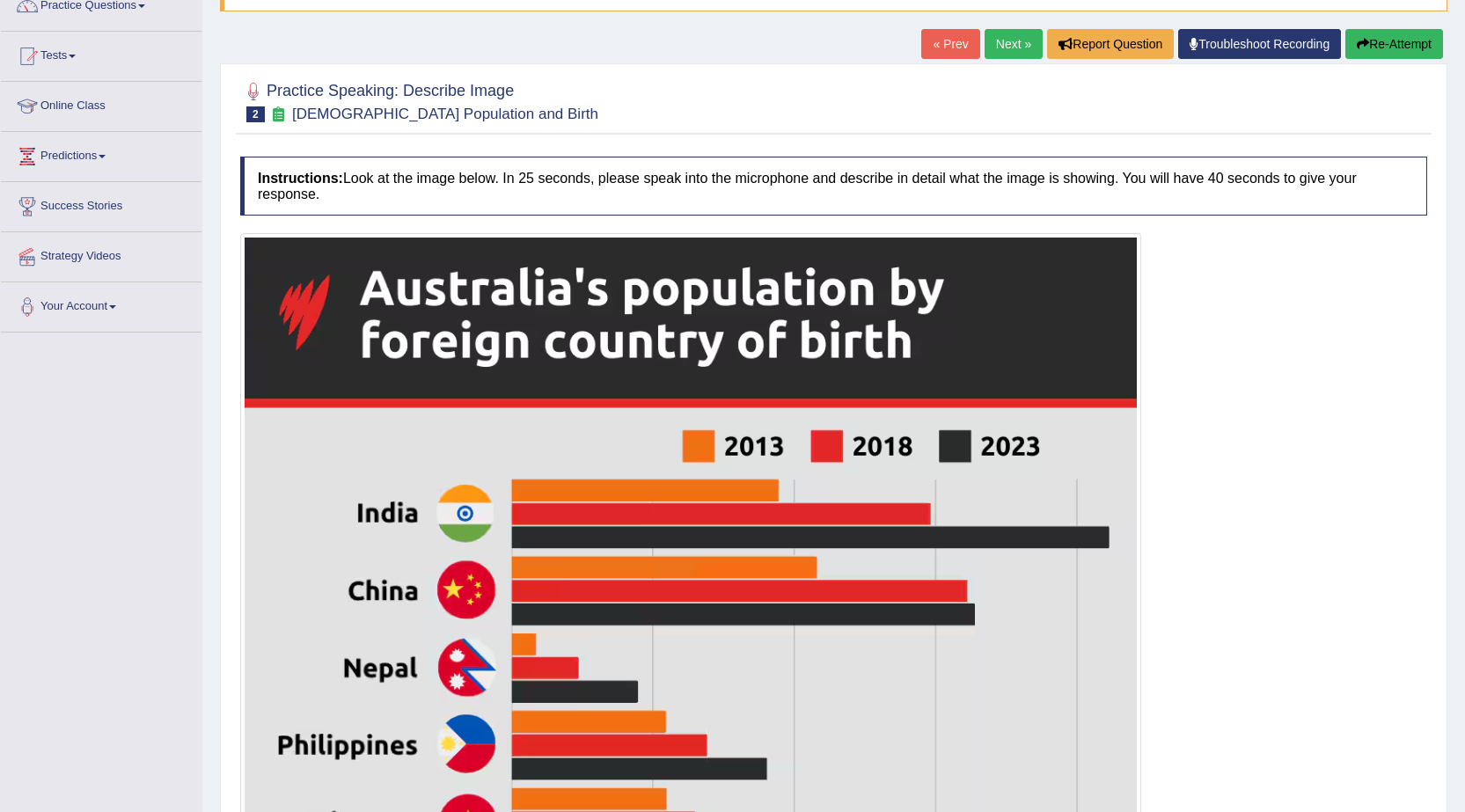
scroll to position [155, 0]
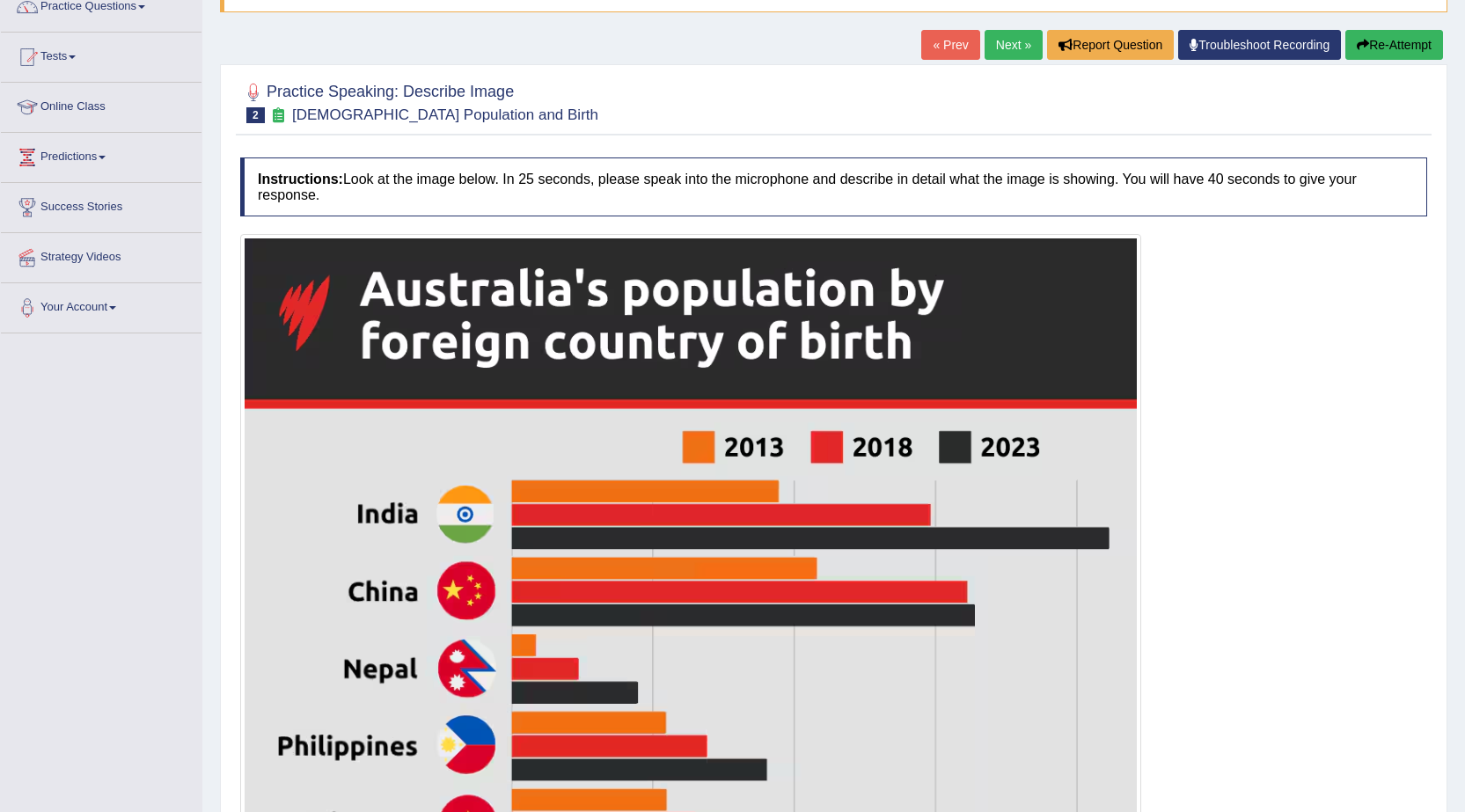
click at [259, 114] on span "2" at bounding box center [255, 115] width 18 height 16
click at [252, 93] on div at bounding box center [254, 93] width 27 height 27
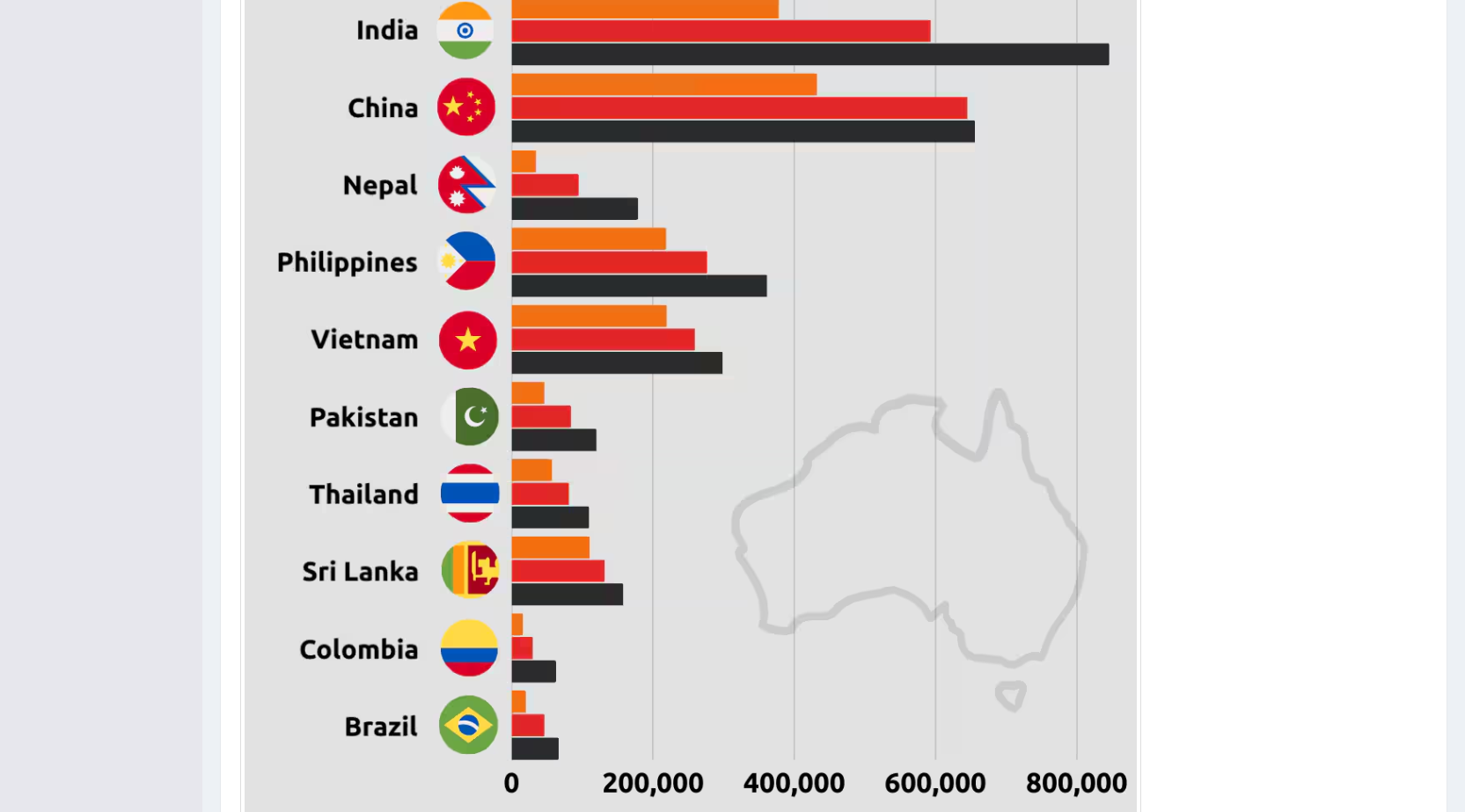
scroll to position [859, 0]
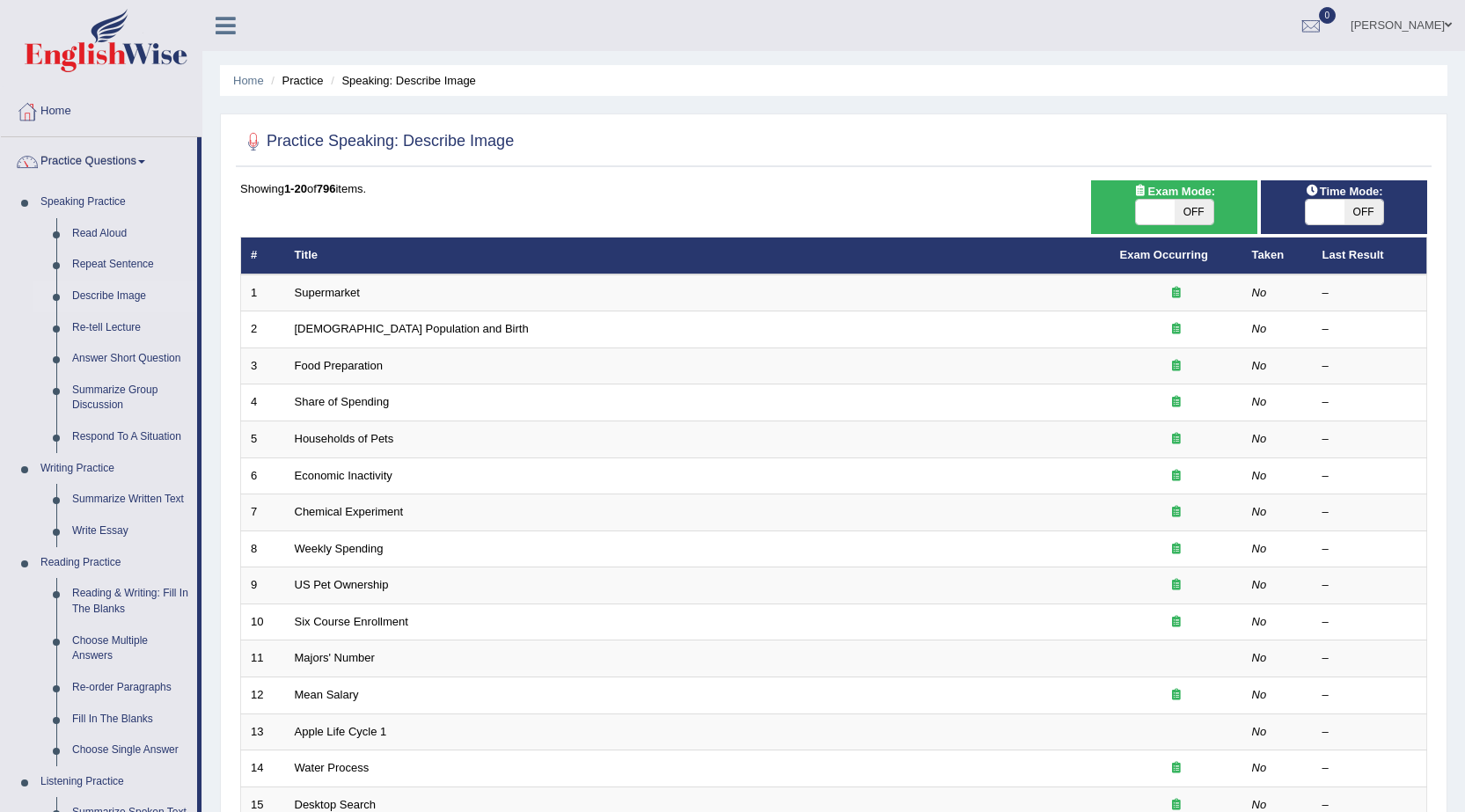
scroll to position [88, 0]
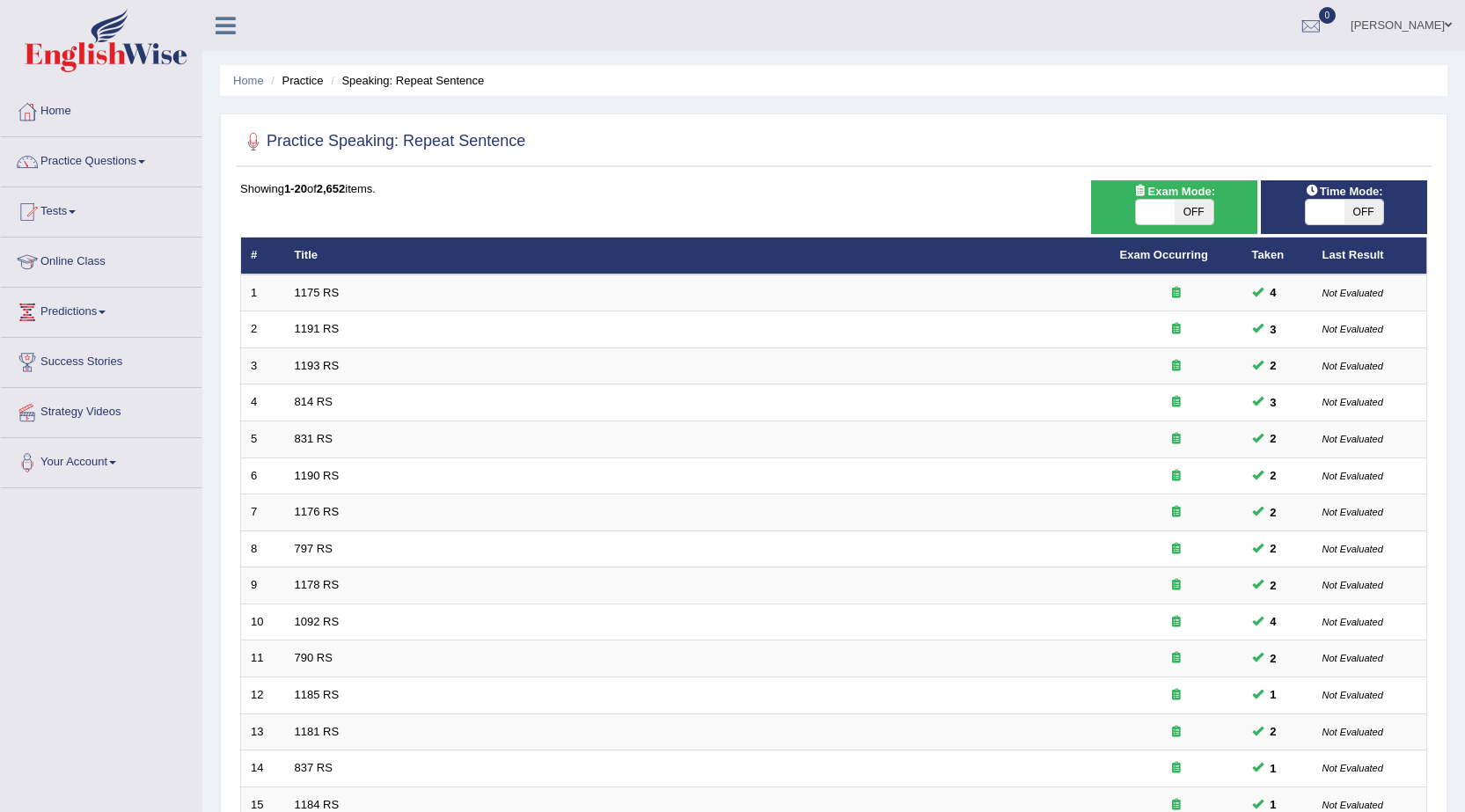
click at [324, 430] on td "831 RS" at bounding box center [698, 440] width 825 height 37
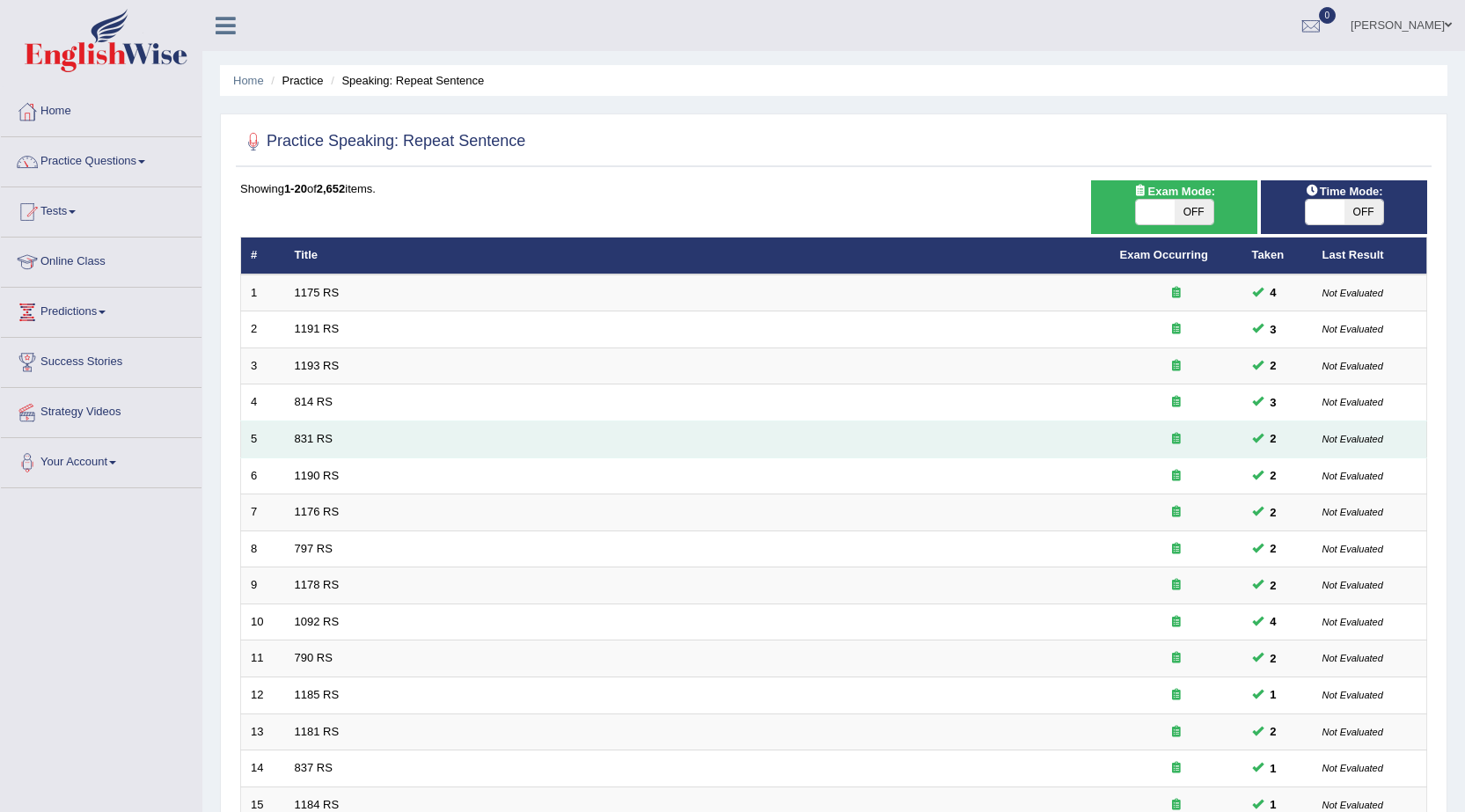
click at [315, 447] on td "831 RS" at bounding box center [698, 440] width 825 height 37
click at [318, 438] on link "831 RS" at bounding box center [314, 439] width 38 height 13
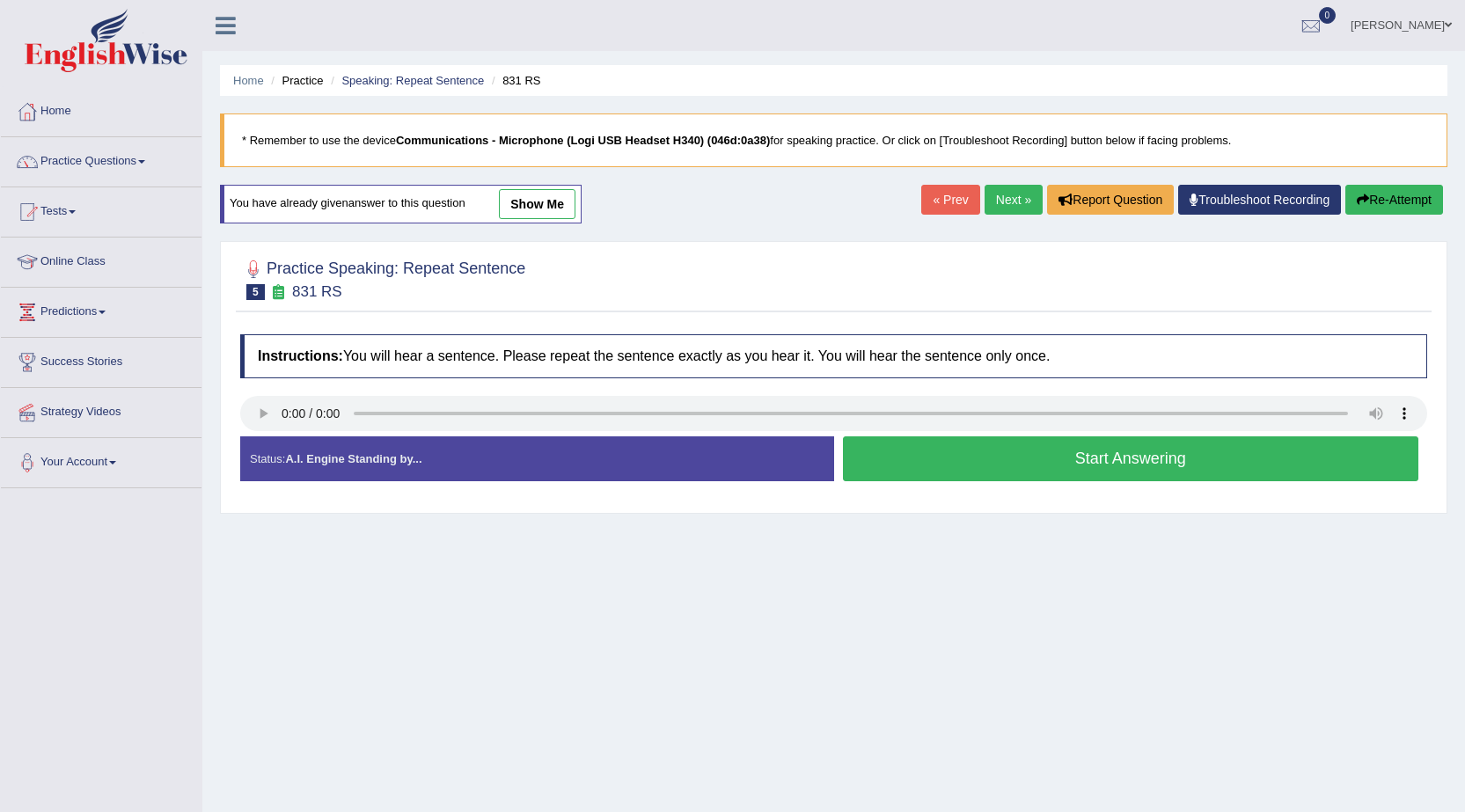
click at [887, 478] on button "Start Answering" at bounding box center [1132, 459] width 576 height 45
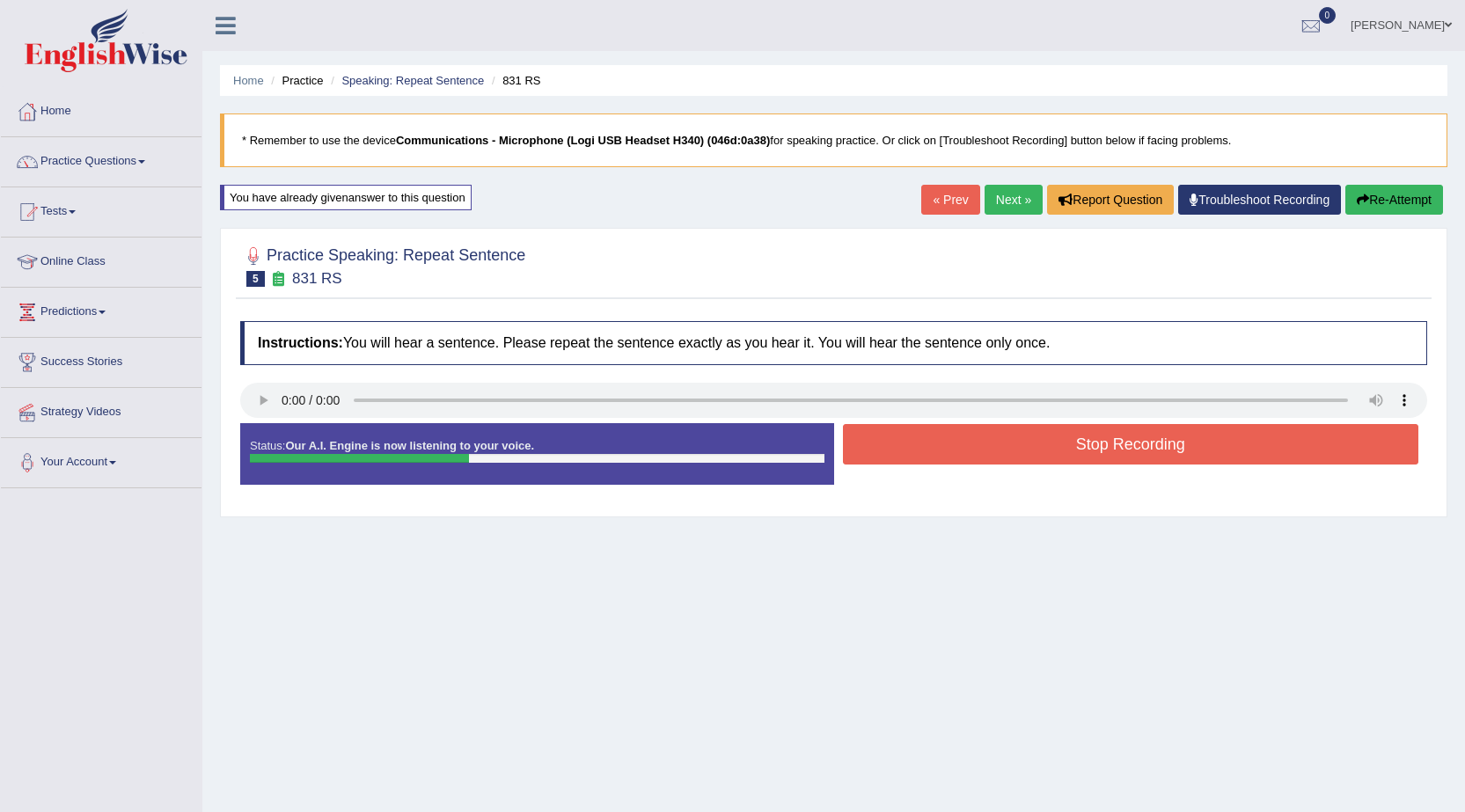
click at [877, 456] on button "Stop Recording" at bounding box center [1132, 444] width 576 height 40
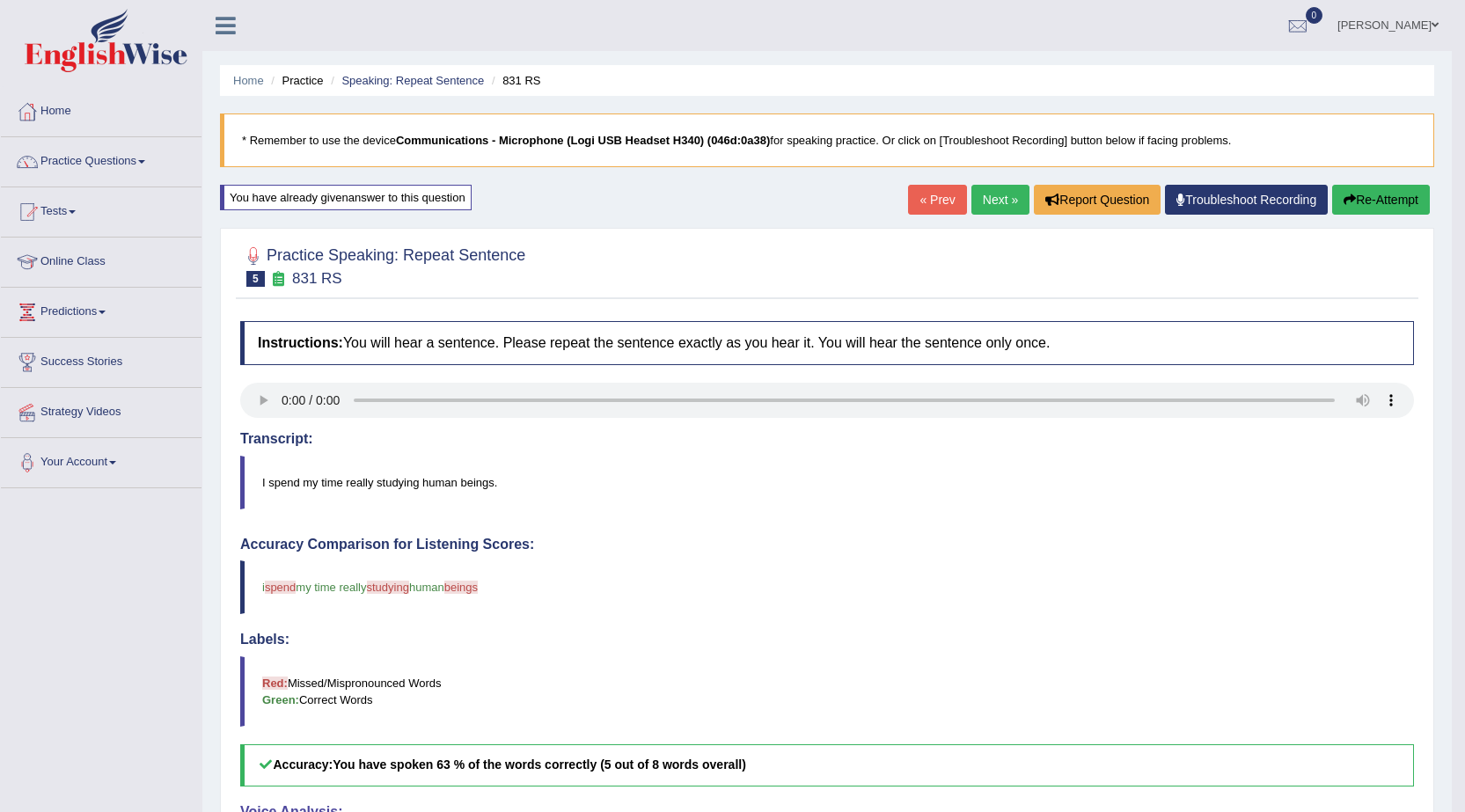
click at [972, 201] on link "Next »" at bounding box center [1001, 199] width 58 height 30
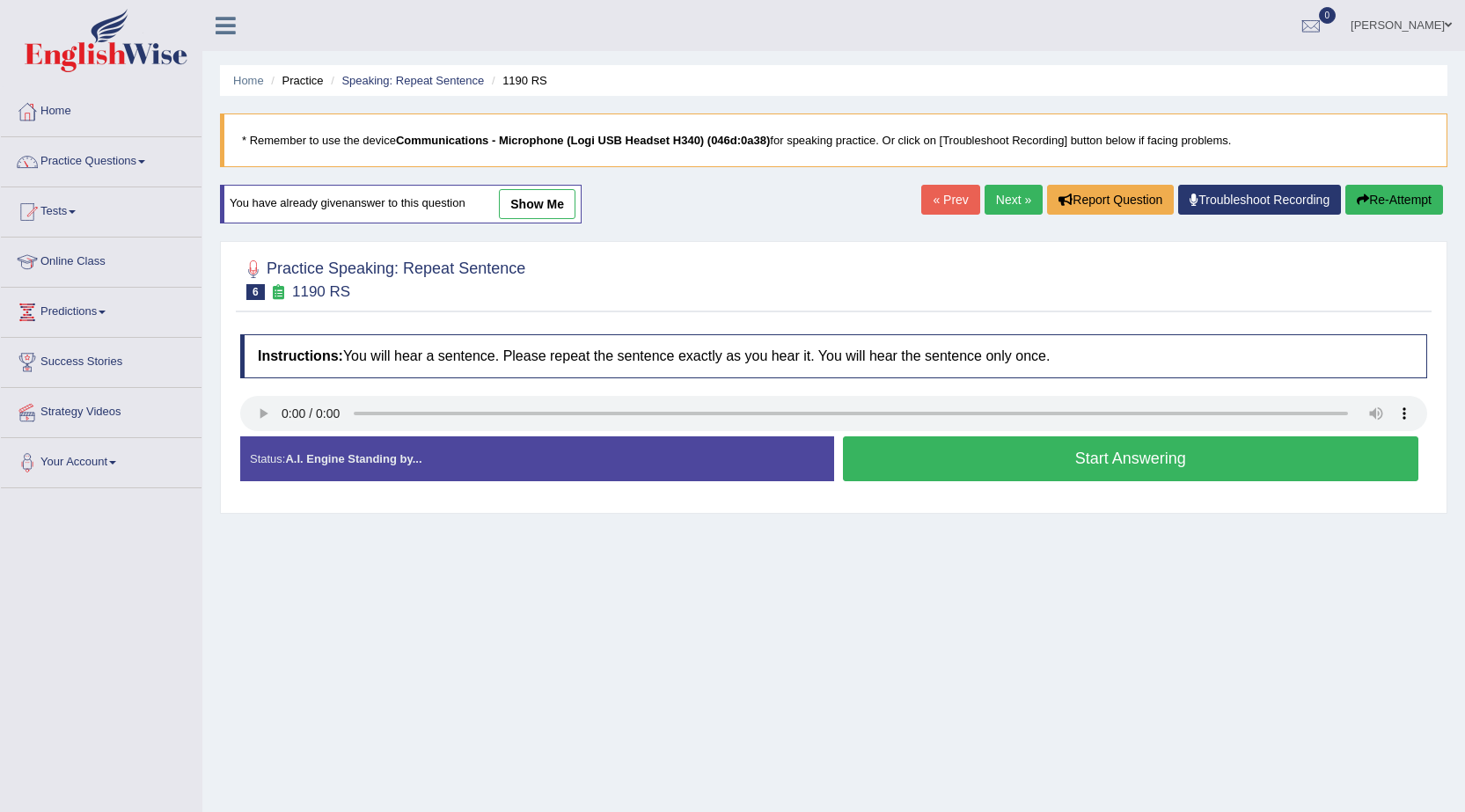
click at [1173, 475] on button "Start Answering" at bounding box center [1132, 459] width 576 height 45
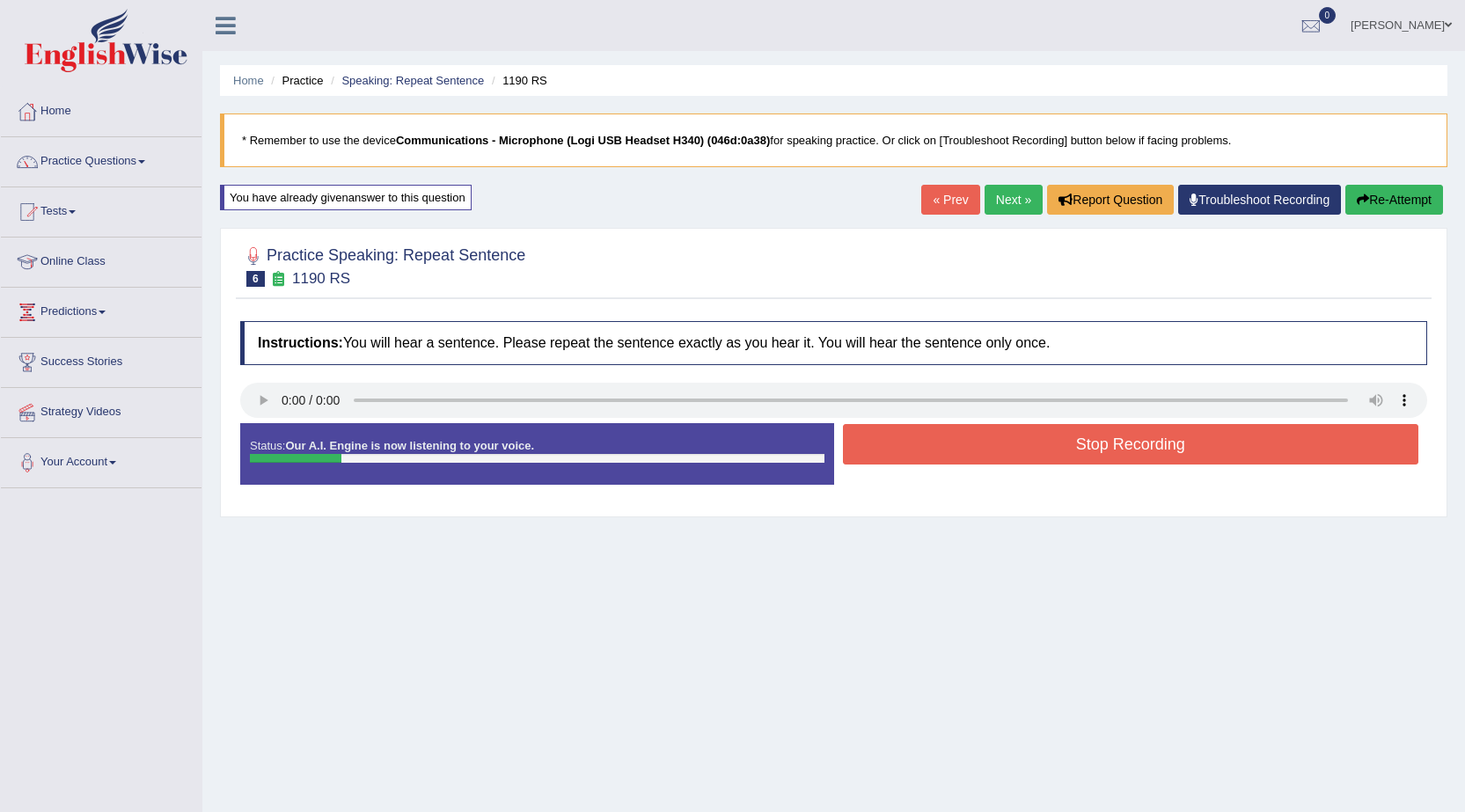
click at [909, 444] on button "Stop Recording" at bounding box center [1132, 444] width 576 height 40
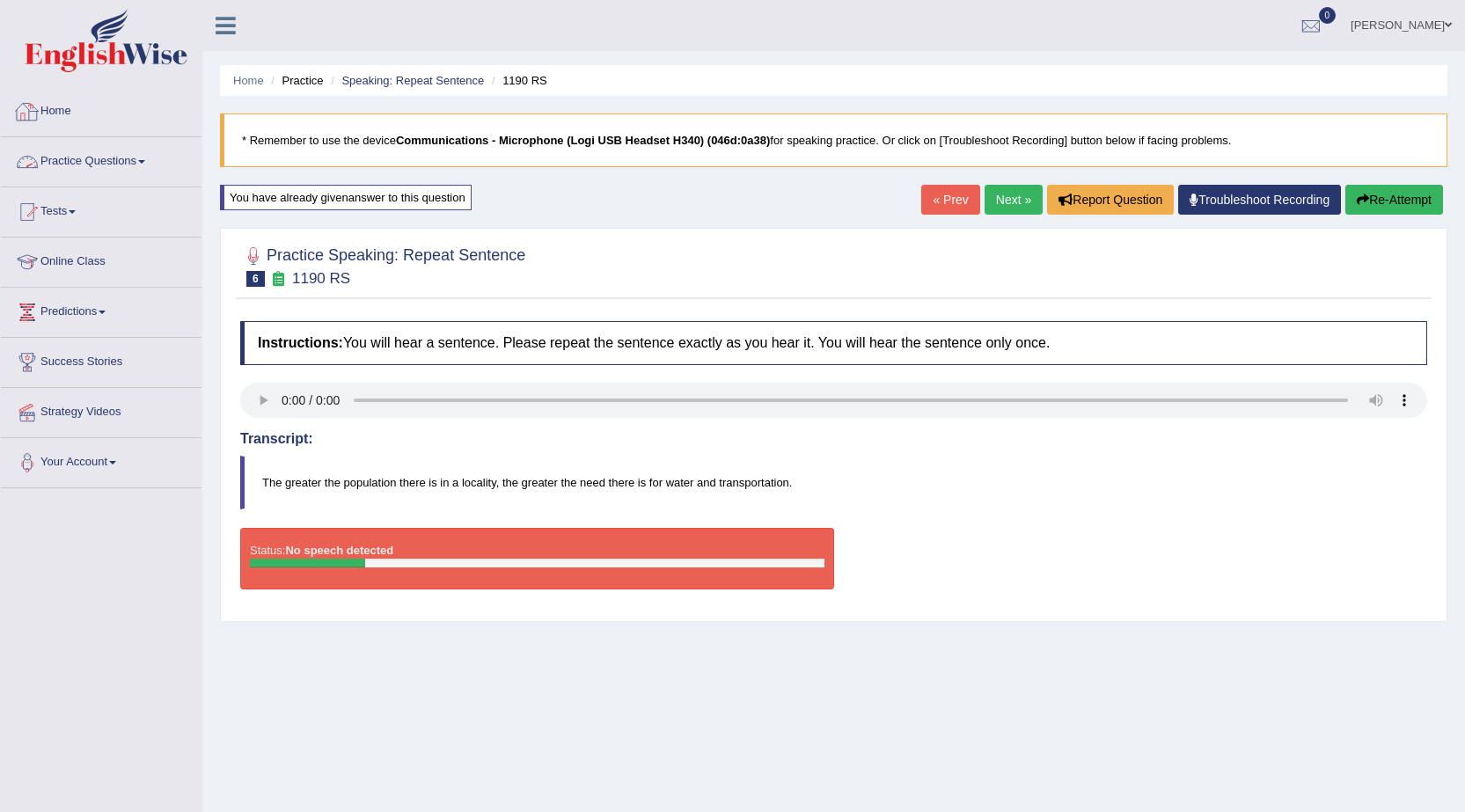
click at [987, 201] on link "Next »" at bounding box center [1014, 199] width 58 height 30
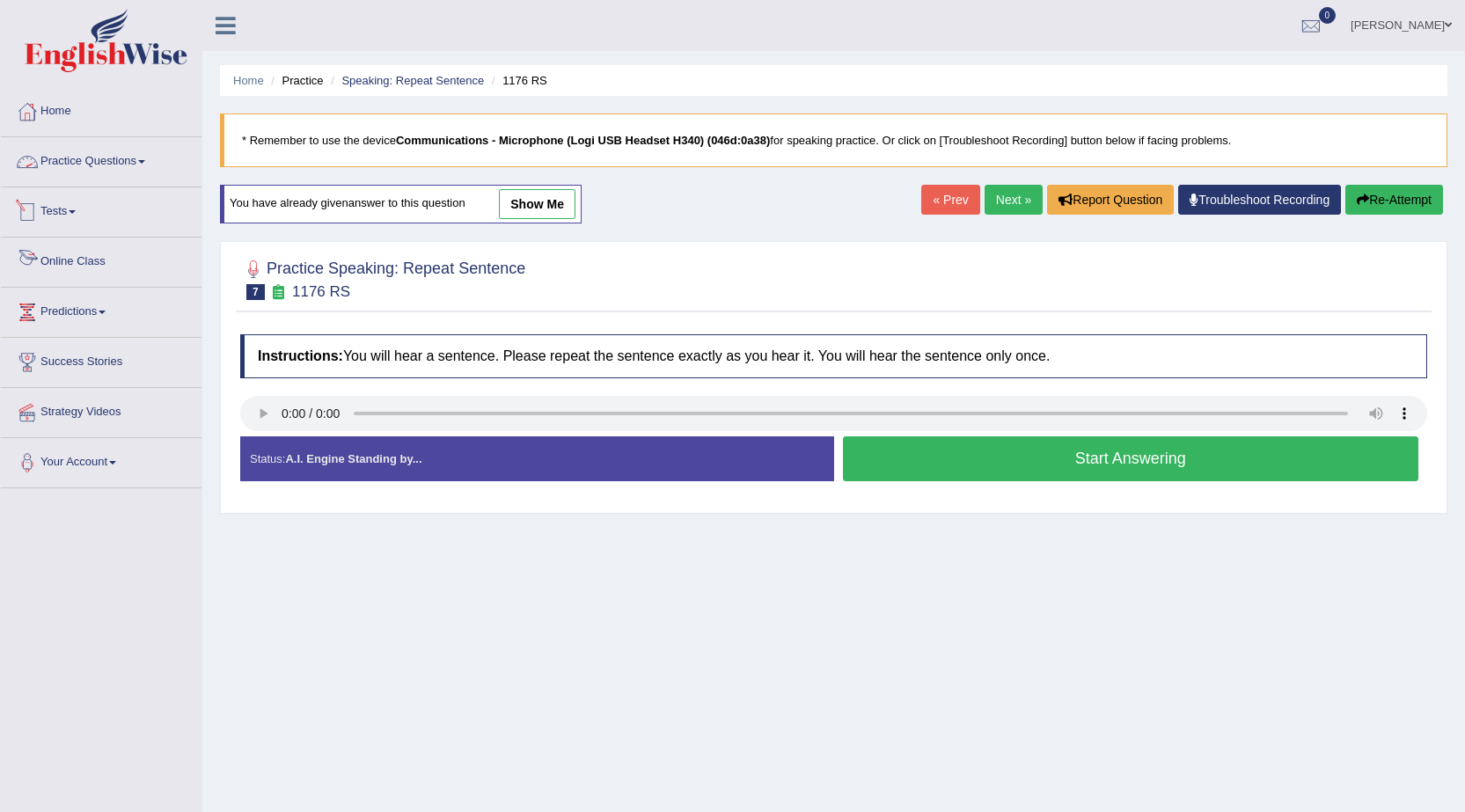
click at [104, 158] on link "Practice Questions" at bounding box center [101, 159] width 201 height 44
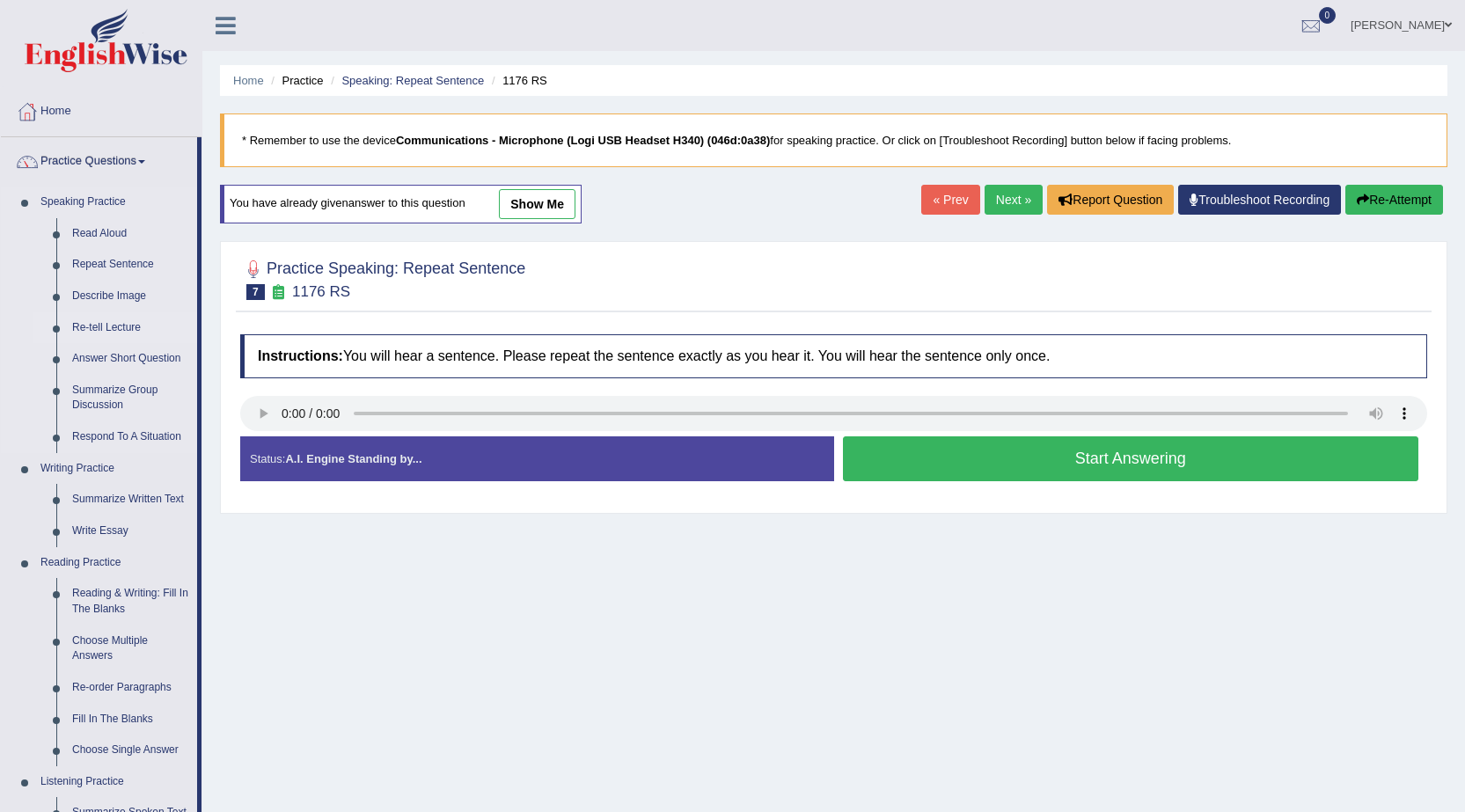
click at [121, 320] on link "Re-tell Lecture" at bounding box center [130, 327] width 133 height 32
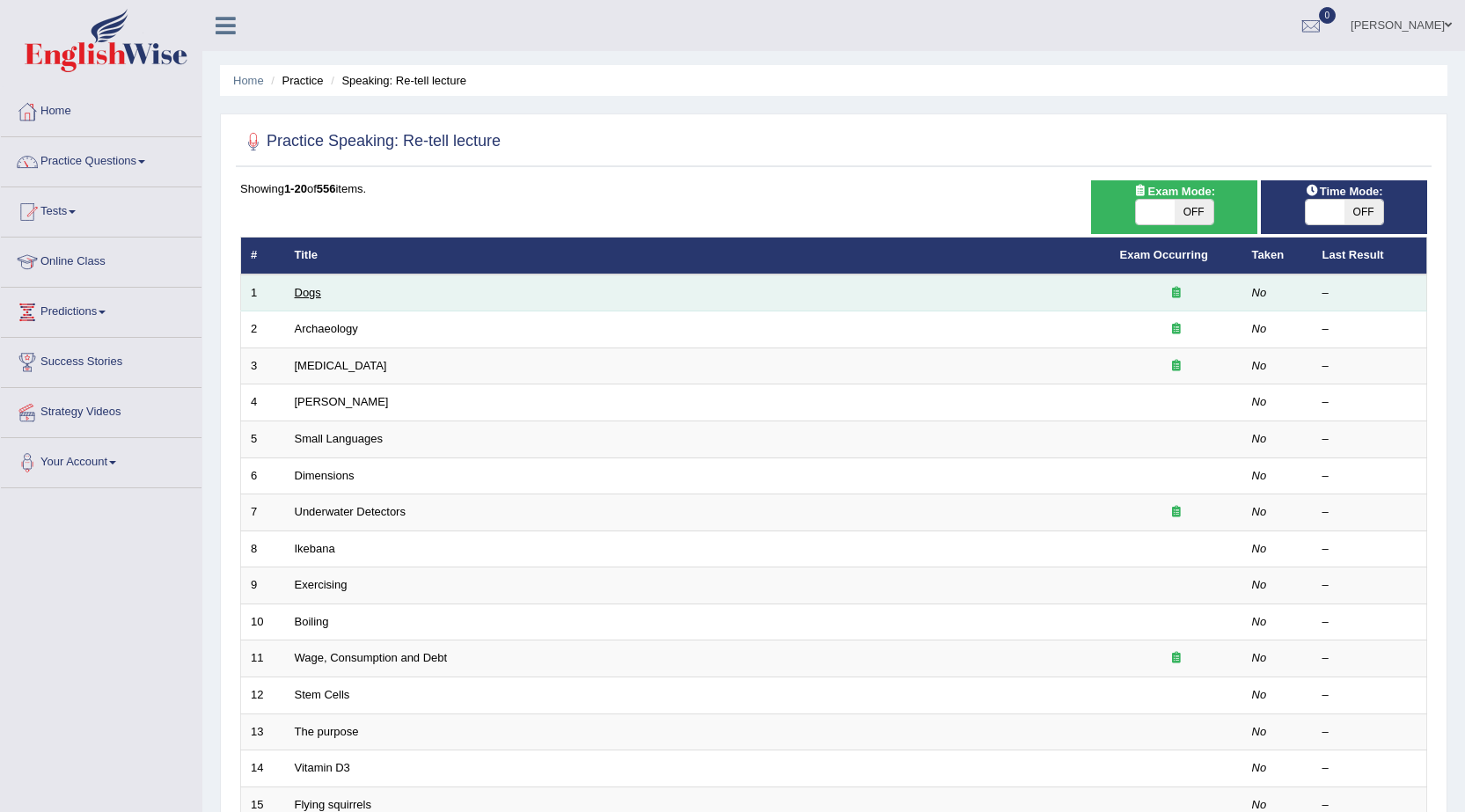
click at [316, 288] on link "Dogs" at bounding box center [308, 293] width 27 height 13
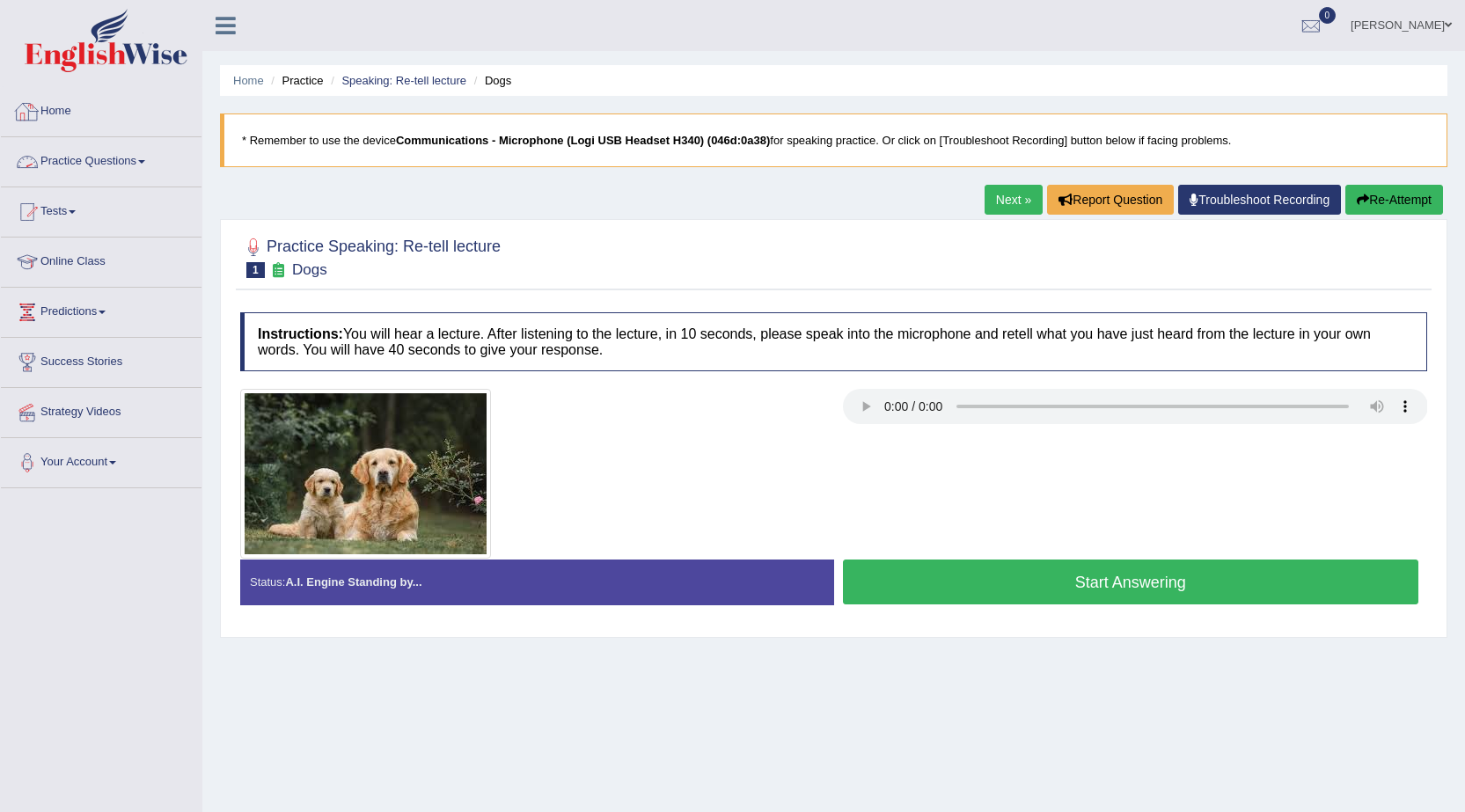
click at [107, 169] on link "Practice Questions" at bounding box center [101, 159] width 201 height 44
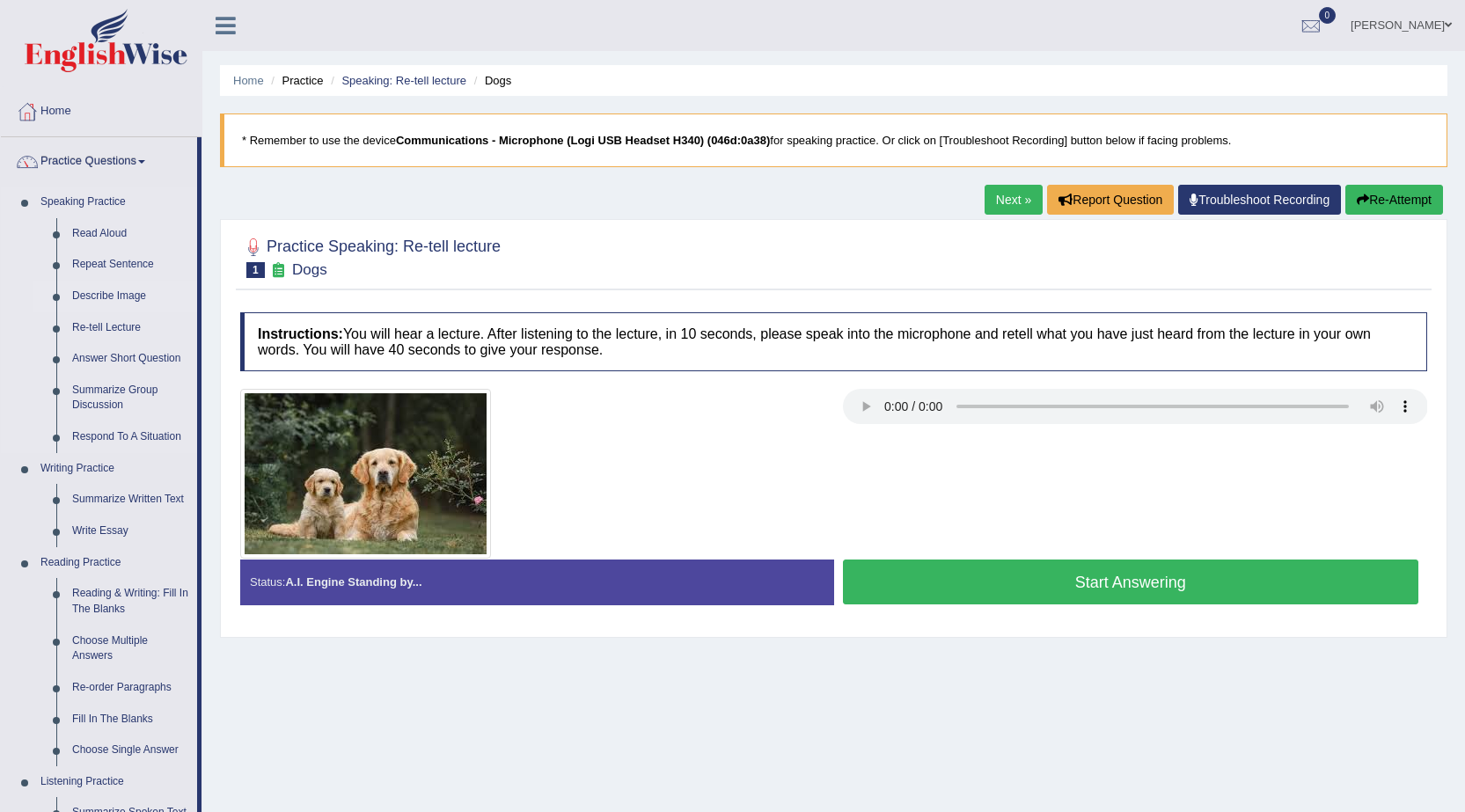
click at [117, 297] on link "Describe Image" at bounding box center [130, 296] width 133 height 32
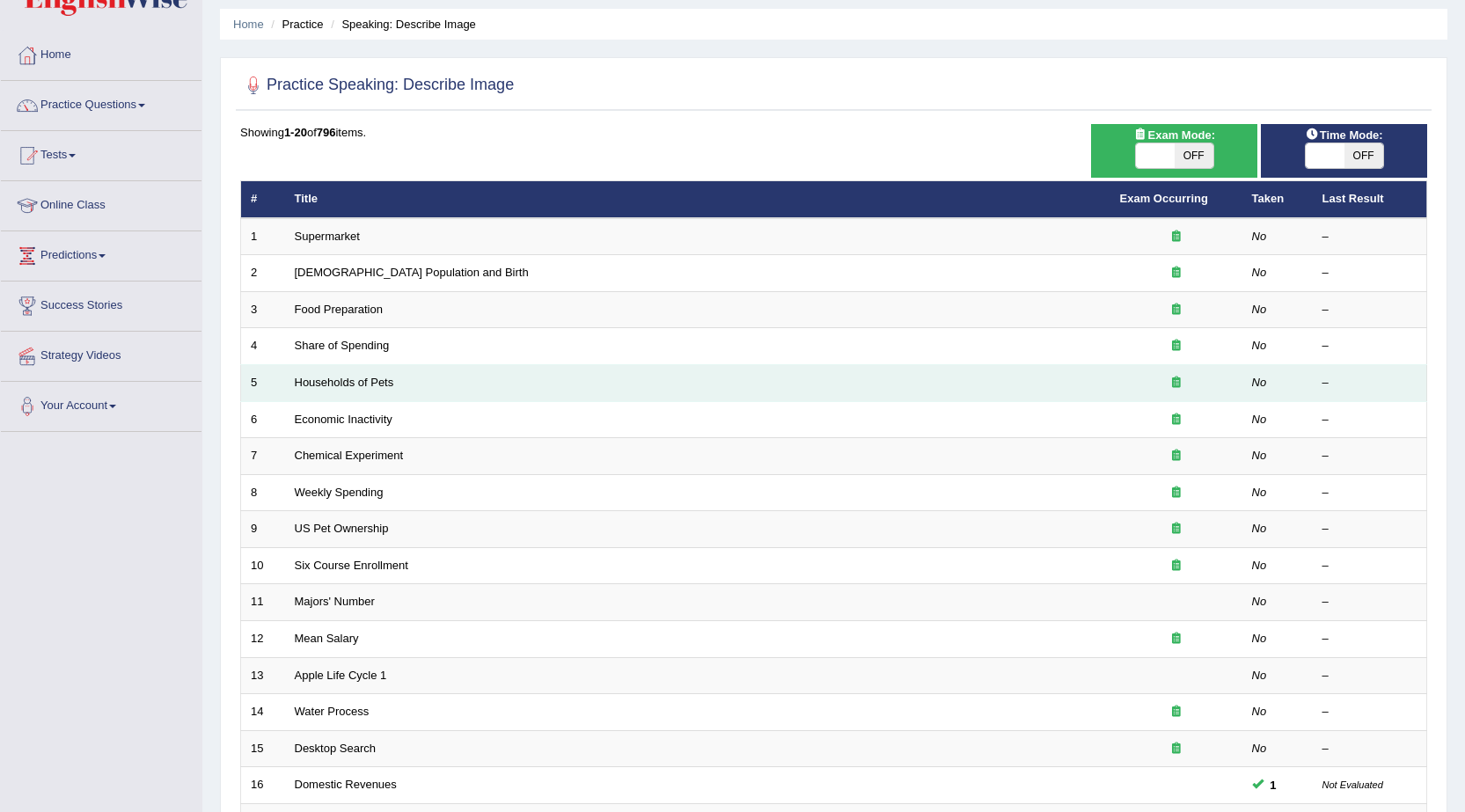
scroll to position [88, 0]
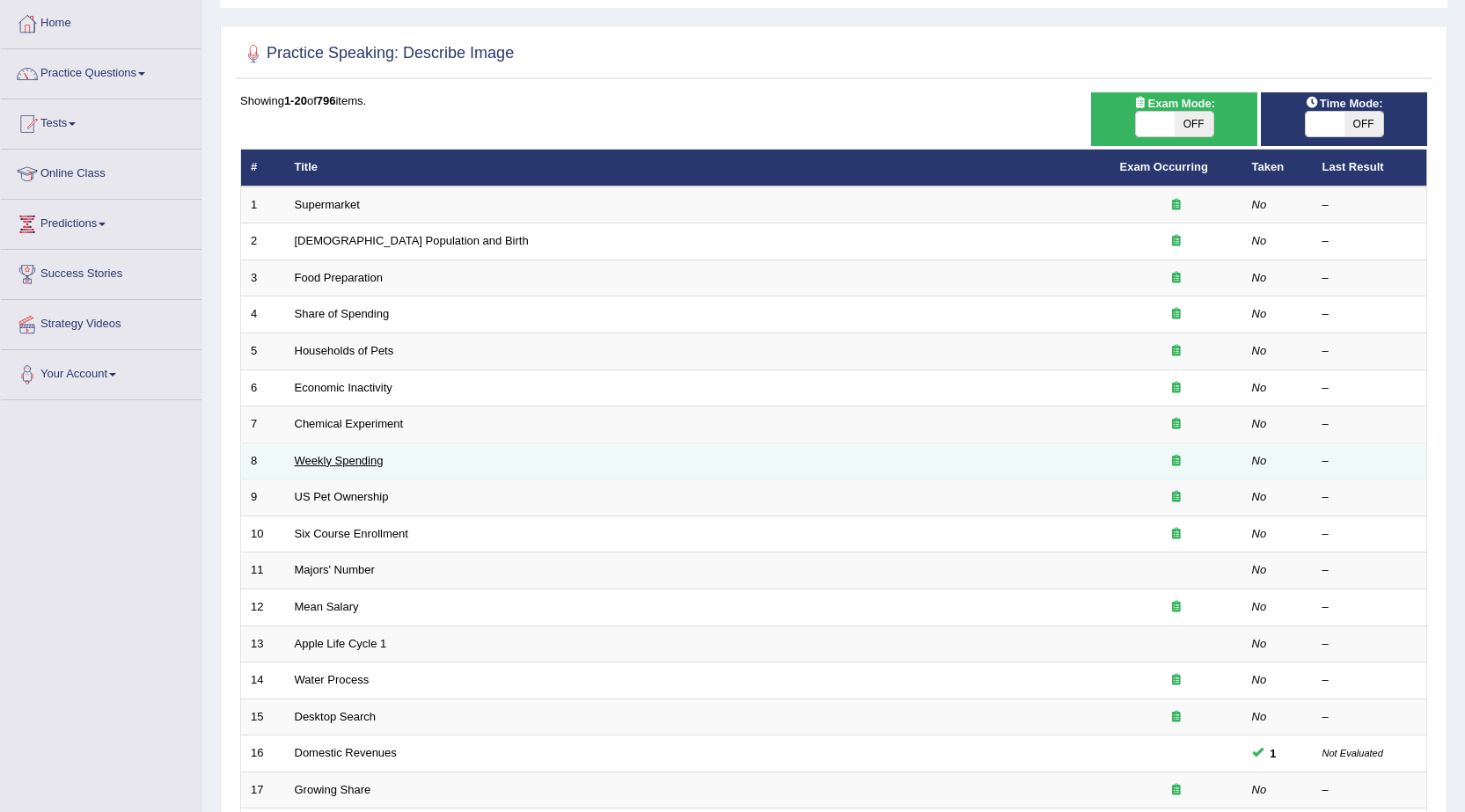
click at [320, 459] on link "Weekly Spending" at bounding box center [339, 461] width 89 height 13
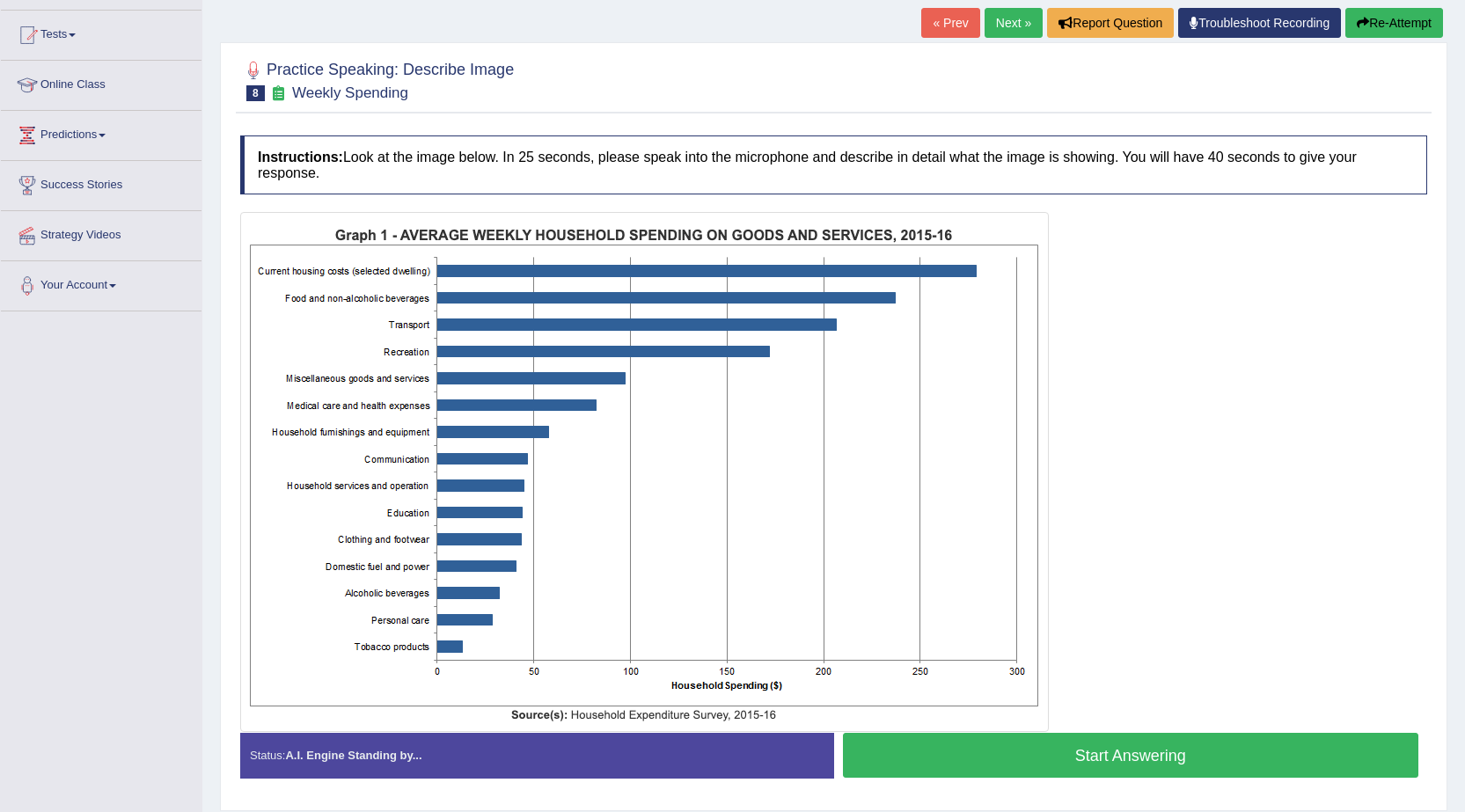
scroll to position [146, 0]
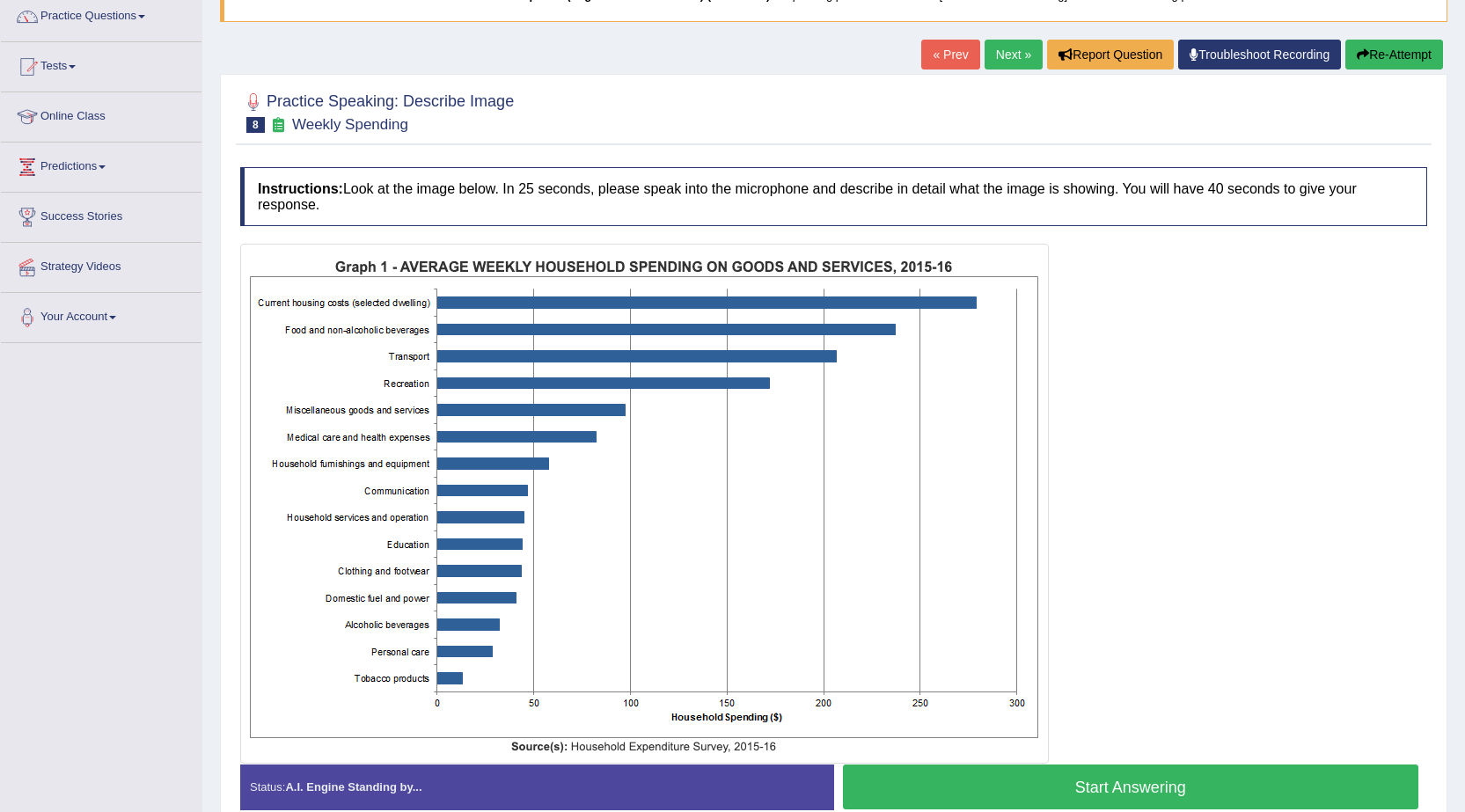
click at [1009, 60] on link "Next »" at bounding box center [1014, 54] width 58 height 30
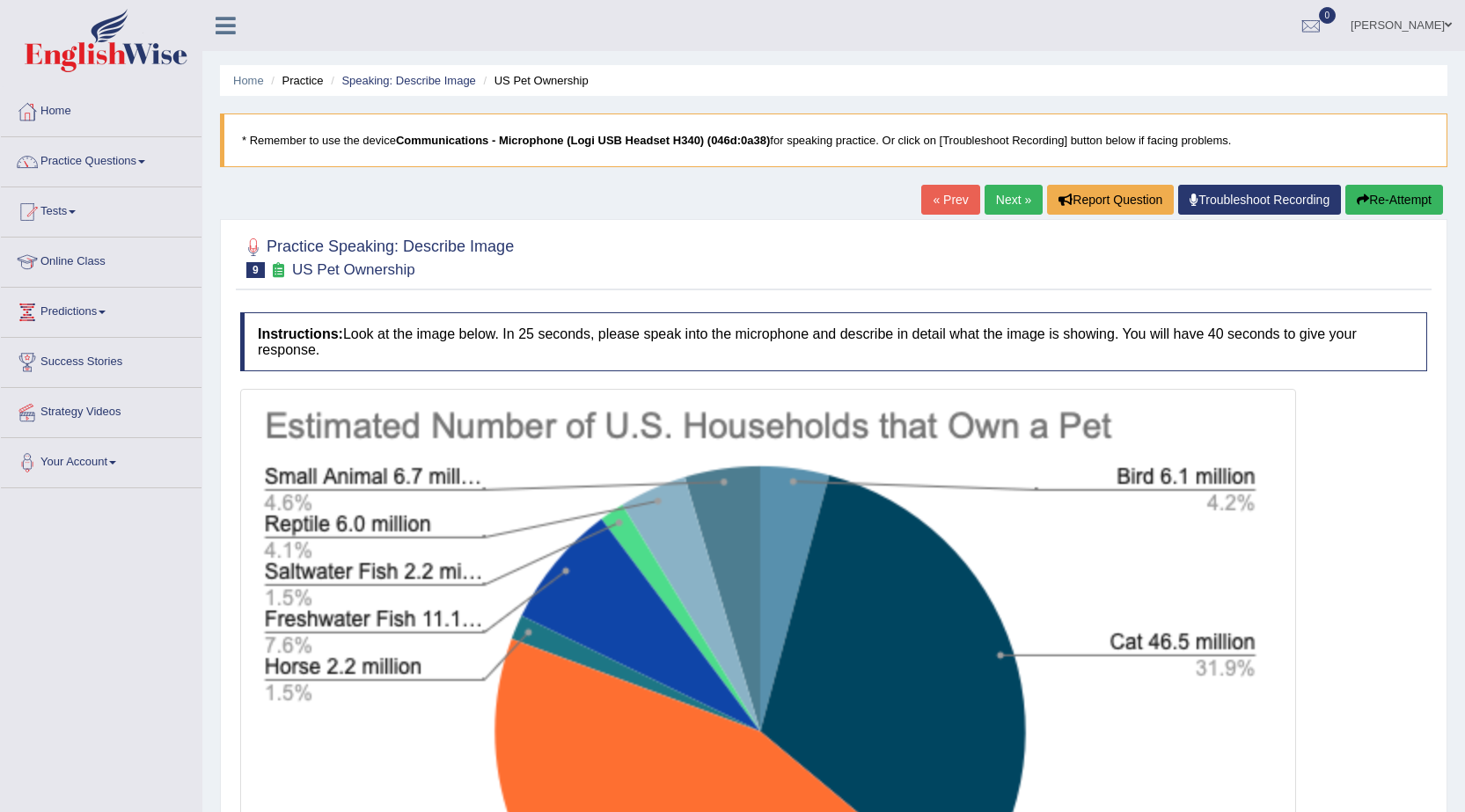
click at [1026, 202] on link "Next »" at bounding box center [1014, 199] width 58 height 30
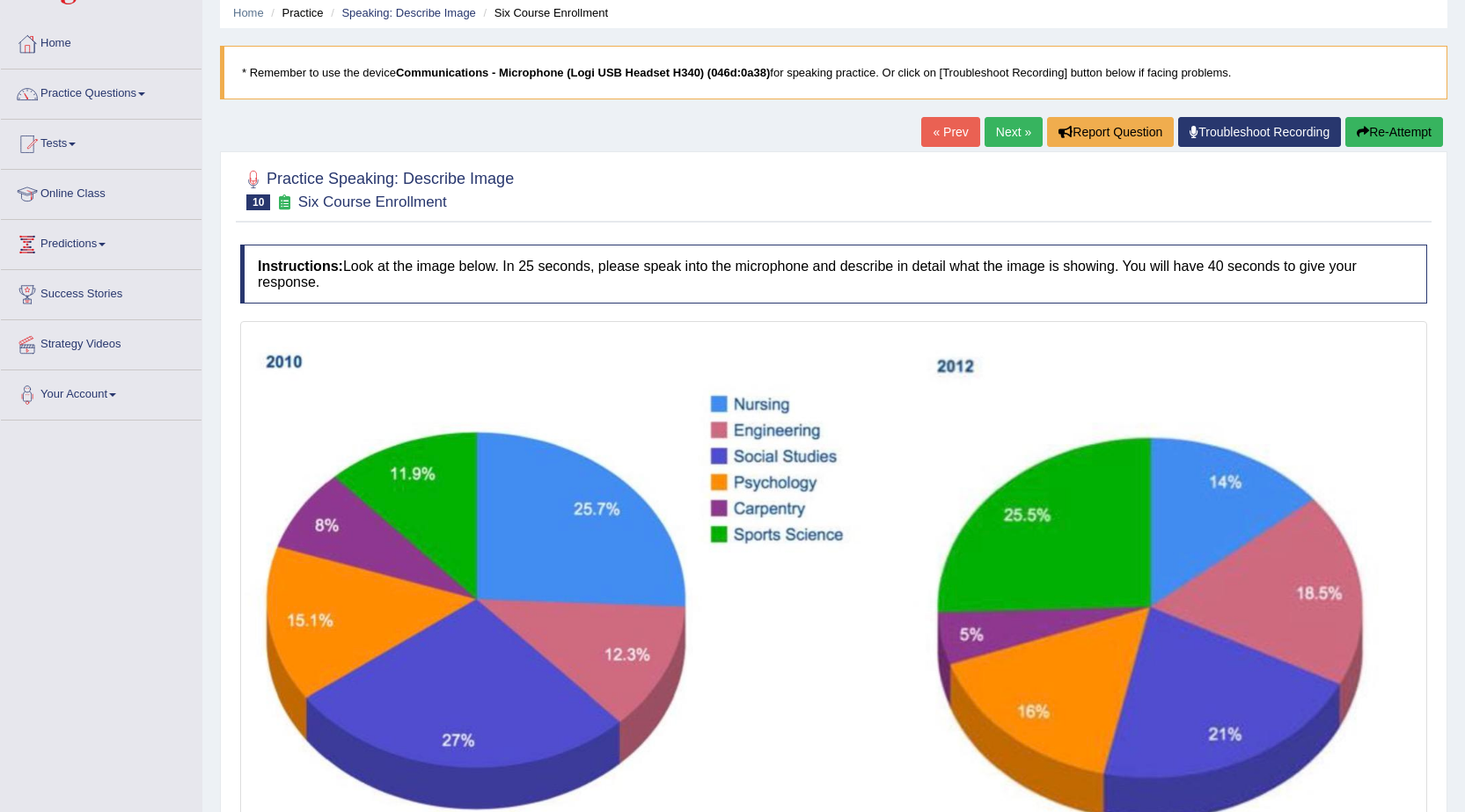
scroll to position [88, 0]
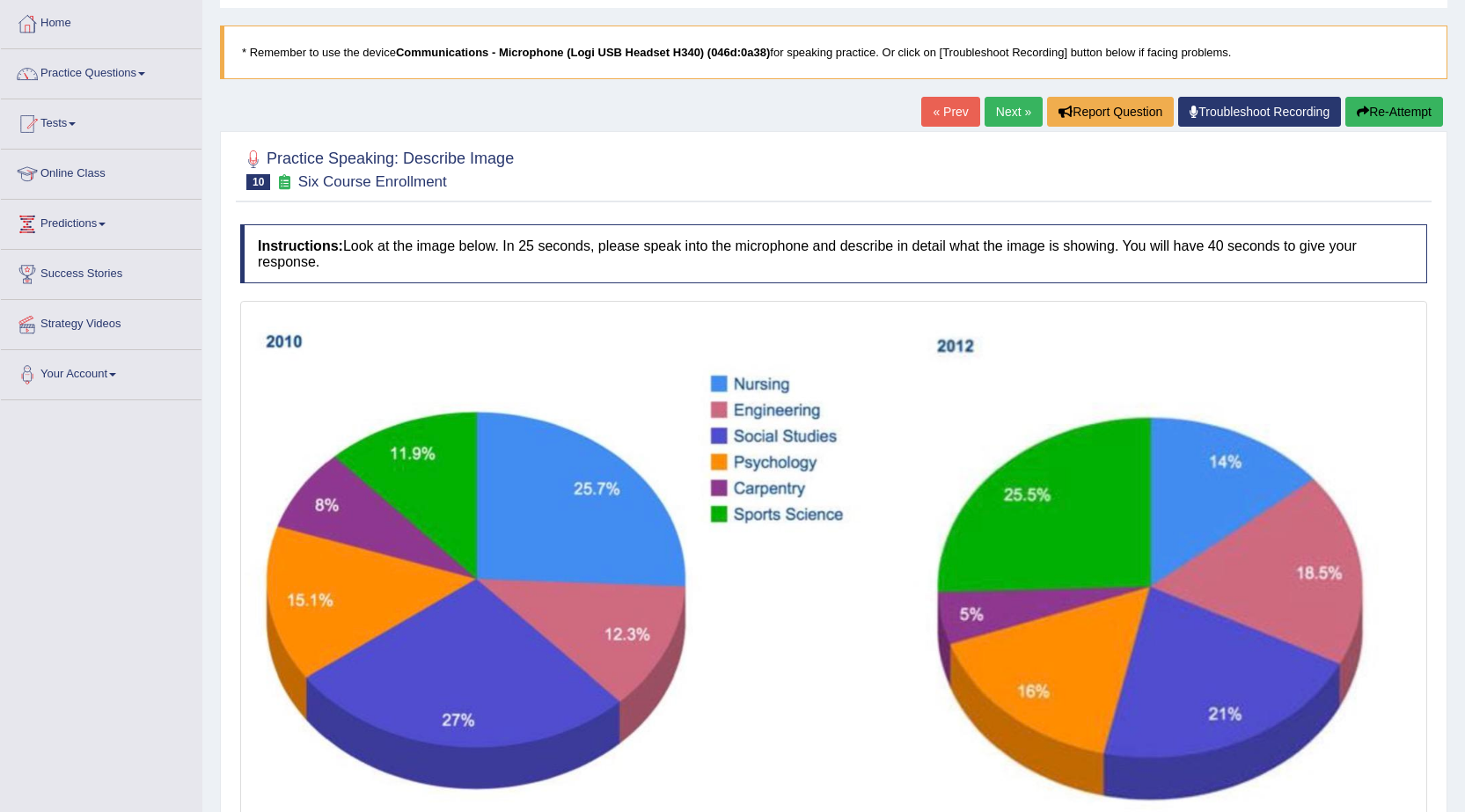
click at [1018, 110] on link "Next »" at bounding box center [1014, 111] width 58 height 30
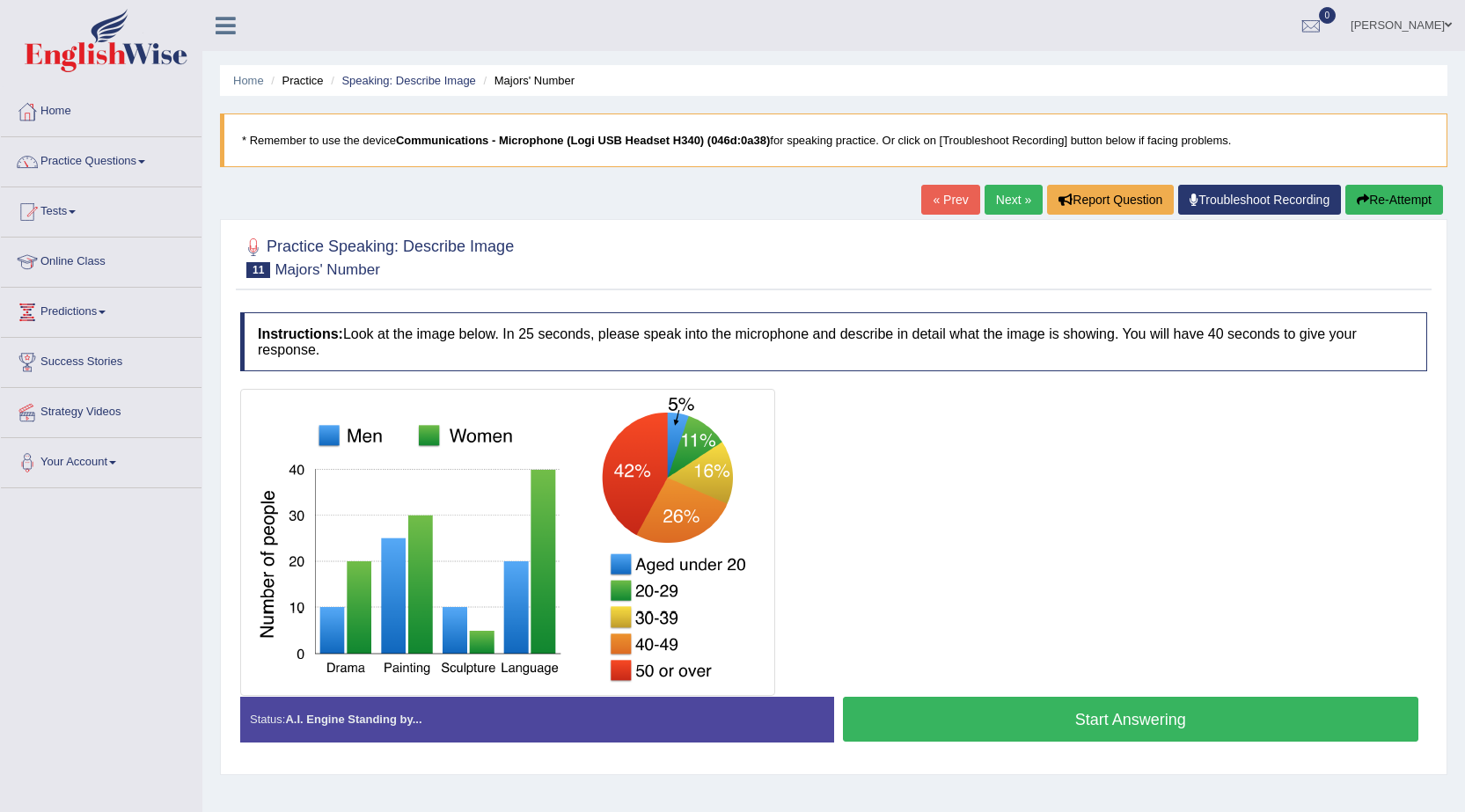
click at [1007, 199] on link "Next »" at bounding box center [1014, 199] width 58 height 30
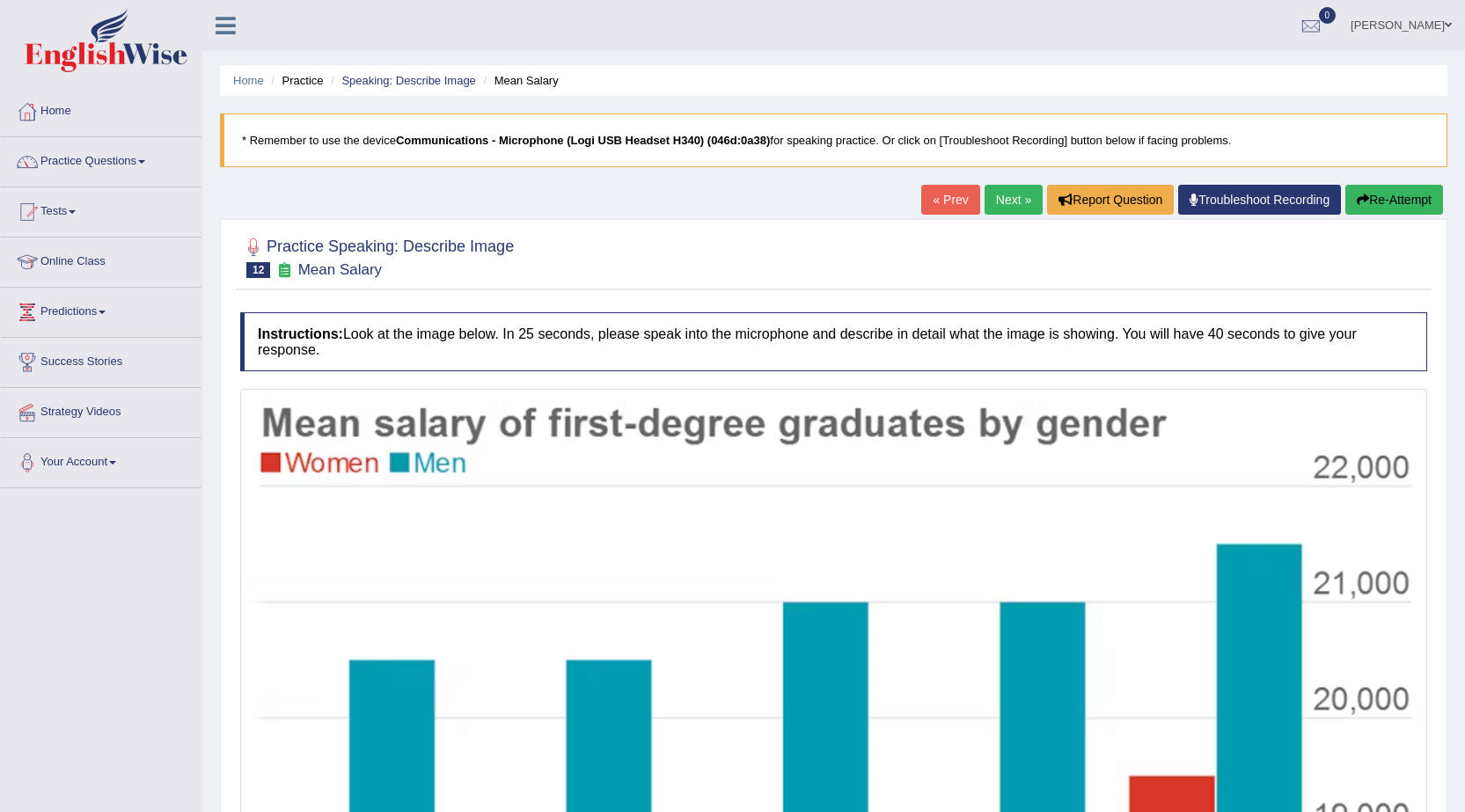
click at [1005, 210] on link "Next »" at bounding box center [1014, 199] width 58 height 30
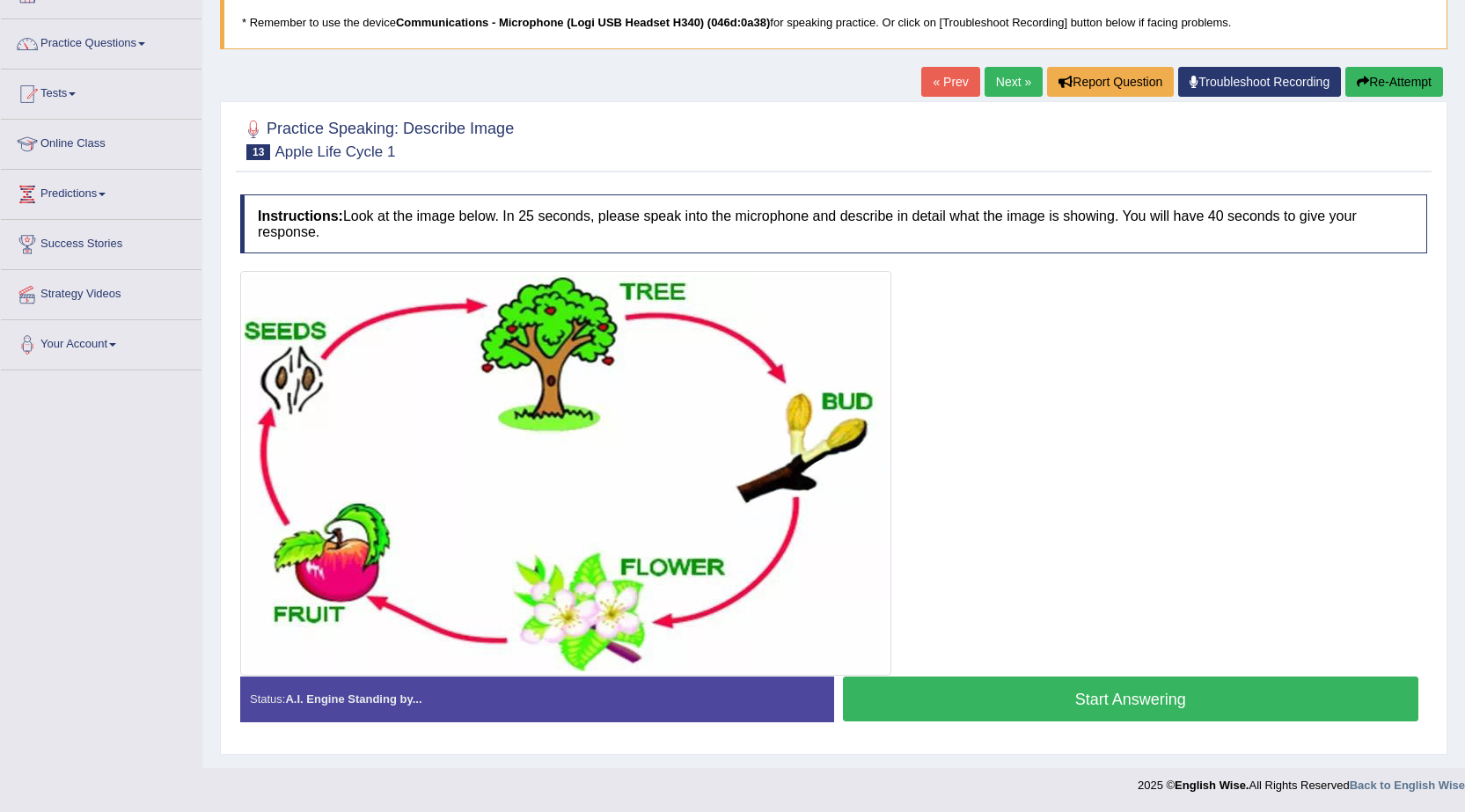
scroll to position [118, 0]
click at [1007, 88] on link "Next »" at bounding box center [1014, 81] width 58 height 30
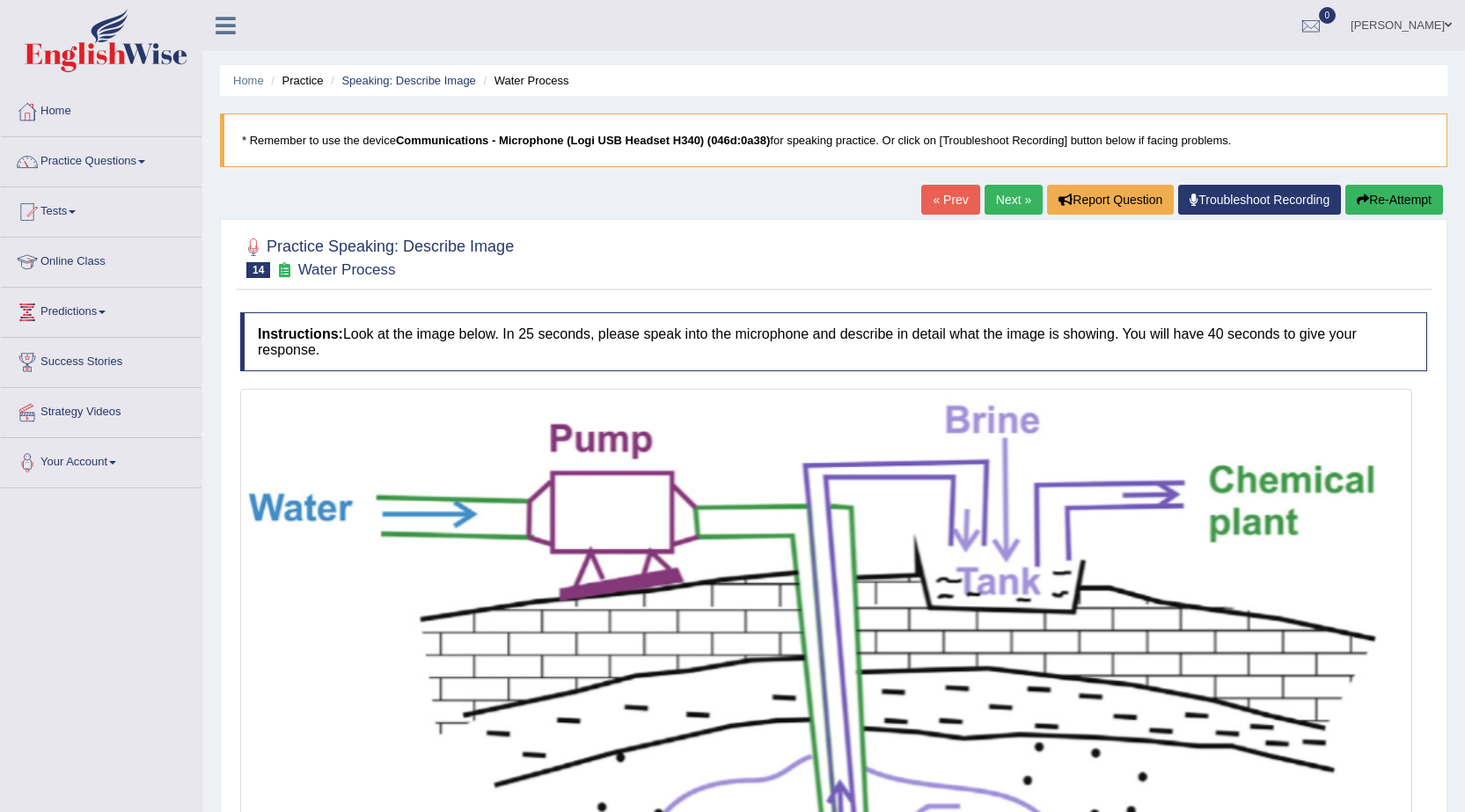
click at [996, 191] on link "Next »" at bounding box center [1014, 199] width 58 height 30
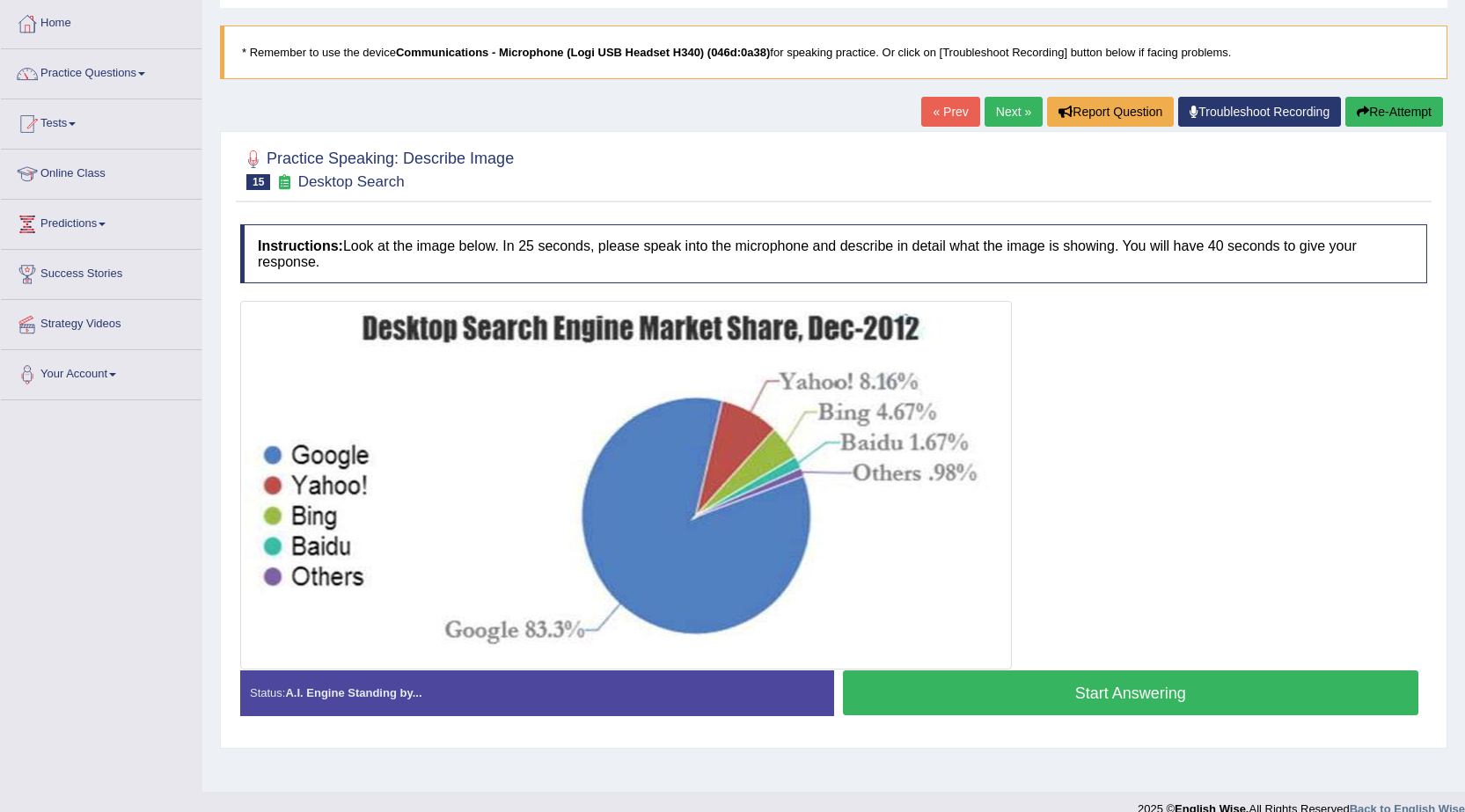
click at [1004, 112] on link "Next »" at bounding box center [1014, 111] width 58 height 30
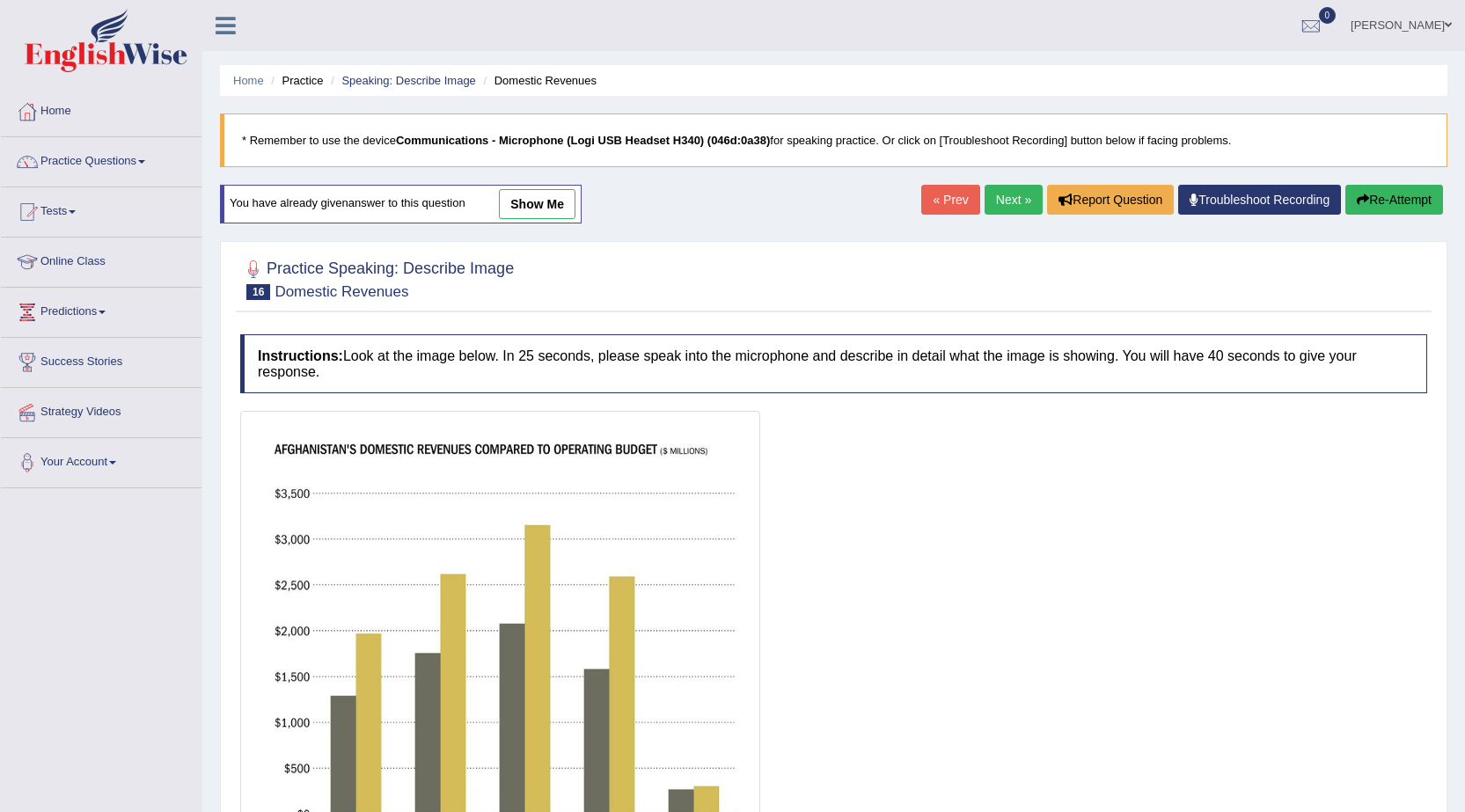
click at [1007, 192] on link "Next »" at bounding box center [1014, 199] width 58 height 30
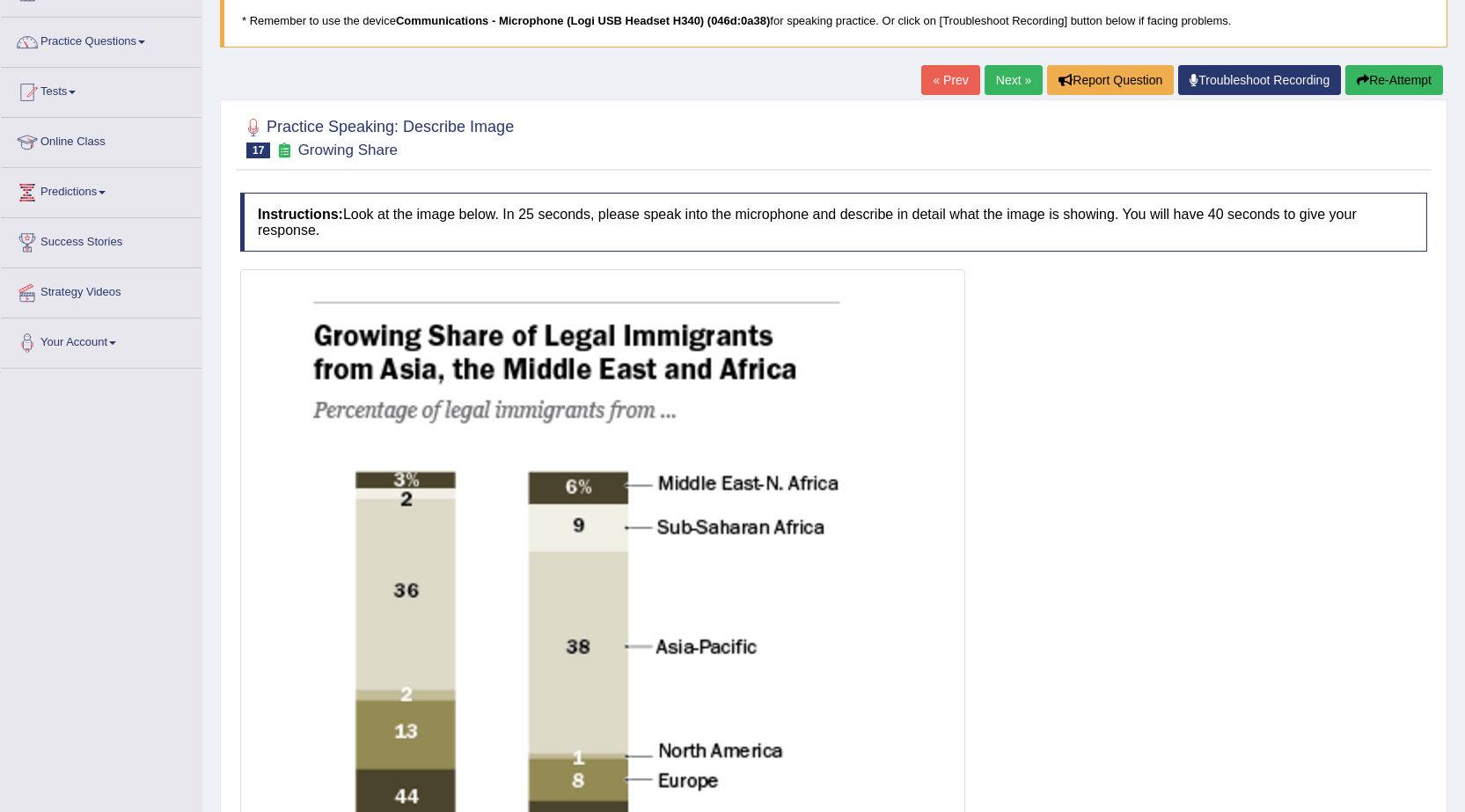
scroll to position [88, 0]
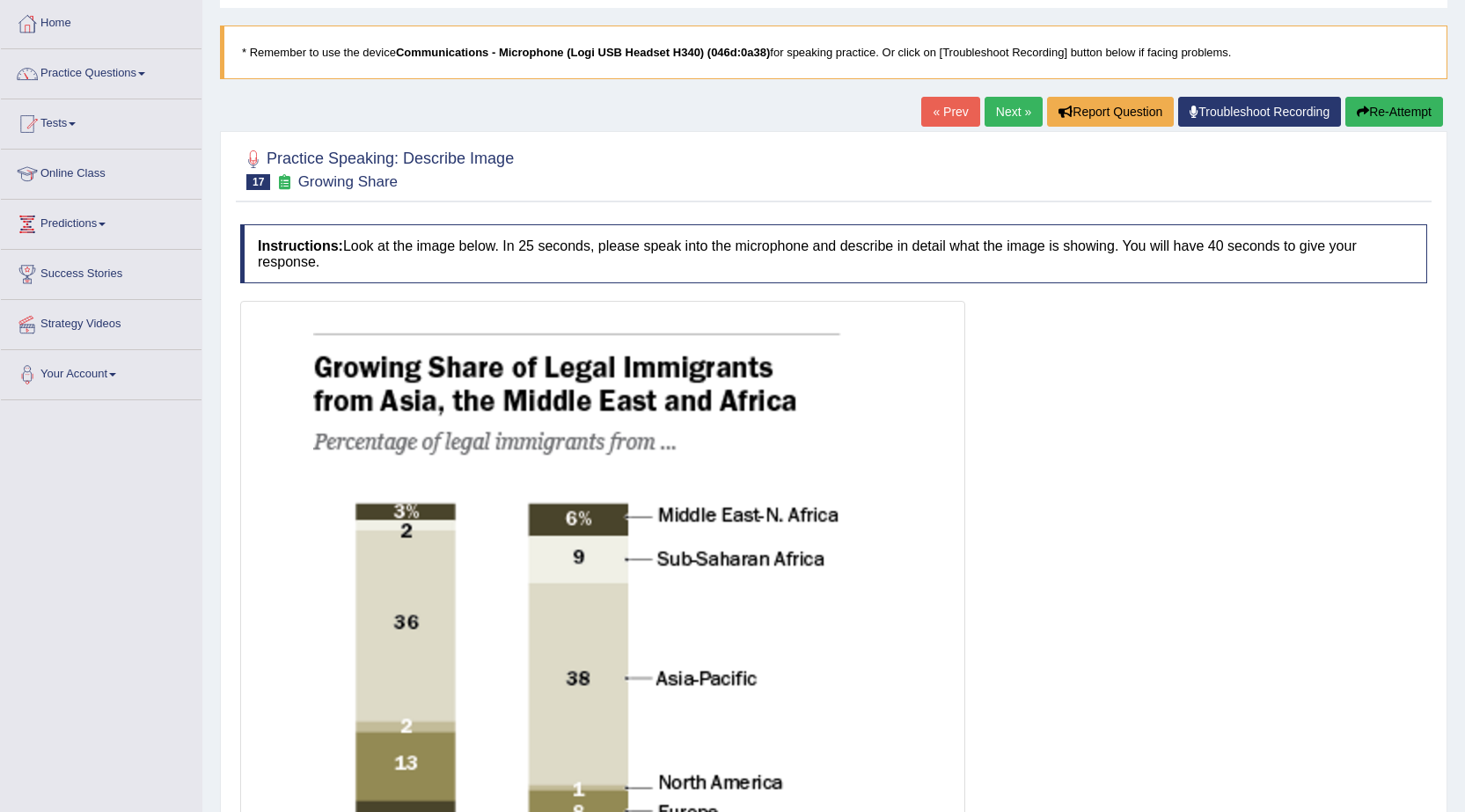
click at [1025, 103] on link "Next »" at bounding box center [1014, 111] width 58 height 30
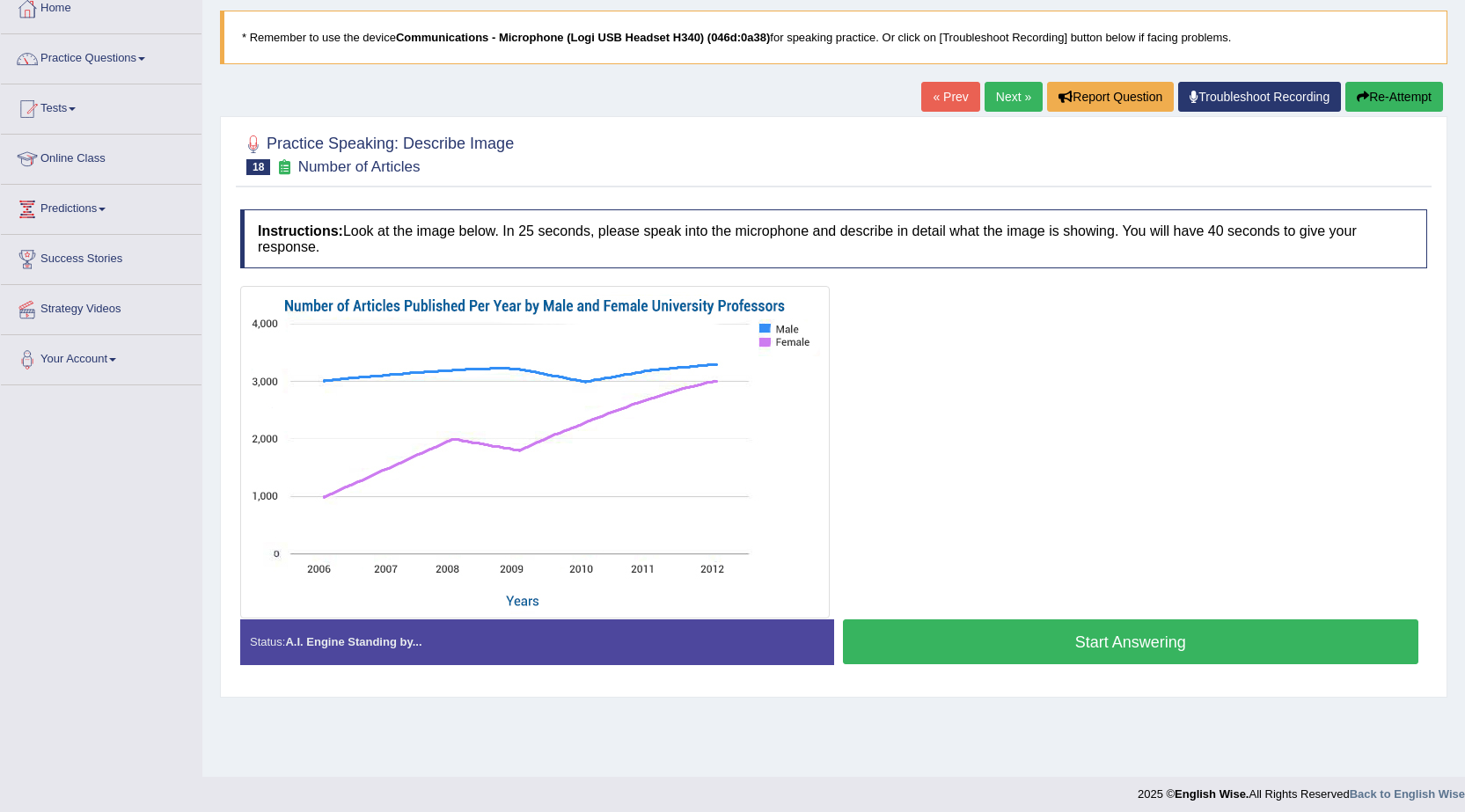
scroll to position [112, 0]
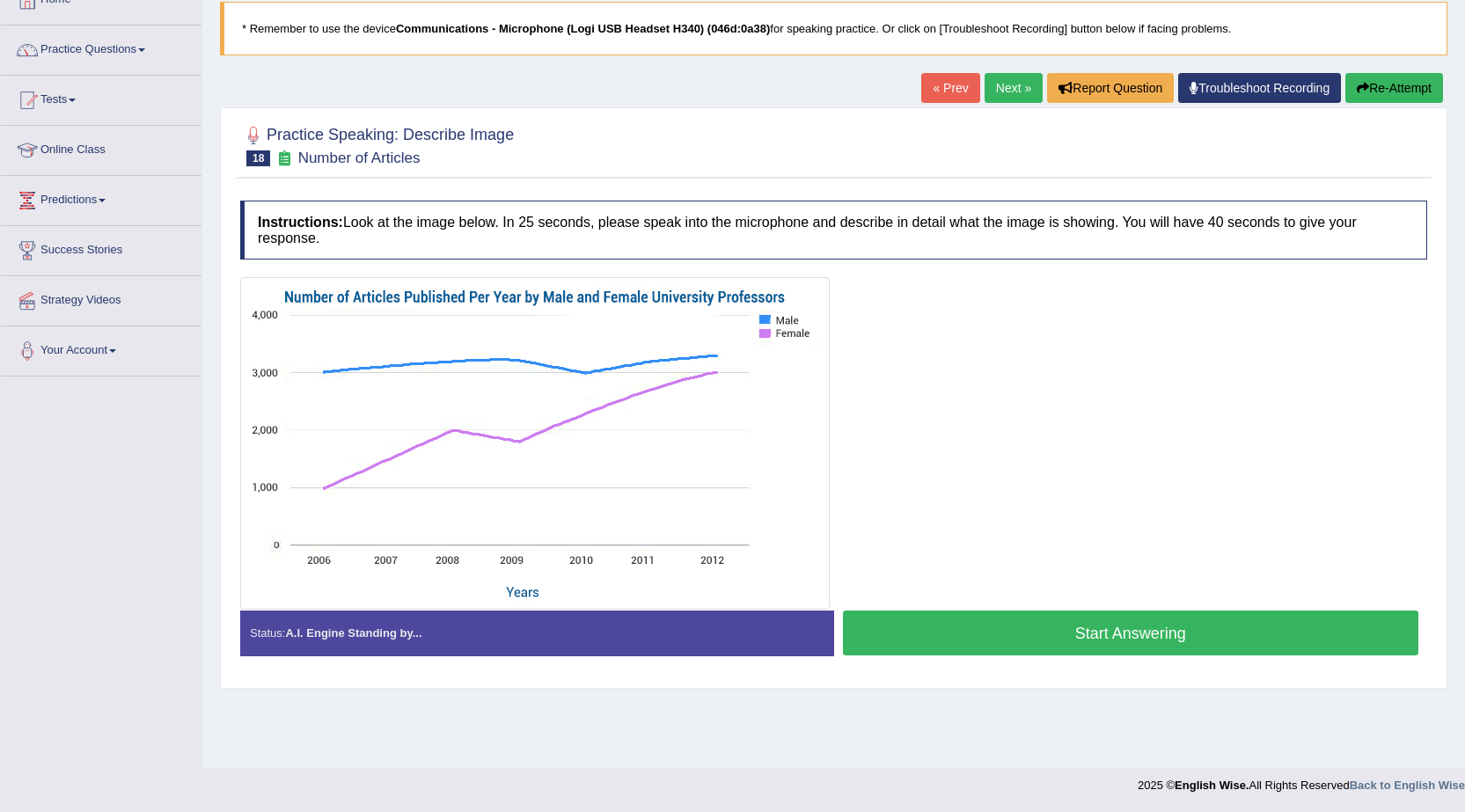
click at [1020, 82] on link "Next »" at bounding box center [1014, 87] width 58 height 30
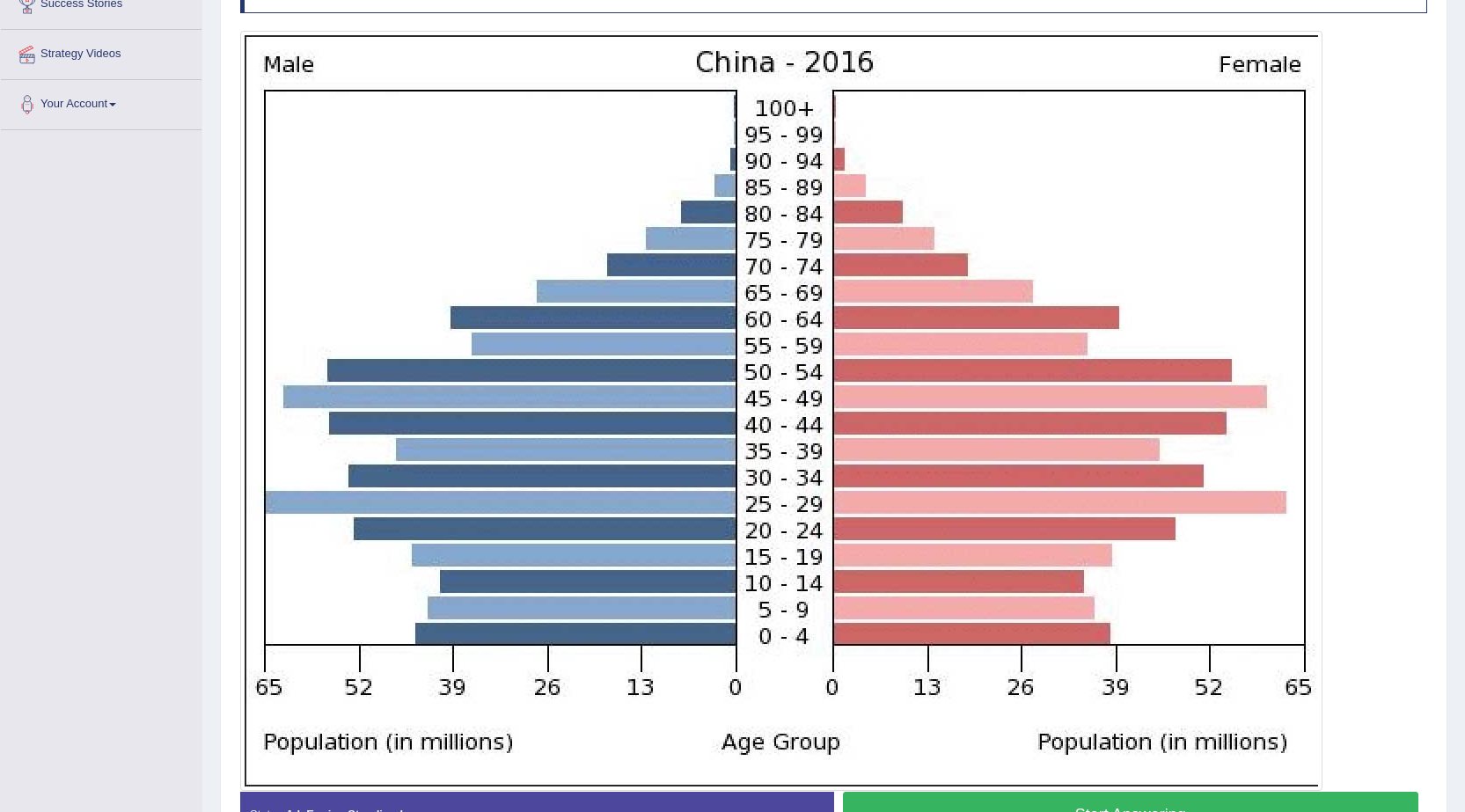
scroll to position [34, 0]
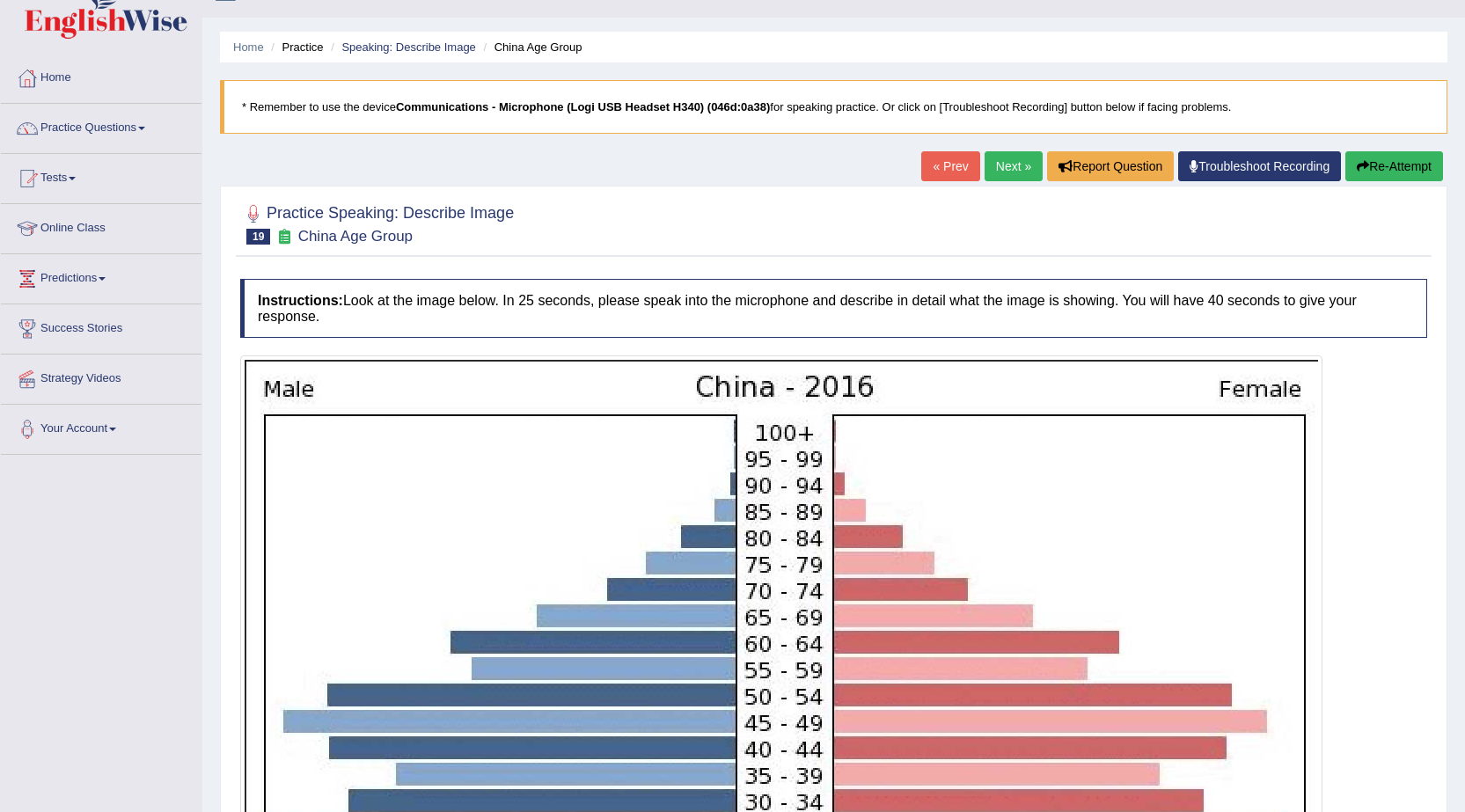
click at [1031, 159] on link "Next »" at bounding box center [1014, 166] width 58 height 30
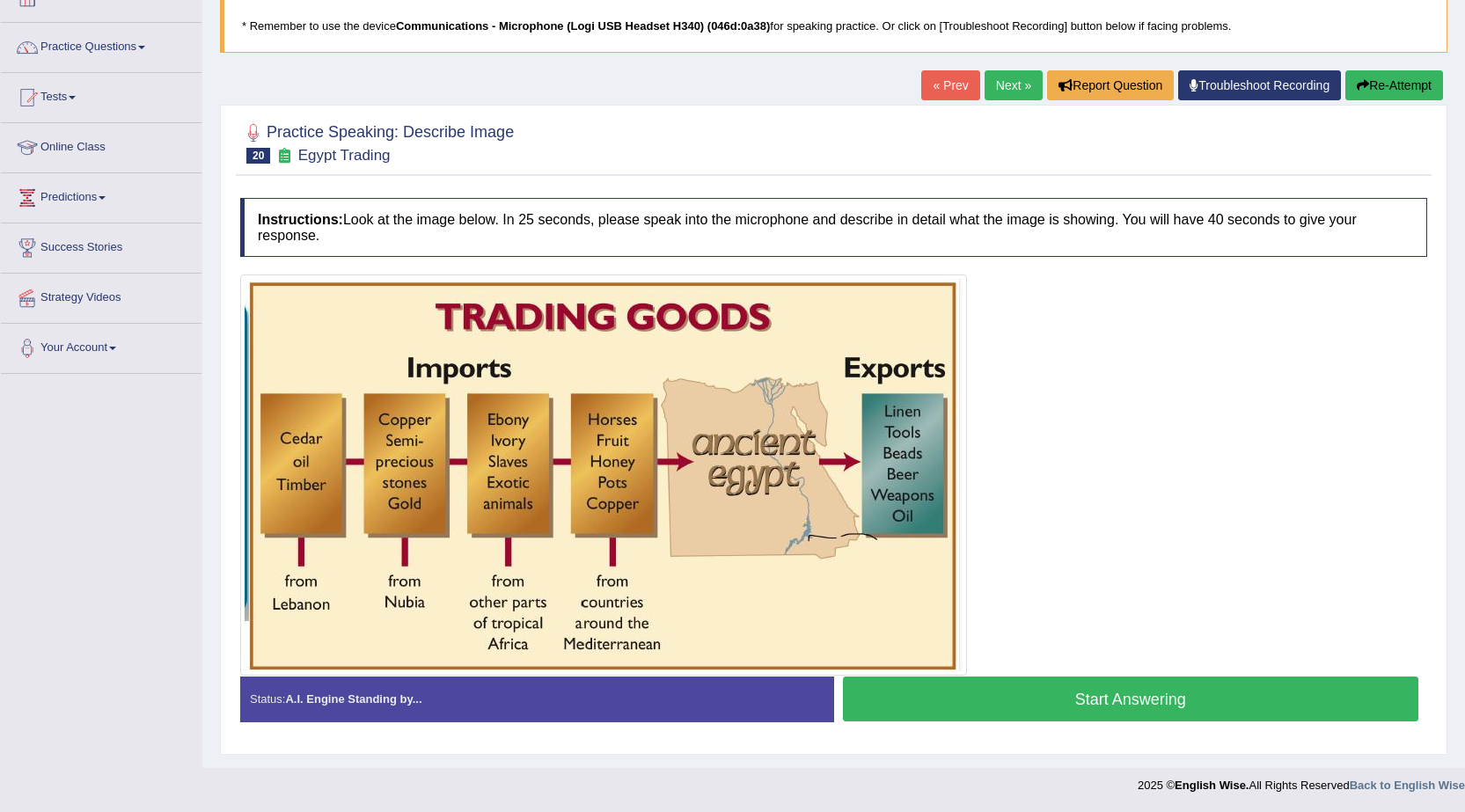
click at [1010, 92] on link "Next »" at bounding box center [1014, 85] width 58 height 30
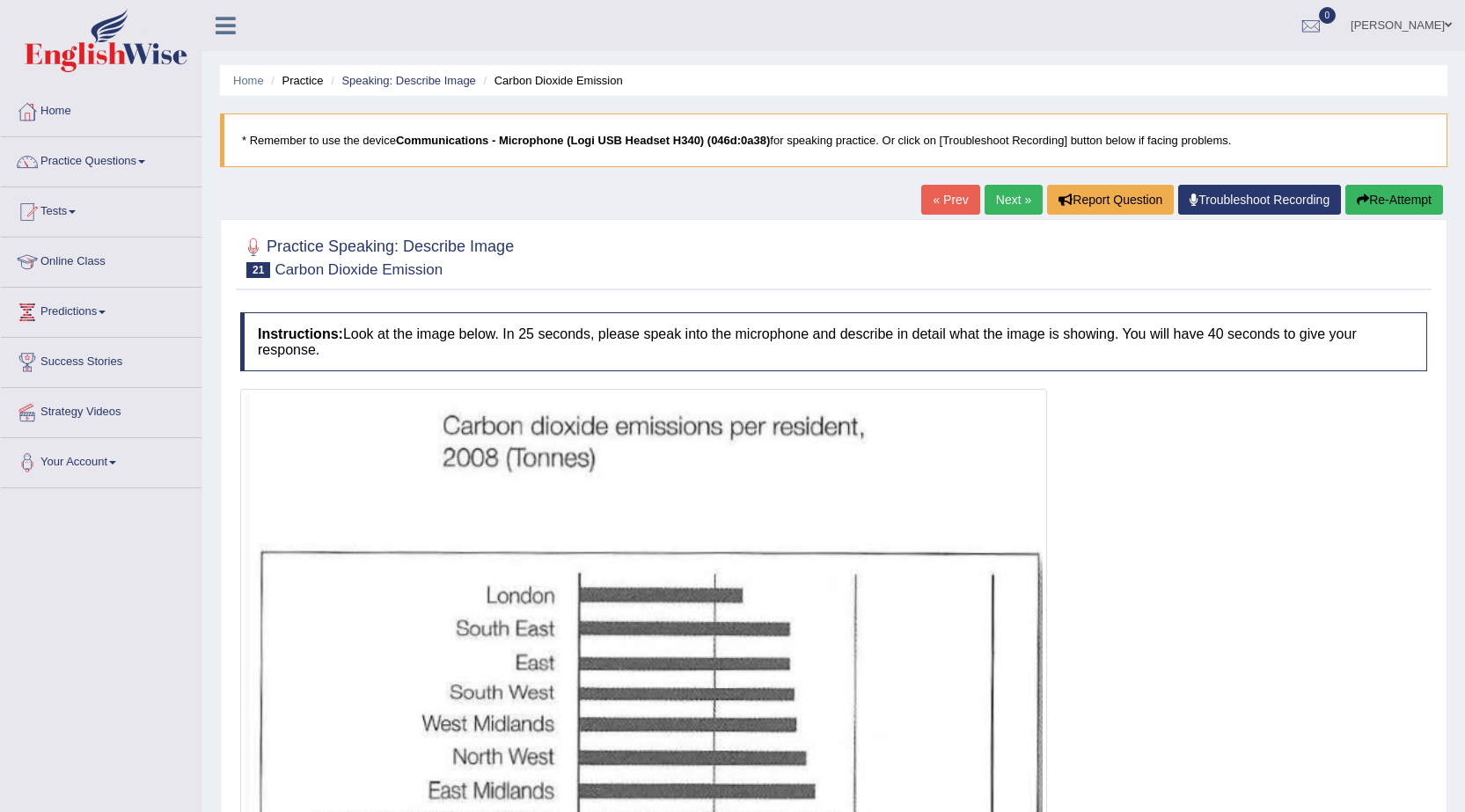
click at [1026, 205] on link "Next »" at bounding box center [1014, 199] width 58 height 30
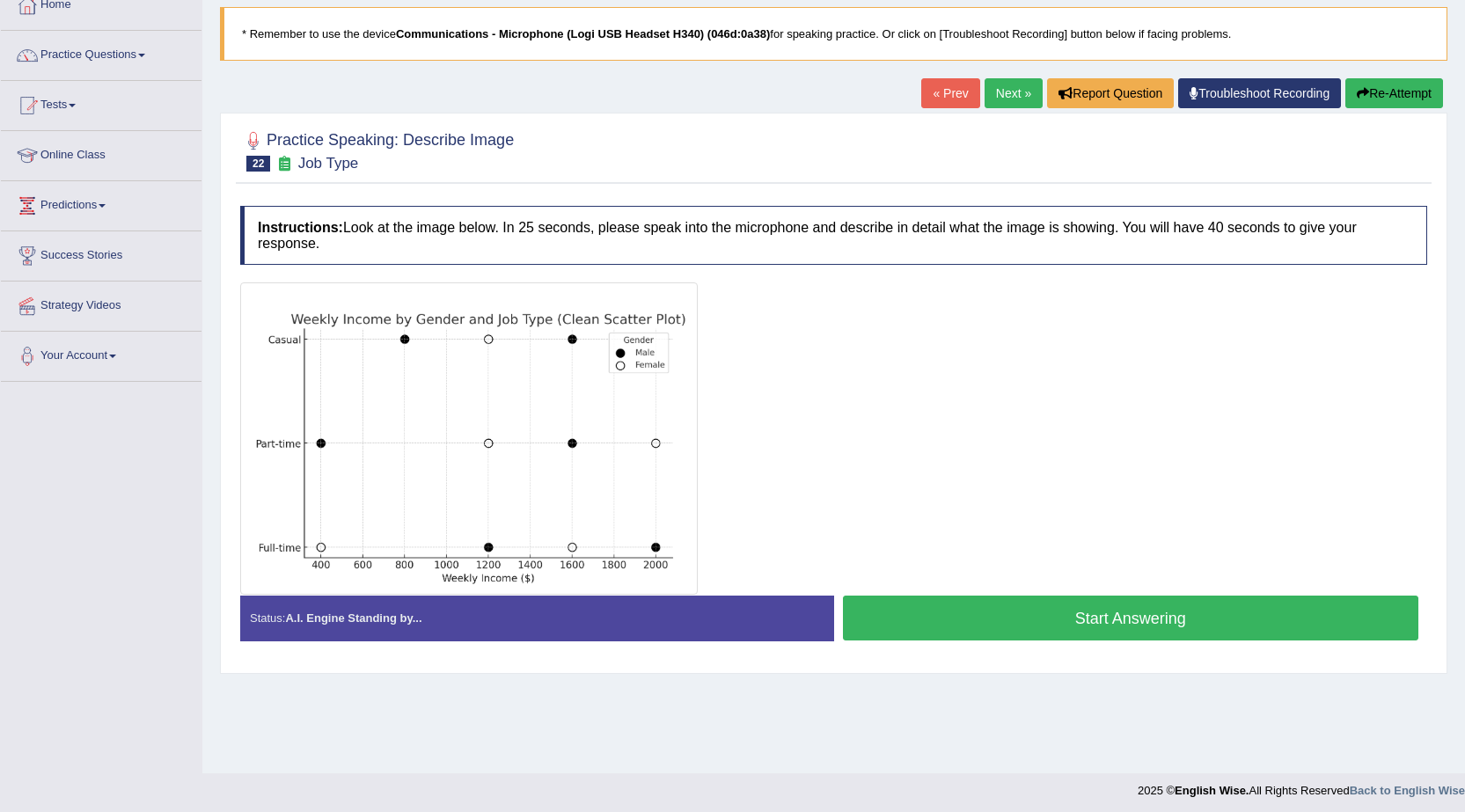
scroll to position [112, 0]
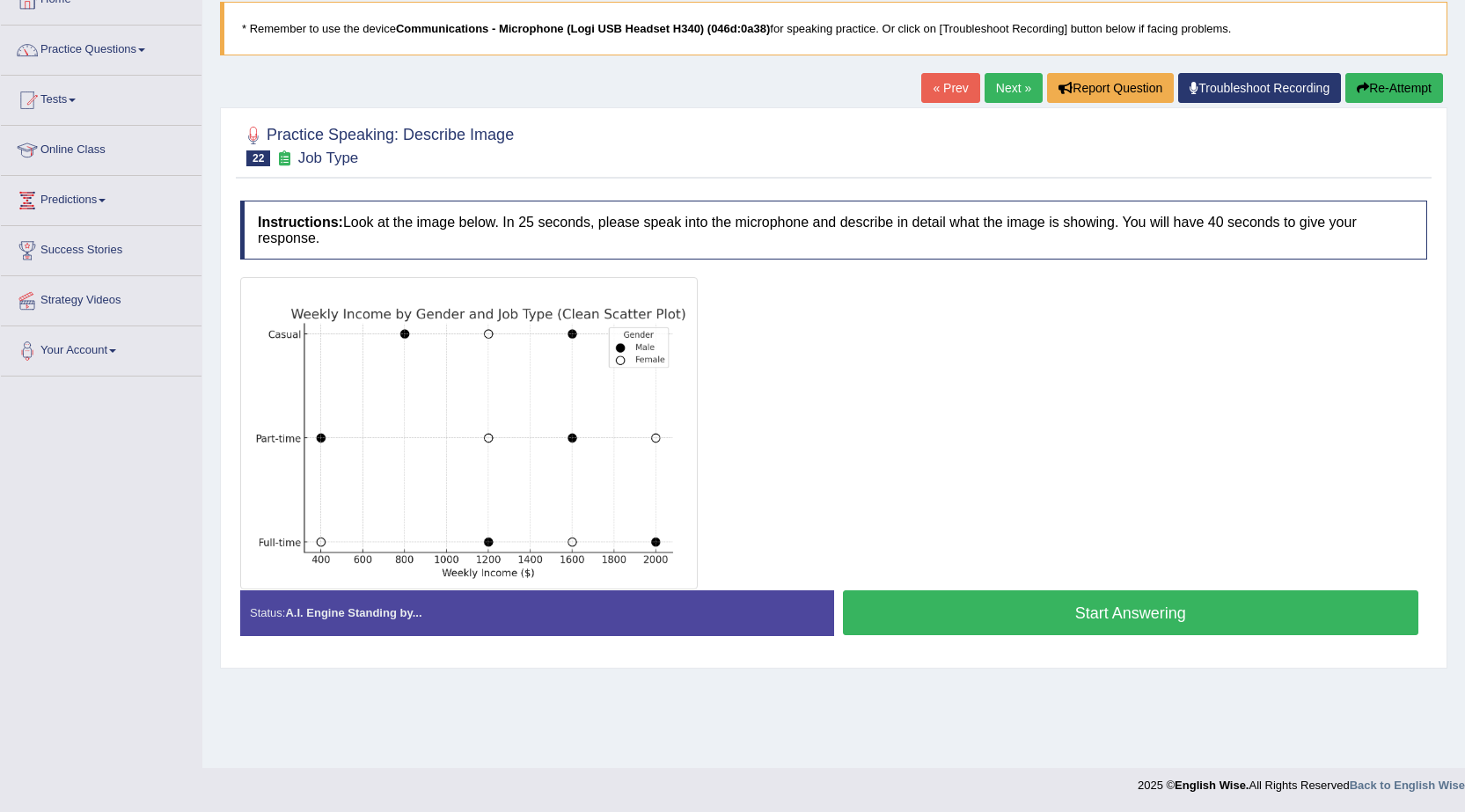
click at [998, 94] on link "Next »" at bounding box center [1014, 87] width 58 height 30
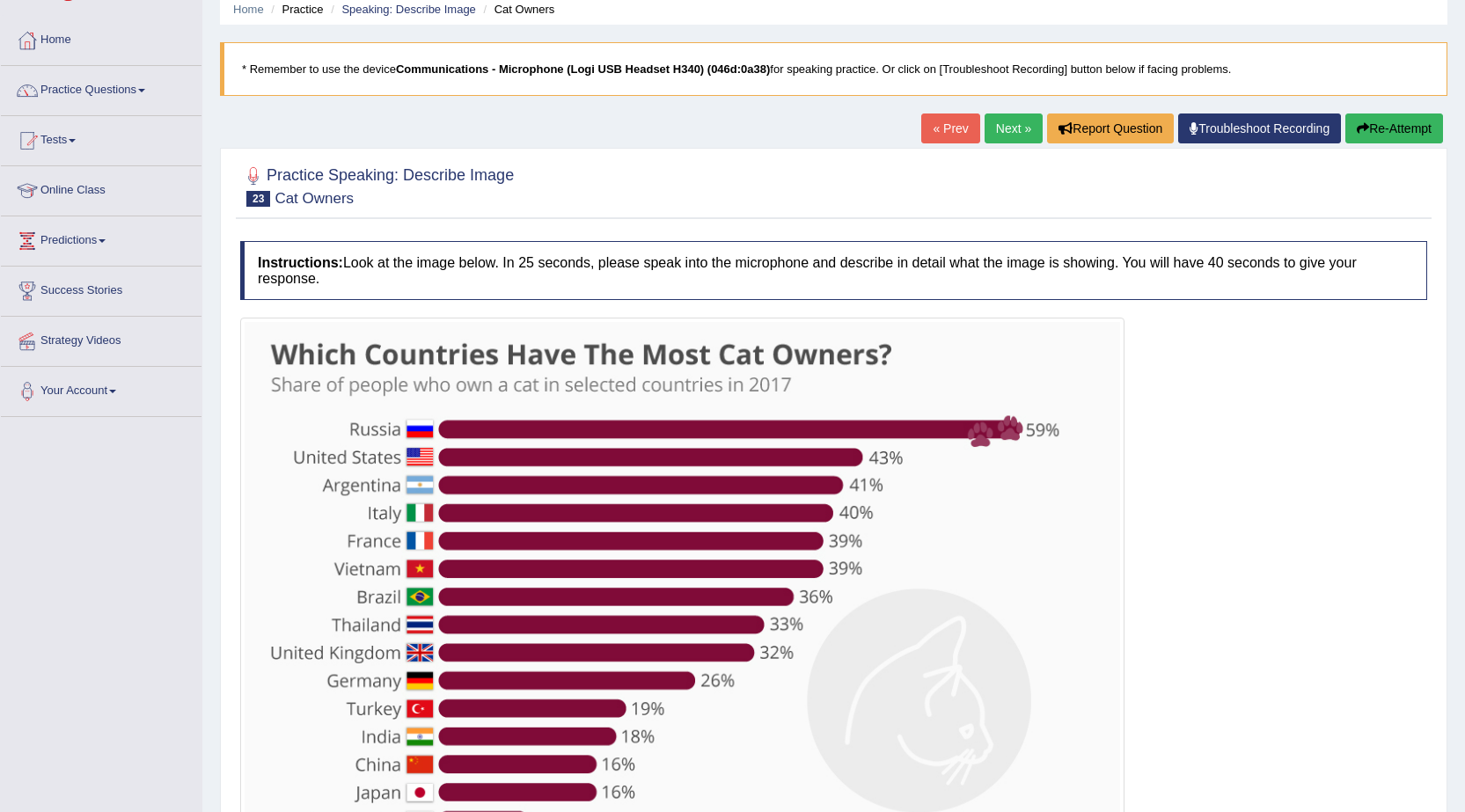
scroll to position [68, 0]
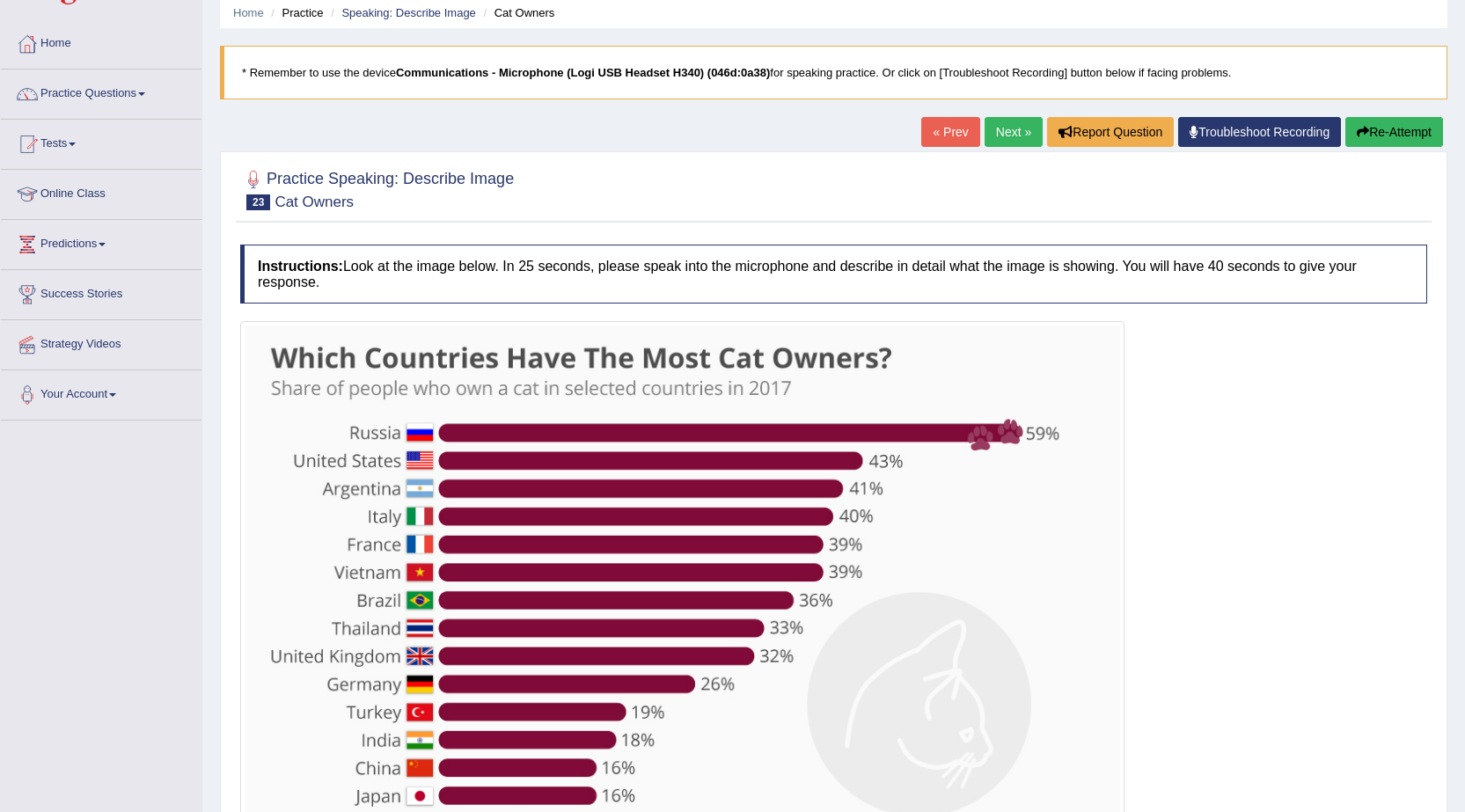
click at [1016, 139] on link "Next »" at bounding box center [1014, 131] width 58 height 30
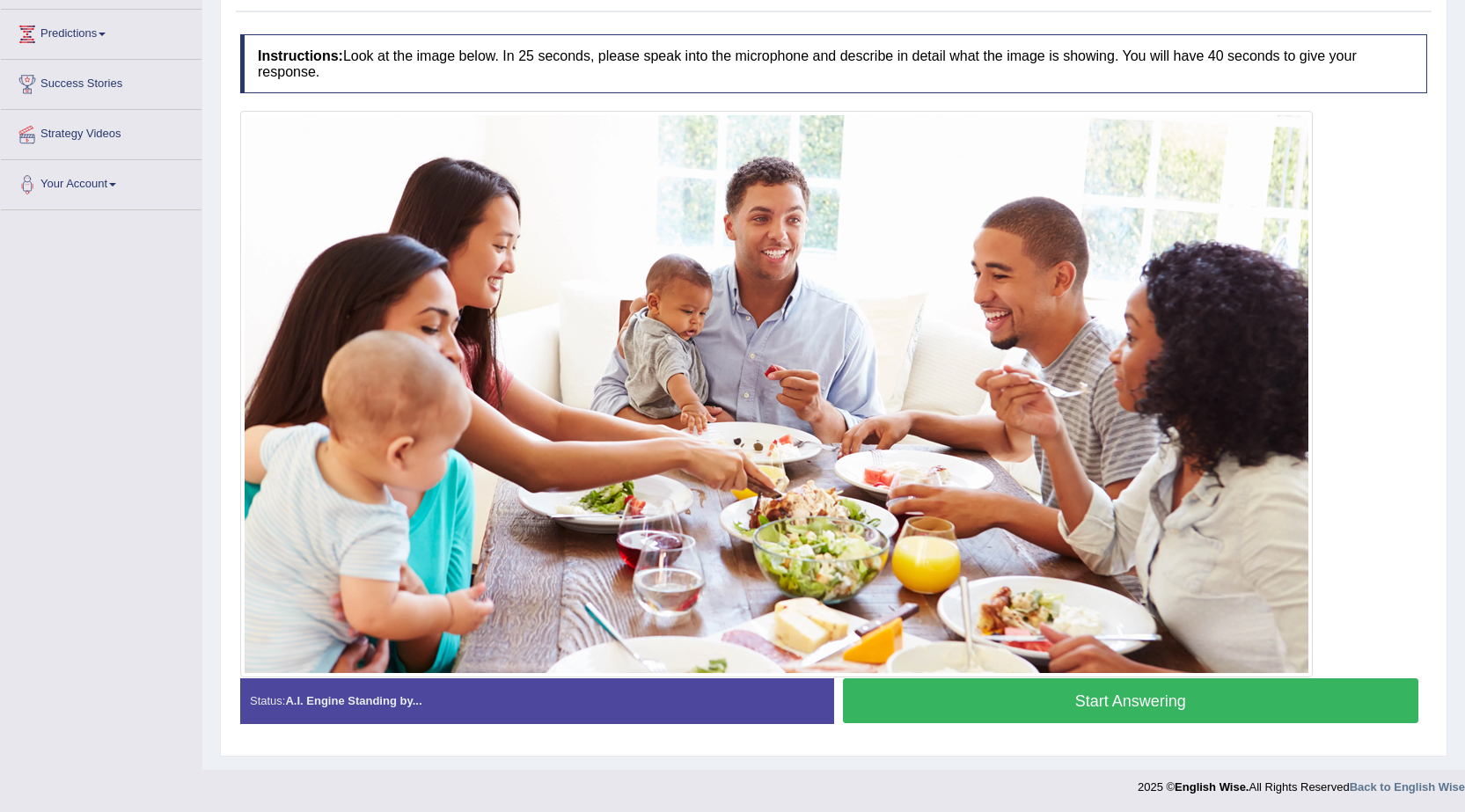
scroll to position [280, 0]
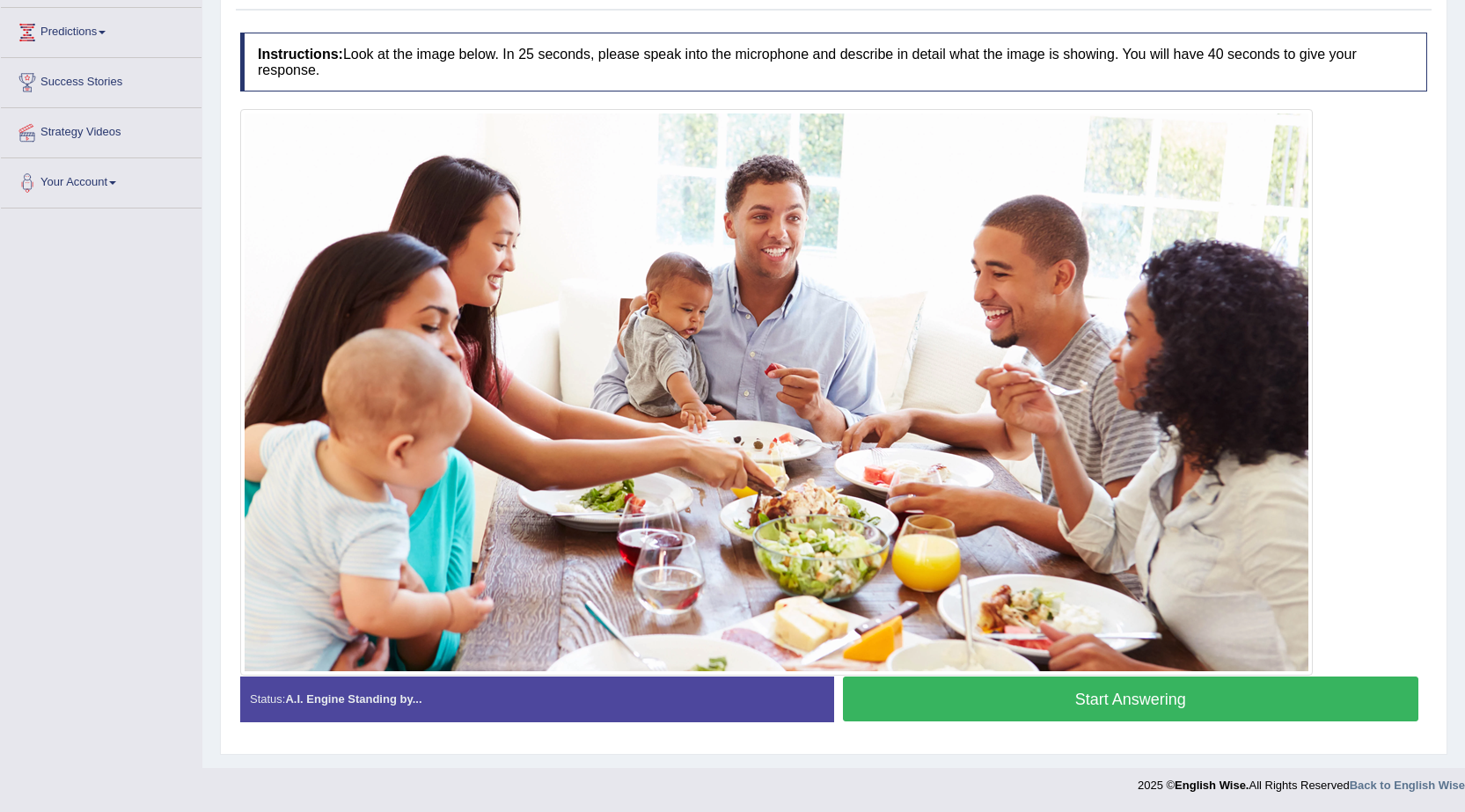
click at [1075, 709] on button "Start Answering" at bounding box center [1132, 699] width 576 height 45
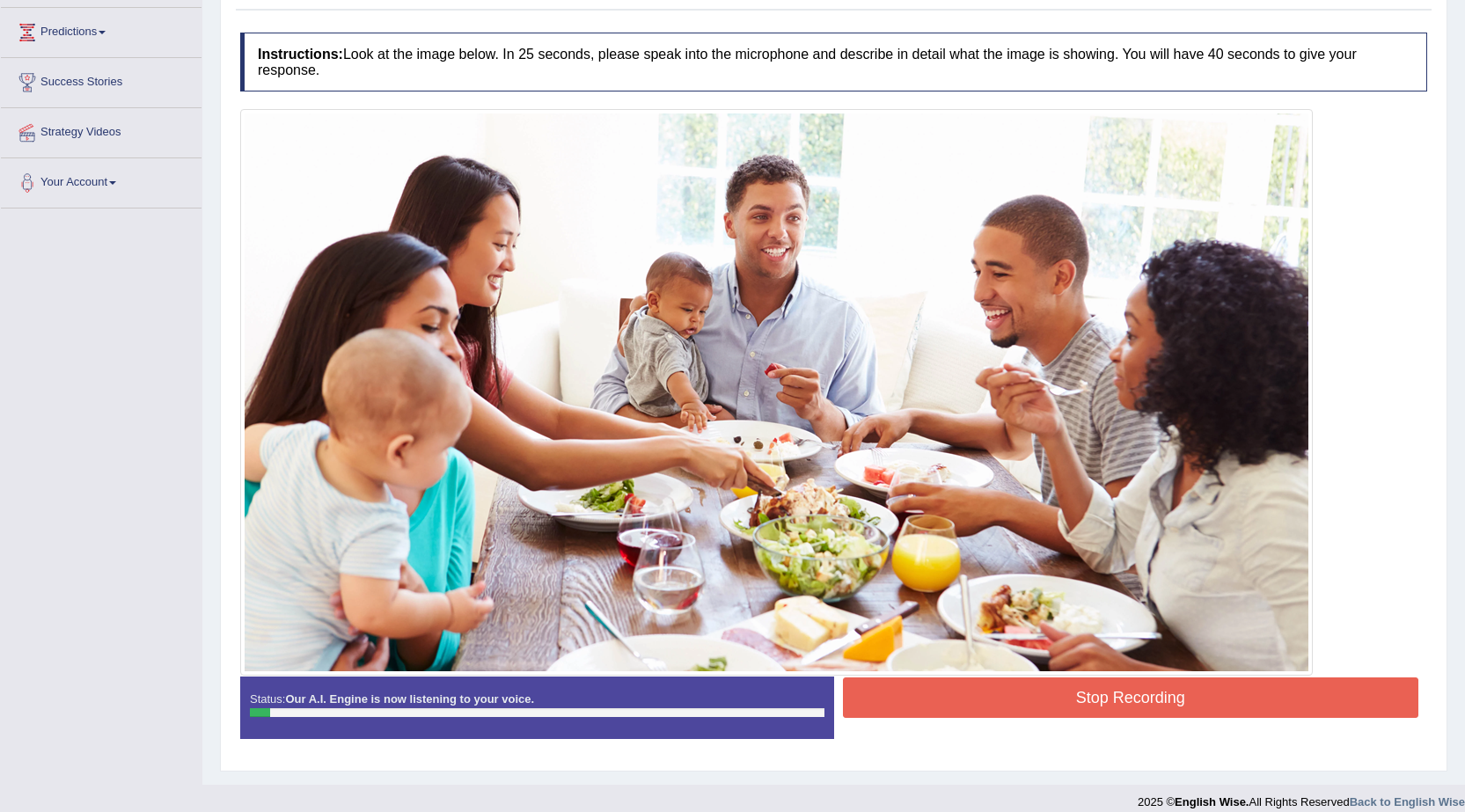
click at [991, 712] on button "Stop Recording" at bounding box center [1132, 698] width 576 height 40
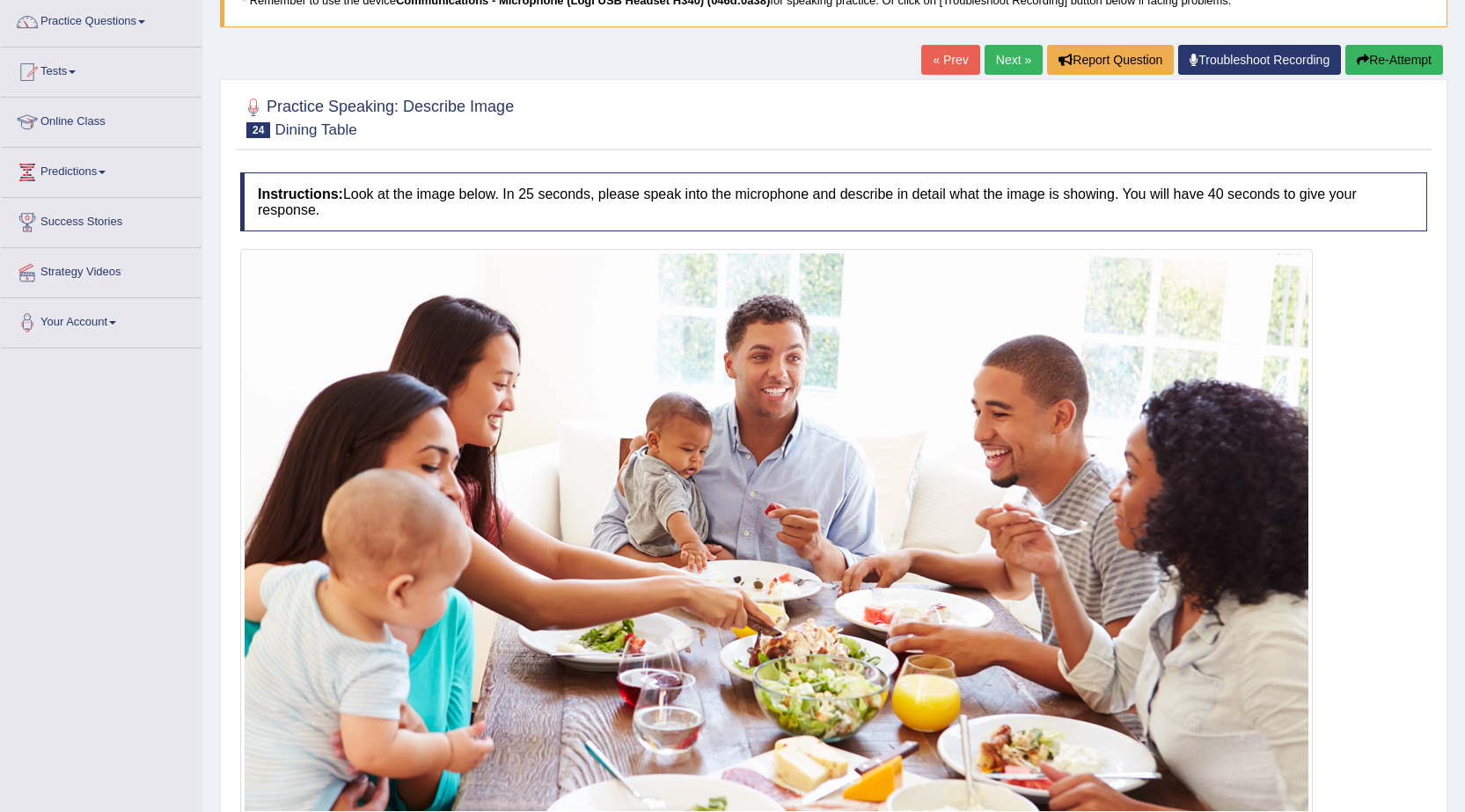
scroll to position [0, 0]
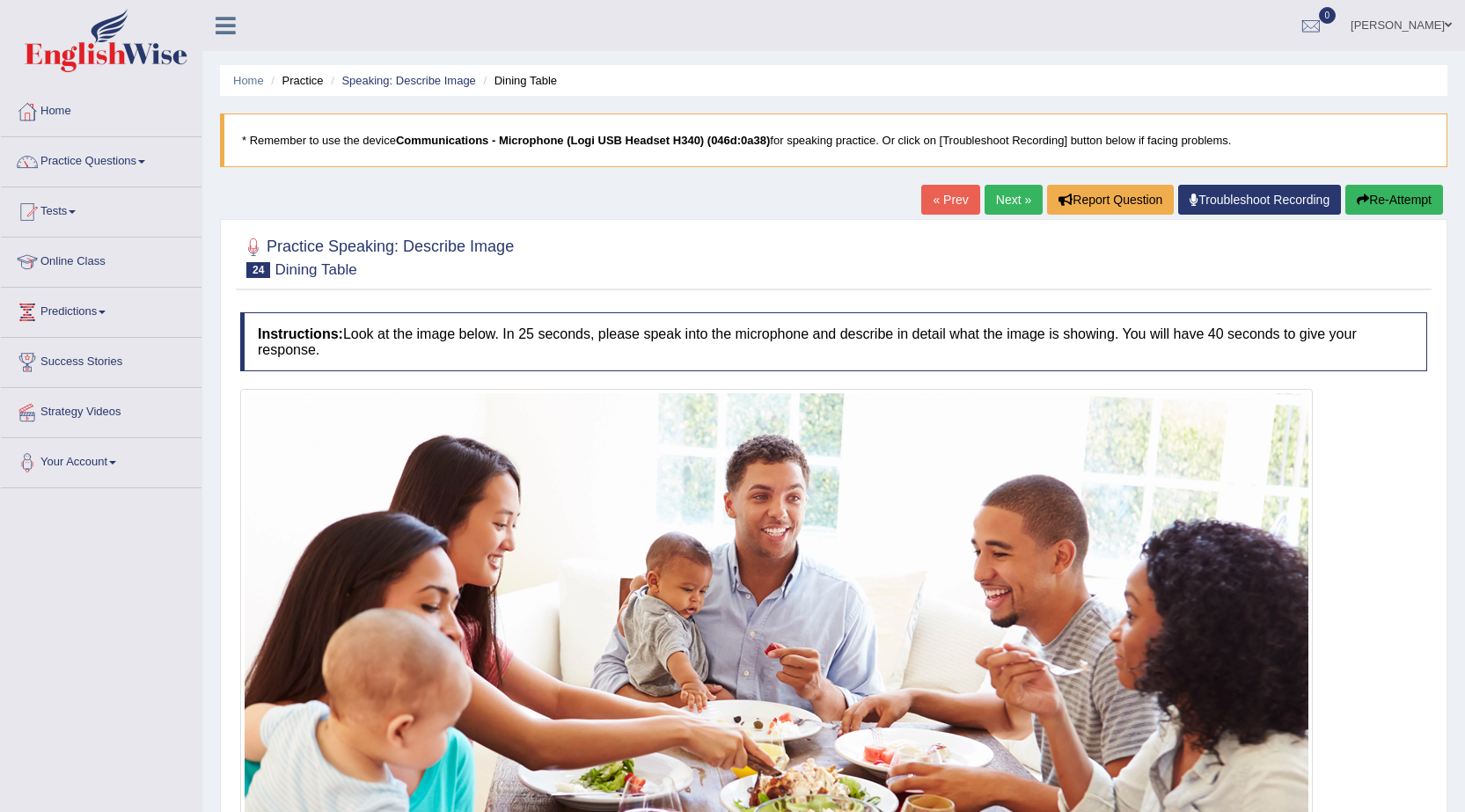
click at [1387, 30] on link "[PERSON_NAME]" at bounding box center [1401, 23] width 127 height 46
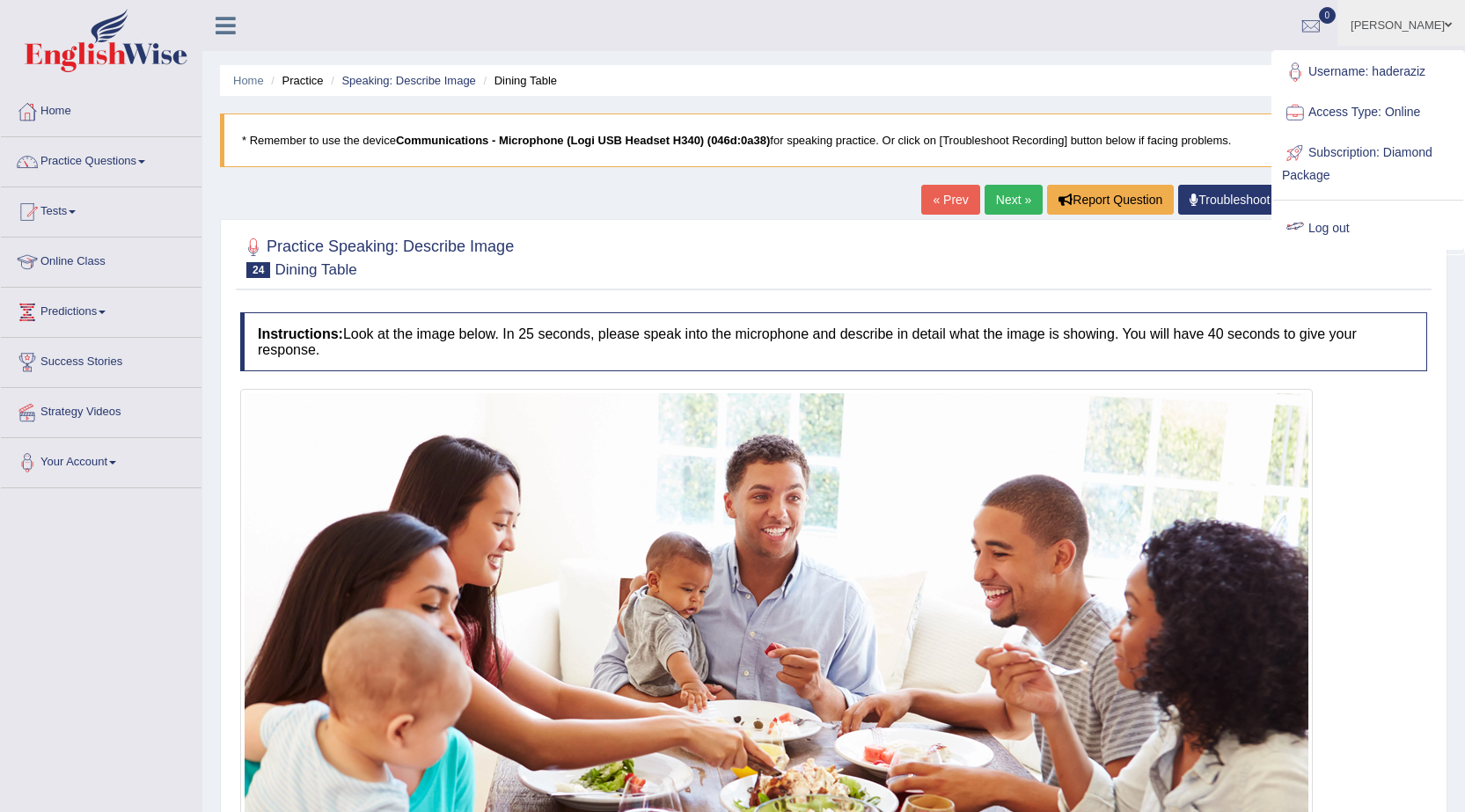
click at [992, 205] on link "Next »" at bounding box center [1014, 199] width 58 height 30
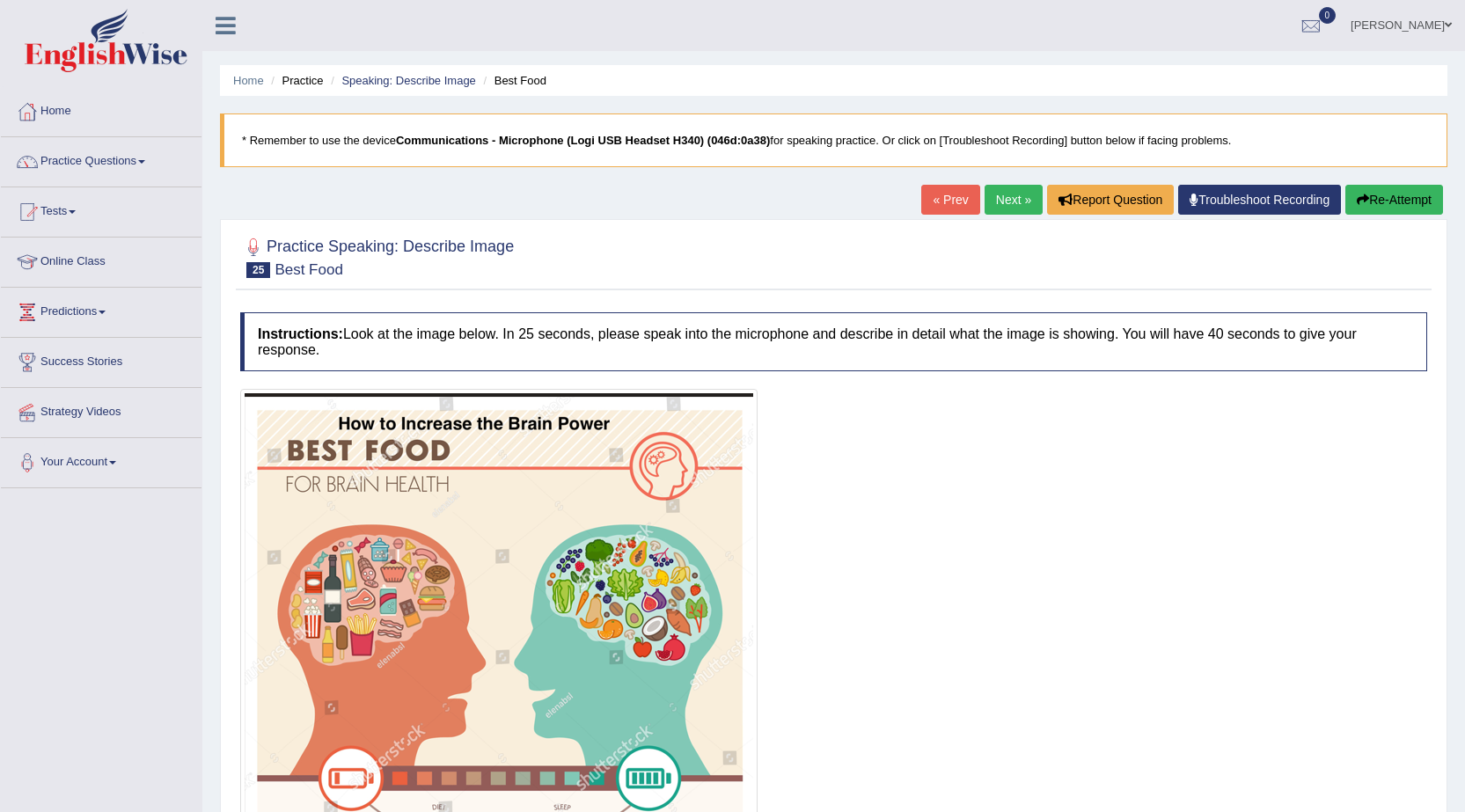
click at [1024, 206] on link "Next »" at bounding box center [1014, 199] width 58 height 30
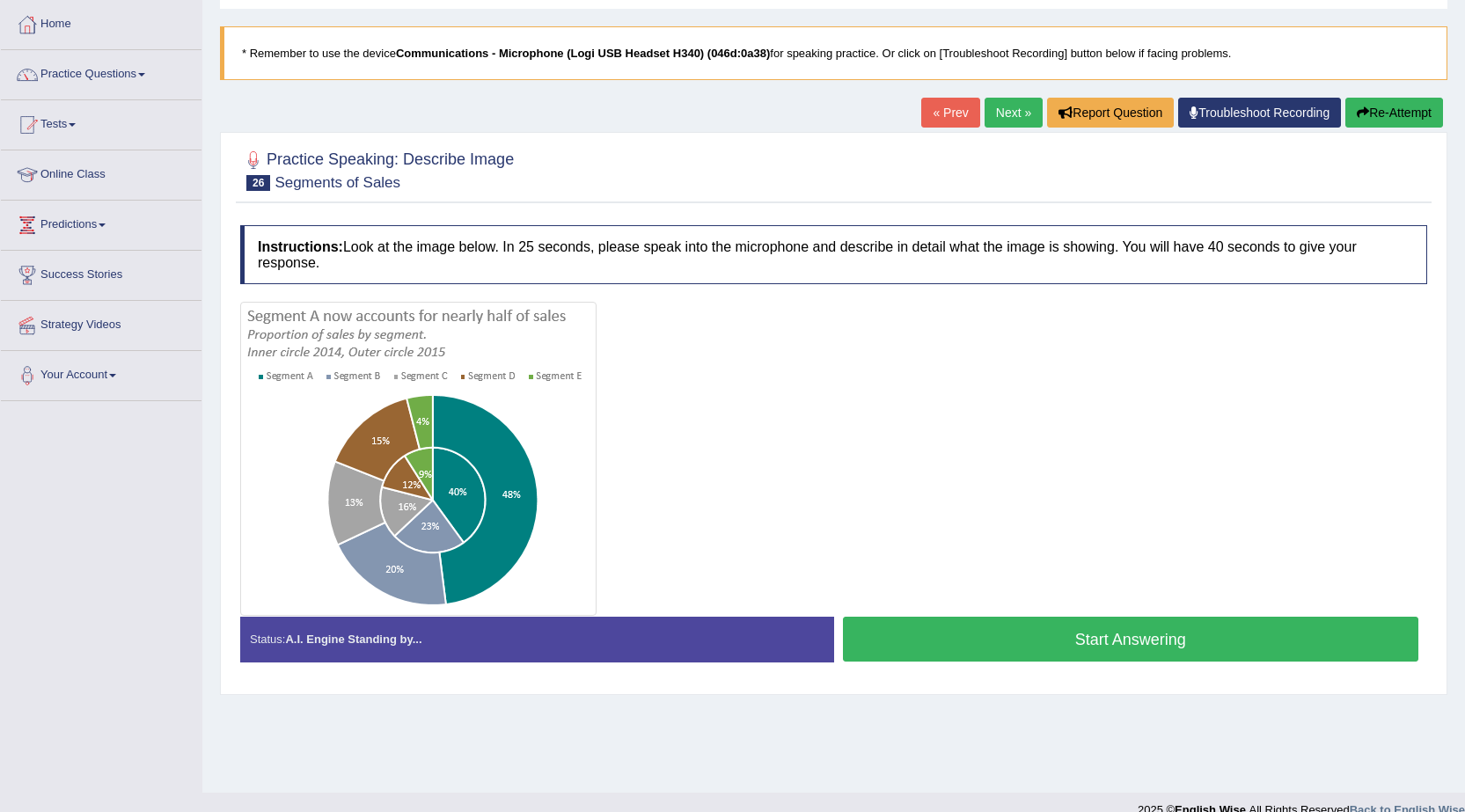
scroll to position [88, 0]
click at [908, 626] on button "Start Answering" at bounding box center [1132, 638] width 576 height 45
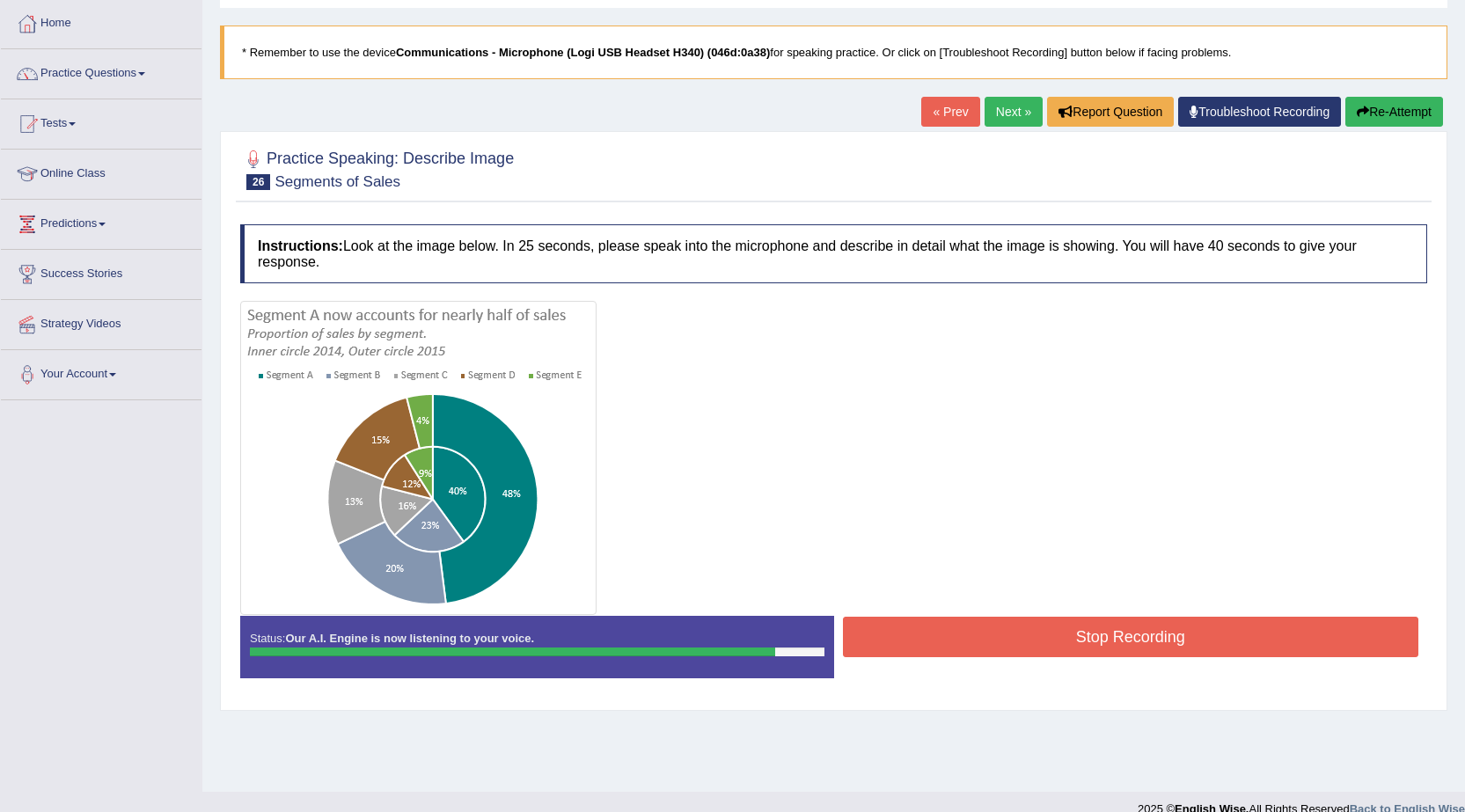
drag, startPoint x: 929, startPoint y: 620, endPoint x: 909, endPoint y: 622, distance: 20.1
click at [909, 622] on button "Stop Recording" at bounding box center [1132, 637] width 576 height 40
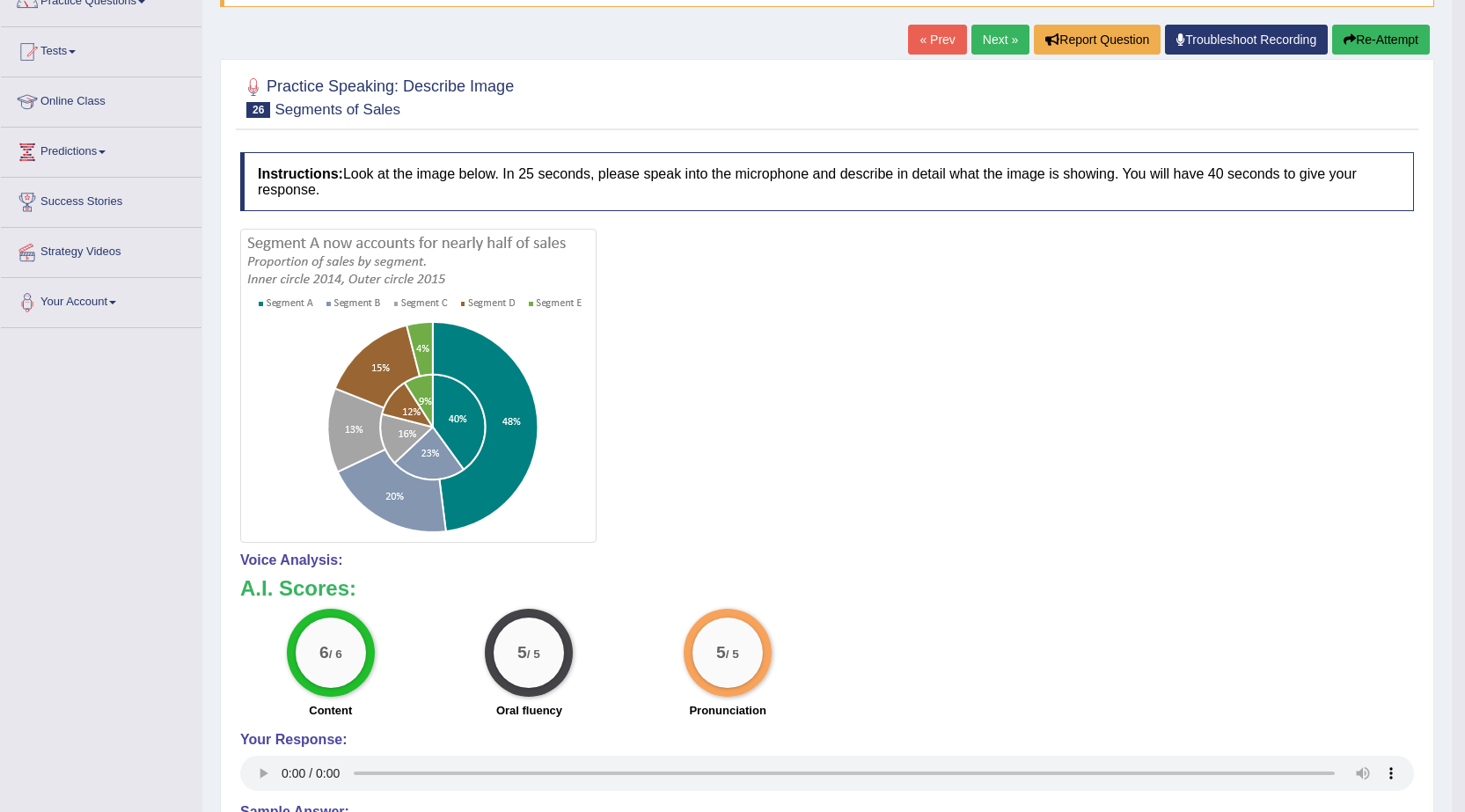
scroll to position [0, 0]
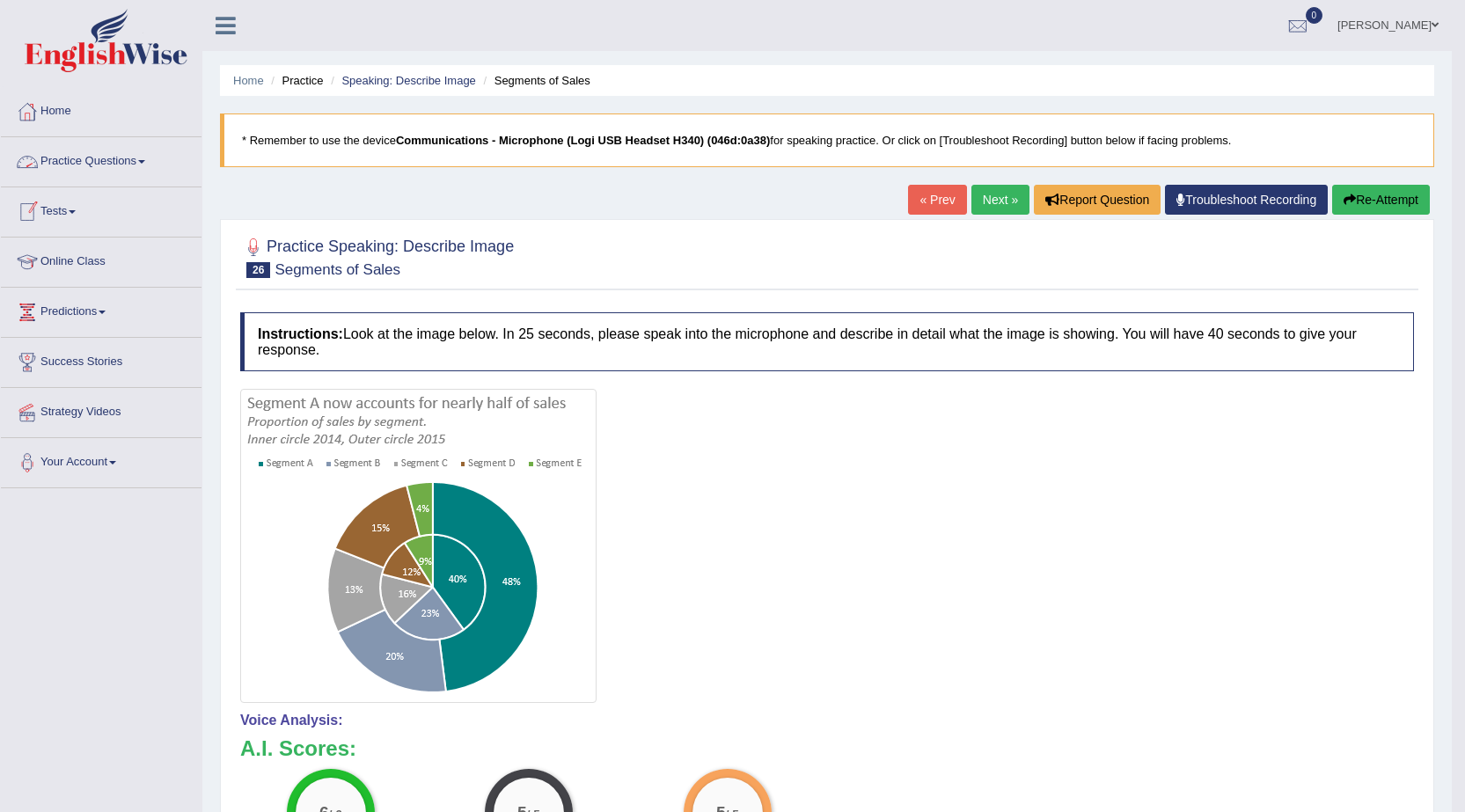
click at [122, 155] on link "Practice Questions" at bounding box center [101, 159] width 201 height 44
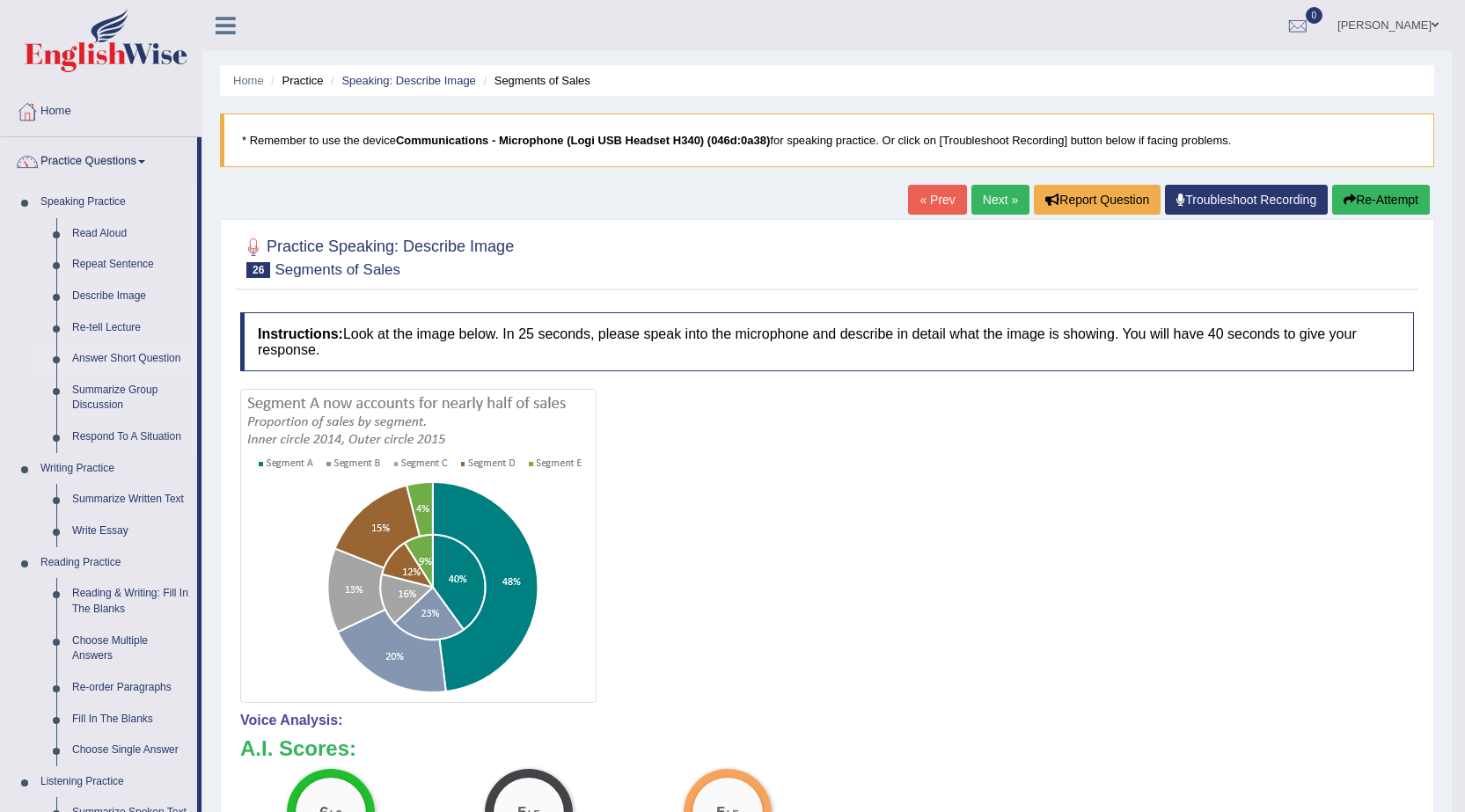
click at [76, 354] on link "Answer Short Question" at bounding box center [130, 358] width 133 height 32
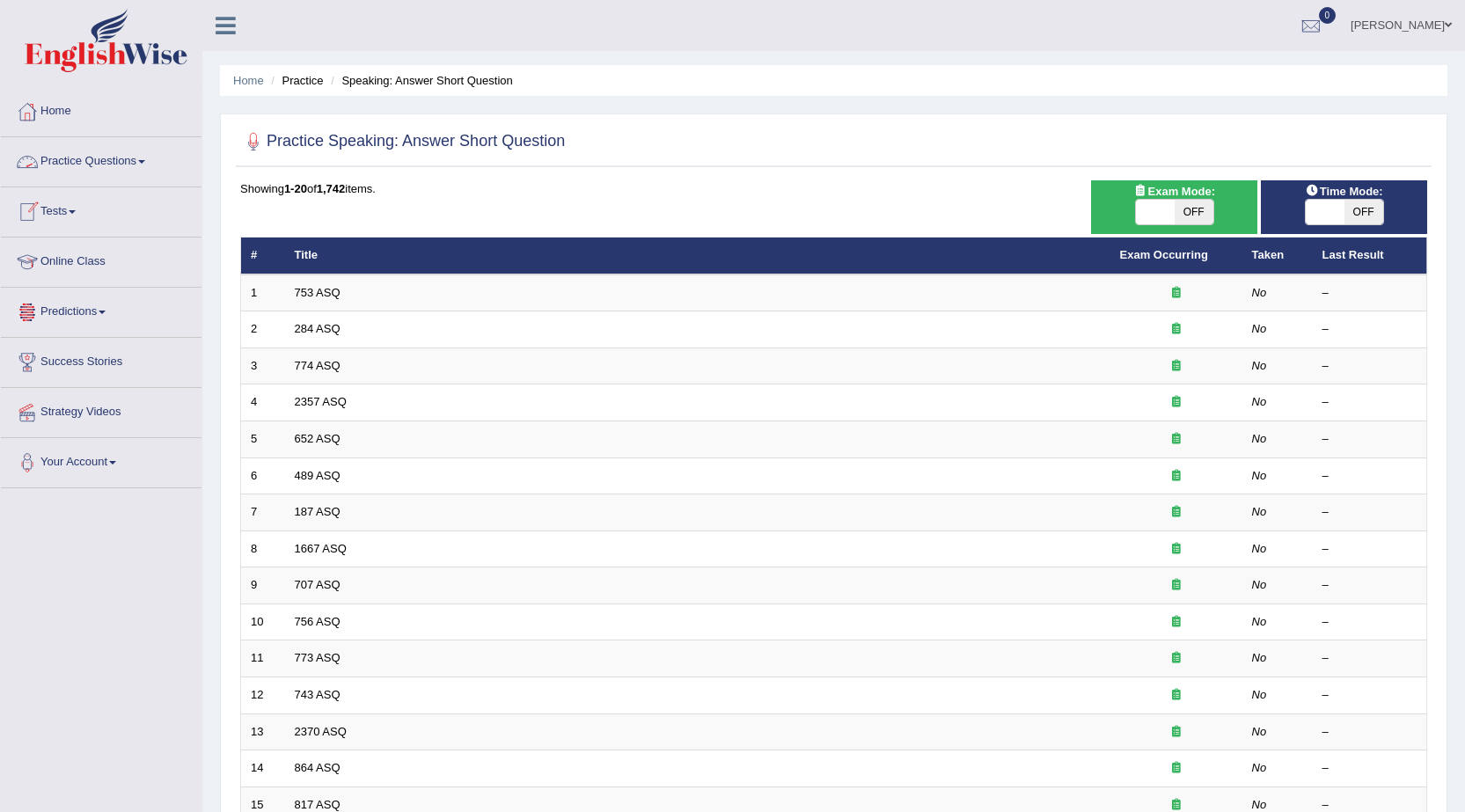
click at [129, 157] on link "Practice Questions" at bounding box center [101, 159] width 201 height 44
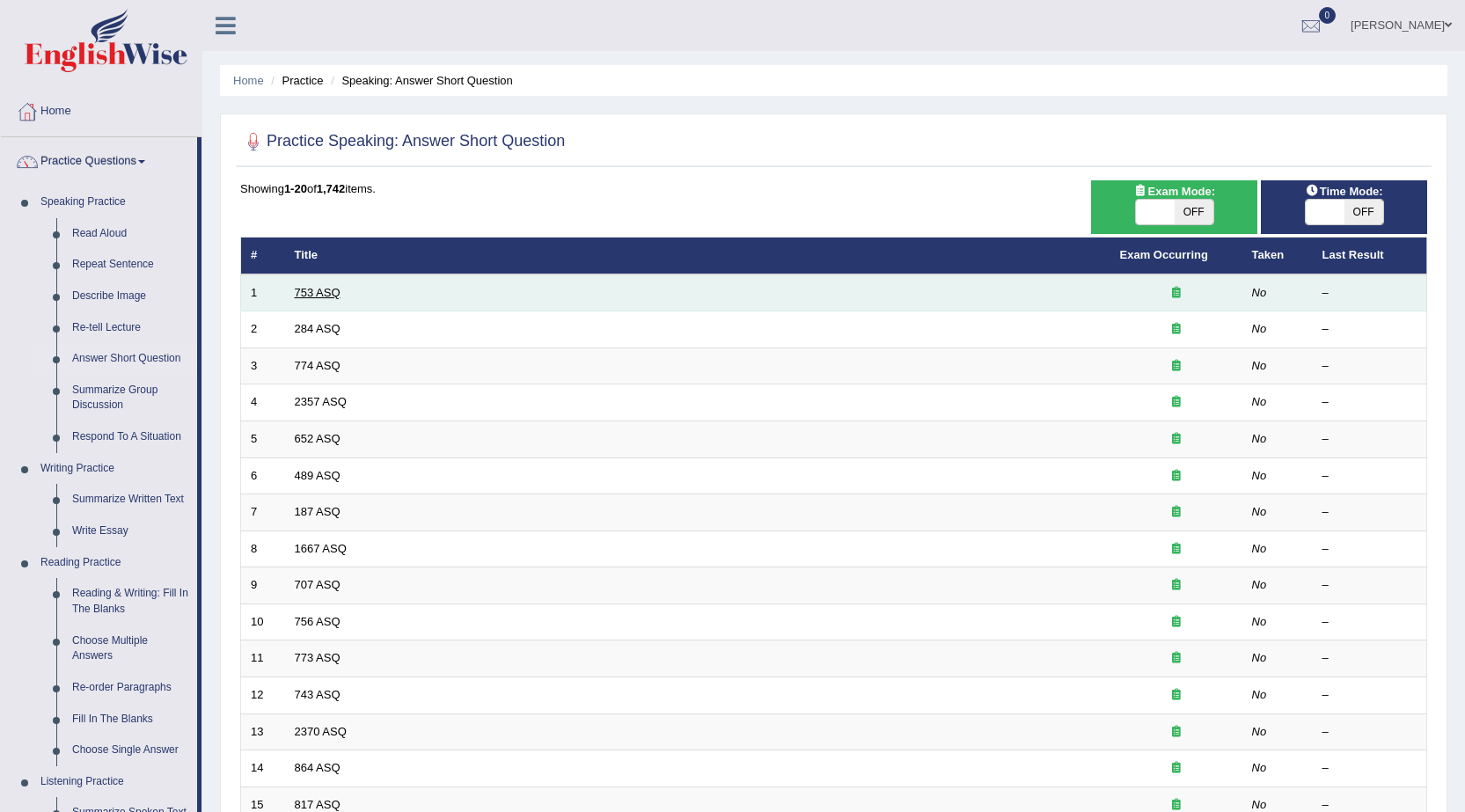
click at [300, 287] on link "753 ASQ" at bounding box center [318, 293] width 46 height 13
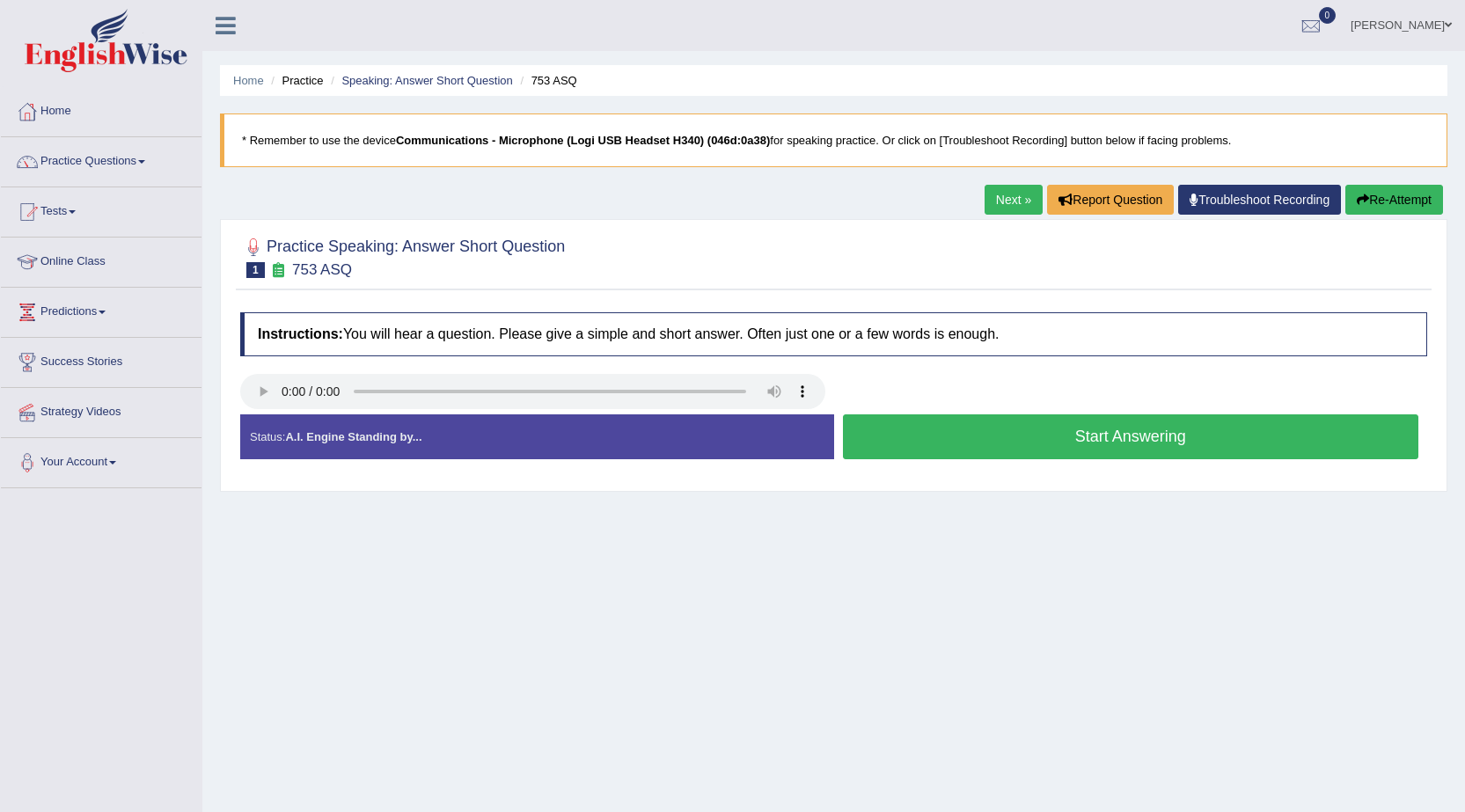
click at [968, 450] on button "Start Answering" at bounding box center [1132, 437] width 576 height 45
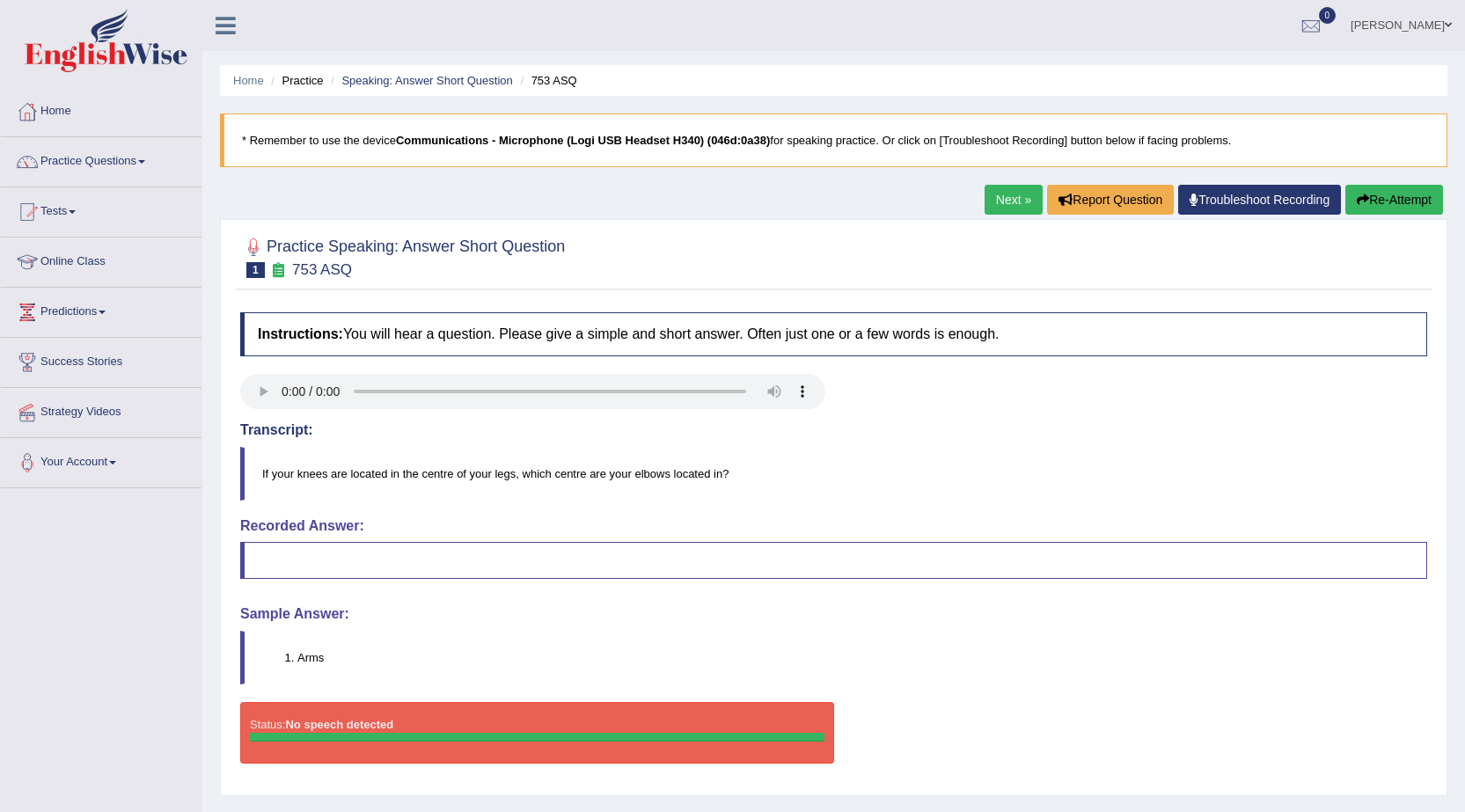
click at [1007, 201] on link "Next »" at bounding box center [1014, 199] width 58 height 30
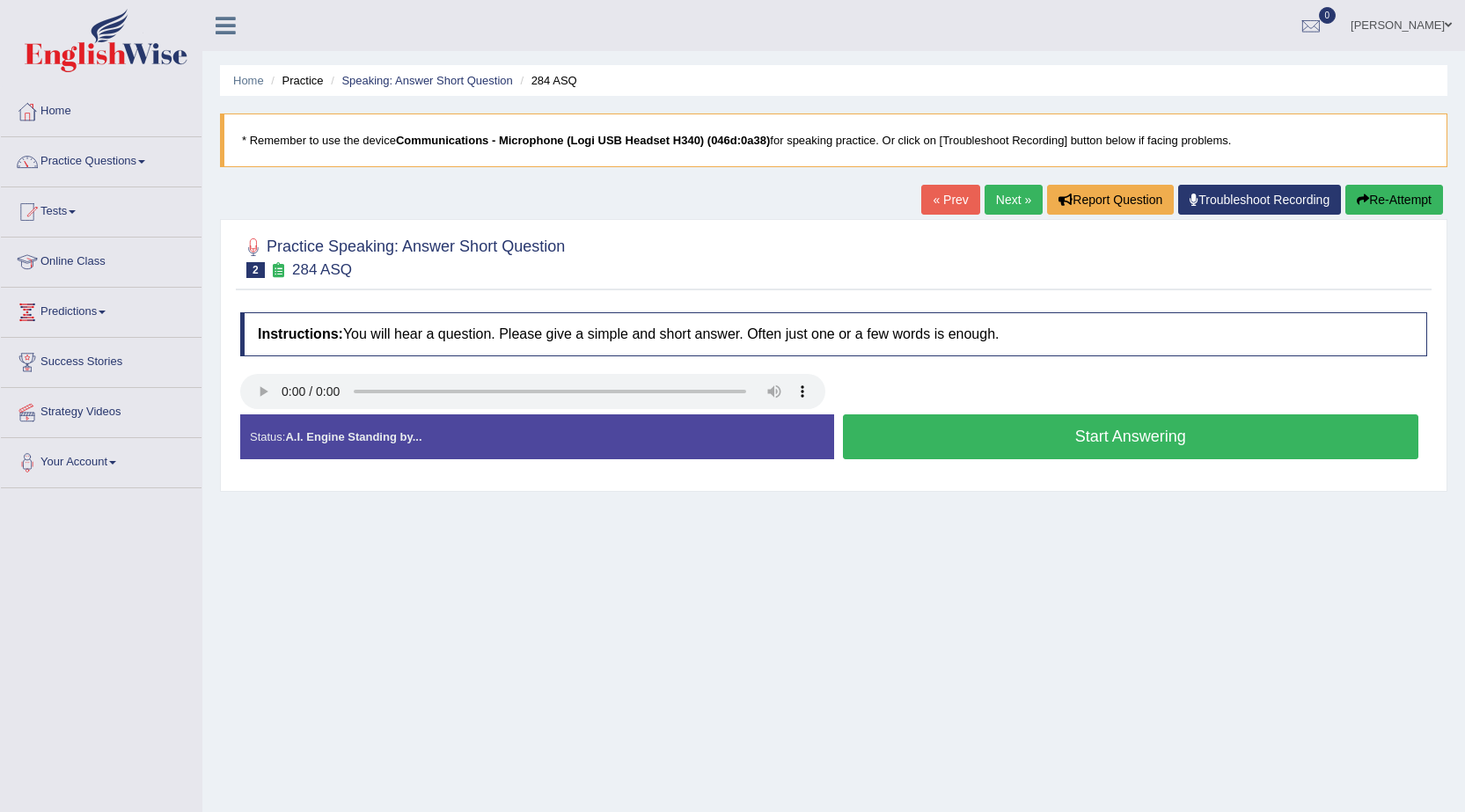
click at [1445, 20] on span at bounding box center [1448, 25] width 7 height 11
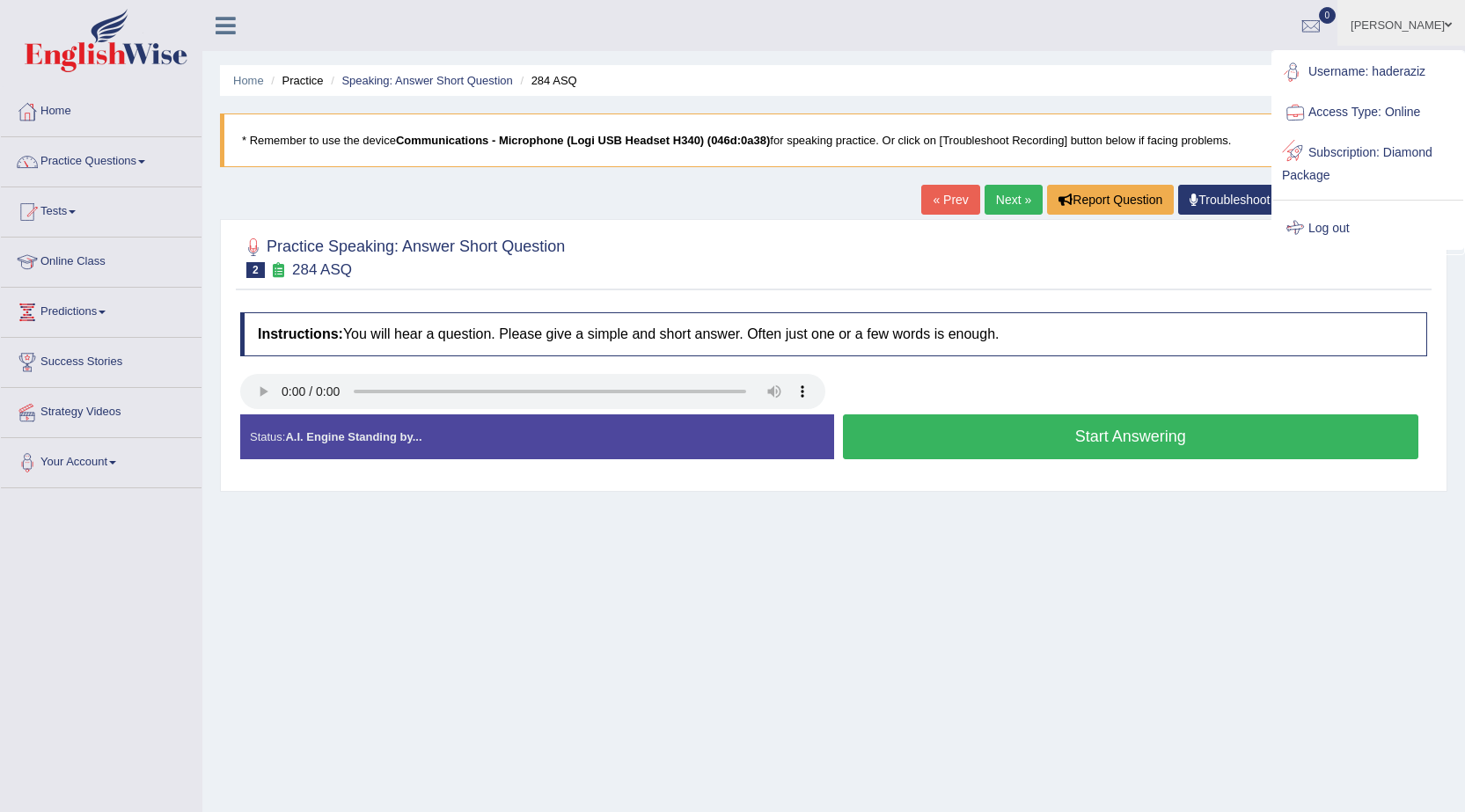
click at [1339, 223] on link "Log out" at bounding box center [1368, 229] width 191 height 40
